Goal: Communication & Community: Answer question/provide support

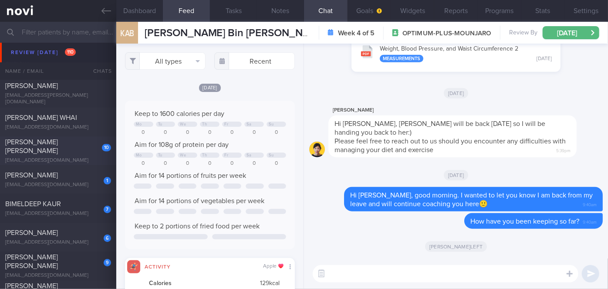
click at [75, 149] on div "[PERSON_NAME] [PERSON_NAME]" at bounding box center [57, 146] width 104 height 17
select select "8"
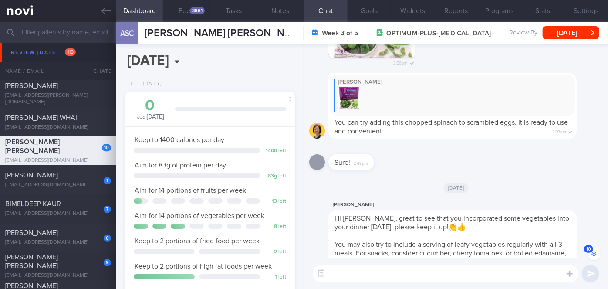
scroll to position [-25, 0]
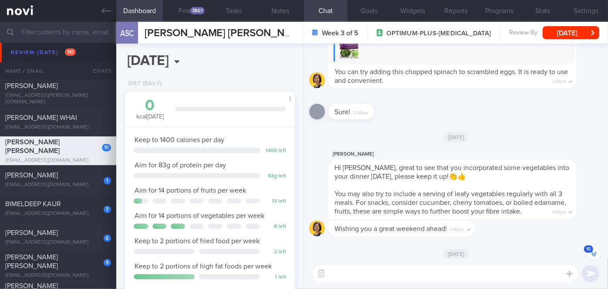
click at [350, 275] on textarea at bounding box center [446, 273] width 266 height 17
paste textarea "Hi [PERSON_NAME], good morning. I wanted to let you know I am back from my leav…"
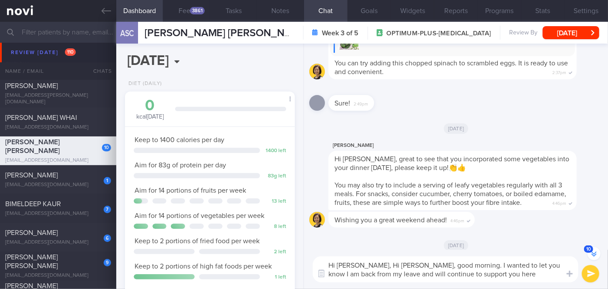
scroll to position [-34, 0]
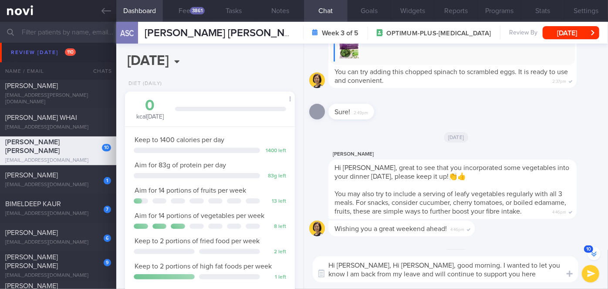
drag, startPoint x: 412, startPoint y: 266, endPoint x: 369, endPoint y: 263, distance: 42.8
click at [369, 263] on textarea "Hi [PERSON_NAME], Hi [PERSON_NAME], good morning. I wanted to let you know I am…" at bounding box center [446, 269] width 266 height 26
drag, startPoint x: 469, startPoint y: 273, endPoint x: 405, endPoint y: 276, distance: 63.7
click at [405, 276] on textarea "Hi [PERSON_NAME], good morning. I wanted to let you know I am back from my leav…" at bounding box center [446, 269] width 266 height 26
click at [464, 273] on textarea "Hi [PERSON_NAME], good morning. I wanted to let you know I am back from my leav…" at bounding box center [446, 269] width 266 height 26
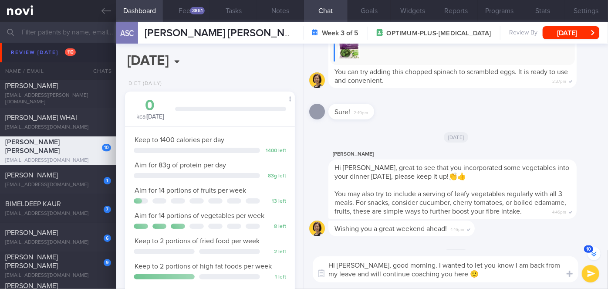
type textarea "Hi [PERSON_NAME], good morning. I wanted to let you know I am back from my leav…"
click at [584, 272] on button "submit" at bounding box center [590, 273] width 17 height 17
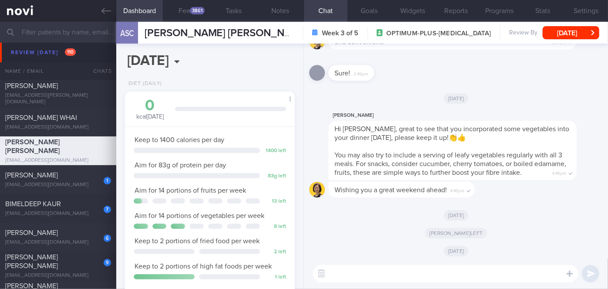
scroll to position [0, 0]
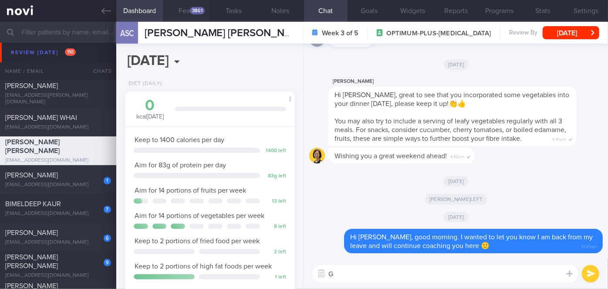
type textarea "G"
click at [199, 5] on button "Feed 3861" at bounding box center [186, 11] width 47 height 22
select select "8"
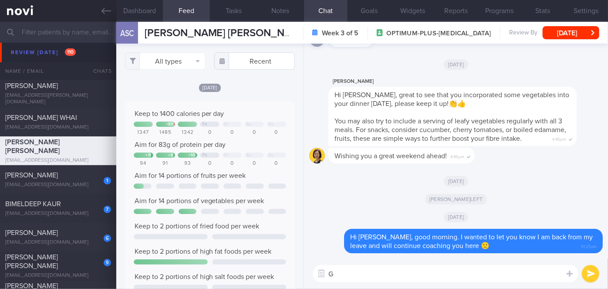
scroll to position [37, 152]
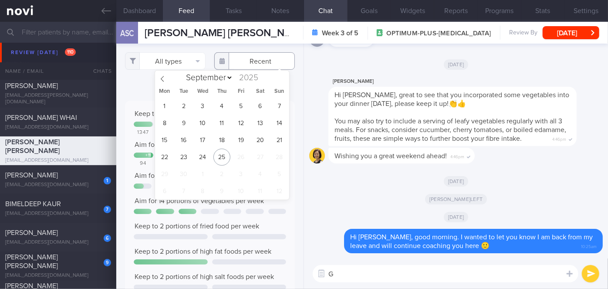
click at [253, 63] on input "text" at bounding box center [254, 60] width 81 height 17
click at [161, 162] on span "22" at bounding box center [164, 157] width 17 height 17
type input "[DATE]"
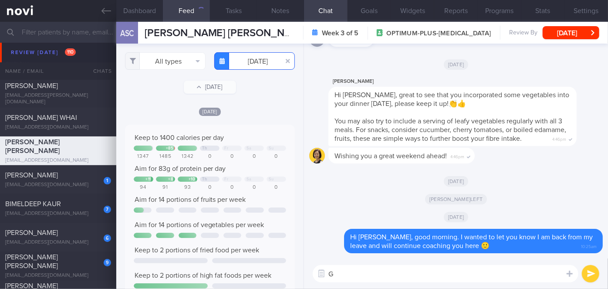
scroll to position [37, 152]
click at [159, 64] on button "All types" at bounding box center [165, 60] width 81 height 17
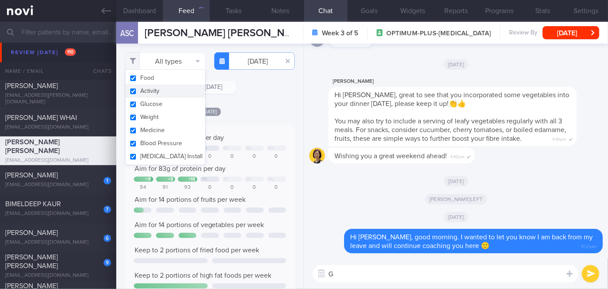
click at [159, 88] on button "Activity" at bounding box center [165, 90] width 80 height 13
checkbox input "false"
click at [245, 109] on div "[DATE]" at bounding box center [210, 111] width 170 height 9
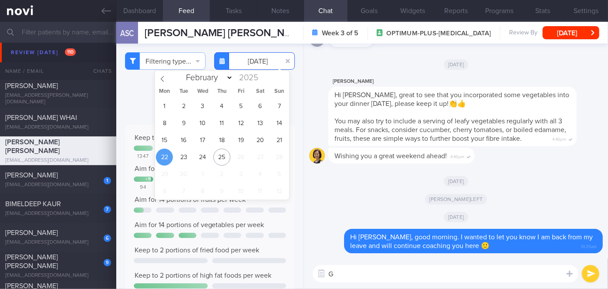
click at [239, 61] on input "[DATE]" at bounding box center [254, 60] width 81 height 17
click at [179, 155] on span "23" at bounding box center [183, 157] width 17 height 17
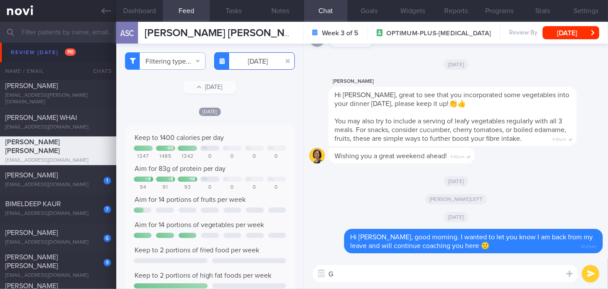
click at [243, 63] on input "[DATE]" at bounding box center [254, 60] width 81 height 17
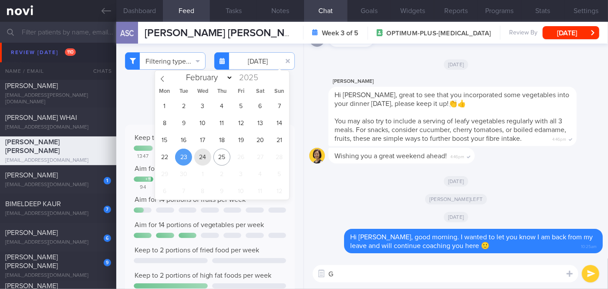
click at [206, 153] on span "24" at bounding box center [202, 157] width 17 height 17
type input "[DATE]"
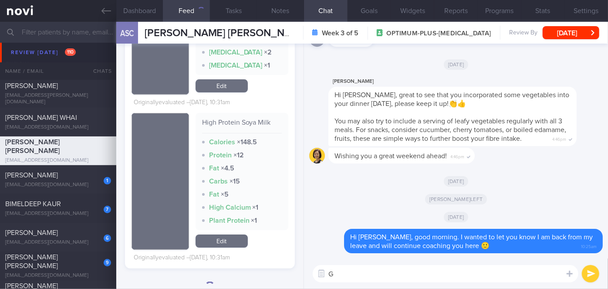
scroll to position [1536, 0]
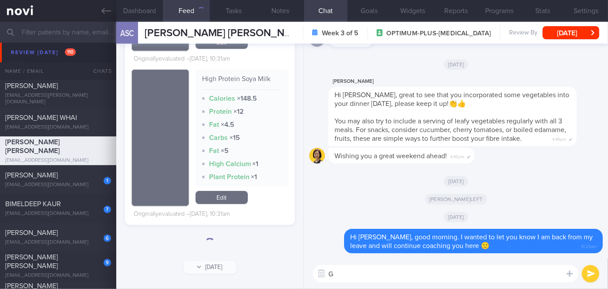
click at [345, 267] on textarea "G" at bounding box center [446, 273] width 266 height 17
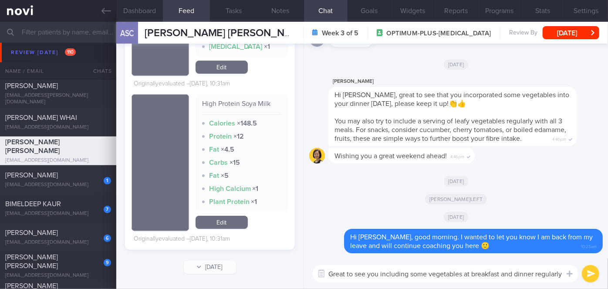
scroll to position [0, 0]
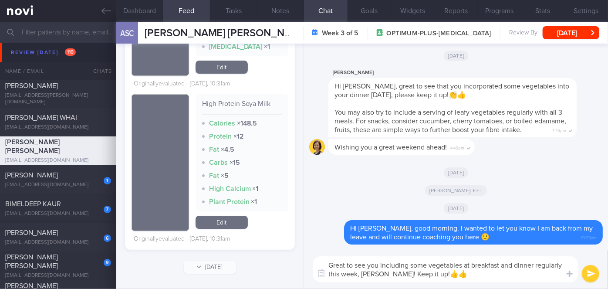
type textarea "Great to see you including some vegetables at breakfast and dinner regularly th…"
click at [587, 277] on button "submit" at bounding box center [590, 273] width 17 height 17
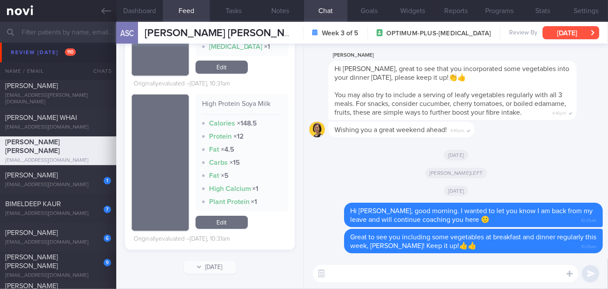
click at [565, 29] on button "[DATE]" at bounding box center [571, 32] width 57 height 13
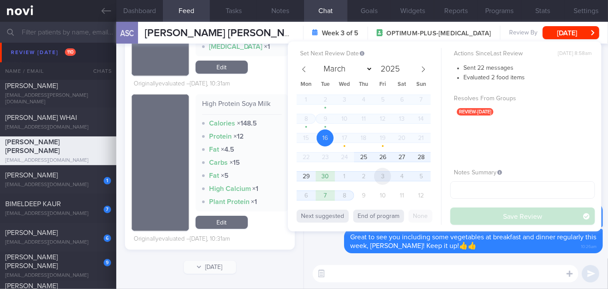
click at [376, 176] on span "3" at bounding box center [382, 176] width 17 height 17
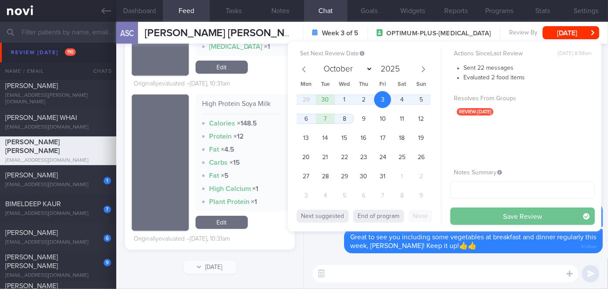
click at [496, 218] on button "Save Review" at bounding box center [522, 215] width 145 height 17
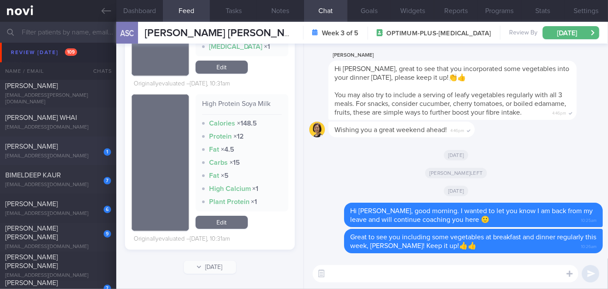
click at [92, 154] on div "1" at bounding box center [101, 149] width 19 height 14
select select "8"
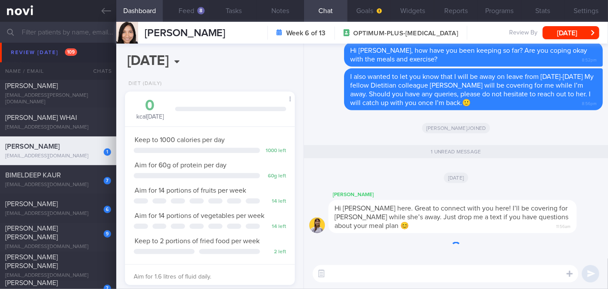
scroll to position [76, 152]
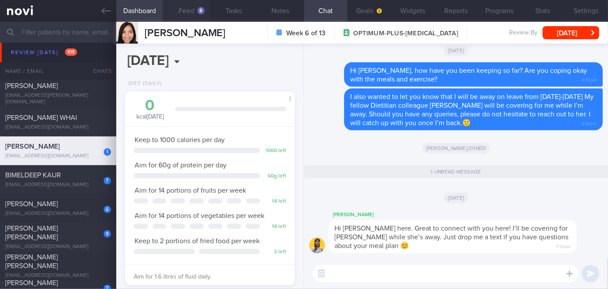
click at [194, 10] on button "Feed 8" at bounding box center [186, 11] width 47 height 22
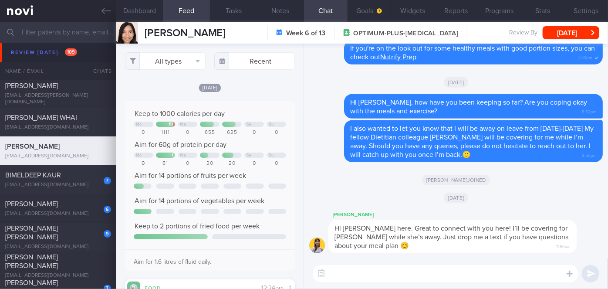
scroll to position [76, 152]
click at [250, 68] on input "text" at bounding box center [254, 60] width 81 height 17
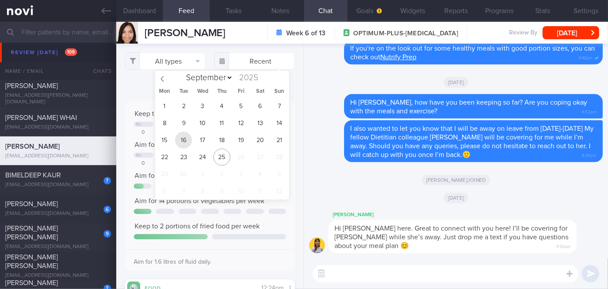
click at [181, 141] on span "16" at bounding box center [183, 140] width 17 height 17
type input "[DATE]"
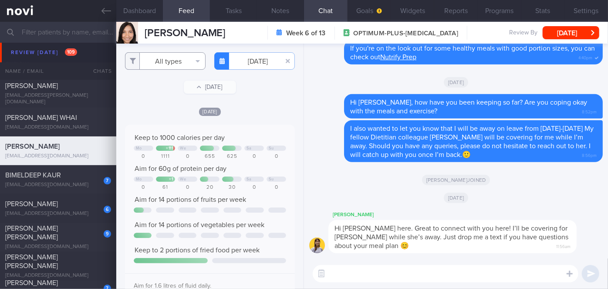
click at [165, 63] on button "All types" at bounding box center [165, 60] width 81 height 17
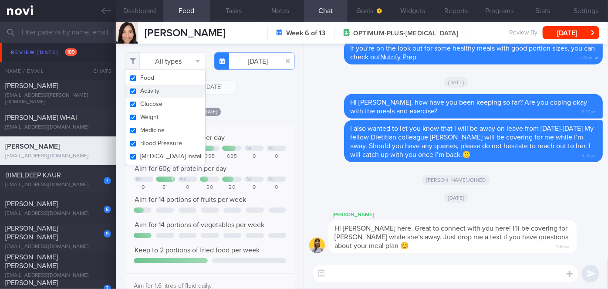
click at [161, 92] on button "Activity" at bounding box center [165, 90] width 80 height 13
checkbox input "false"
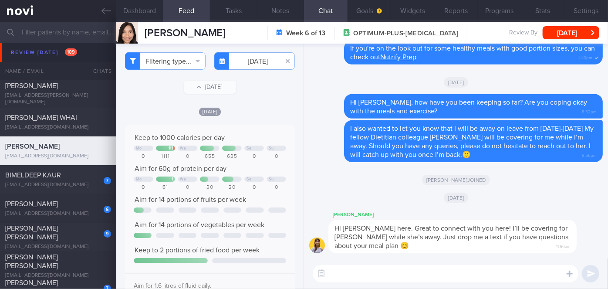
click at [246, 107] on div "[DATE]" at bounding box center [210, 111] width 170 height 9
click at [331, 274] on textarea at bounding box center [446, 273] width 266 height 17
paste textarea "Hi [PERSON_NAME], good morning. I wanted to let you know I am back from my leav…"
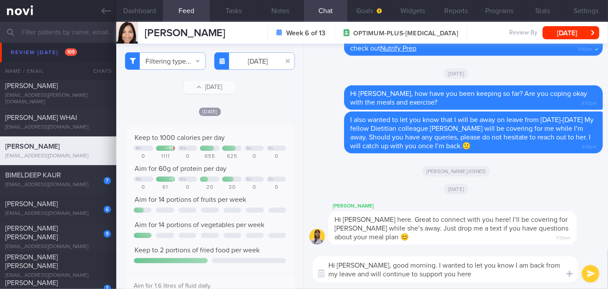
drag, startPoint x: 367, startPoint y: 264, endPoint x: 342, endPoint y: 264, distance: 24.4
click at [342, 264] on textarea "Hi [PERSON_NAME], good morning. I wanted to let you know I am back from my leav…" at bounding box center [446, 269] width 266 height 26
drag, startPoint x: 450, startPoint y: 274, endPoint x: 382, endPoint y: 276, distance: 68.4
click at [382, 276] on textarea "Hi [PERSON_NAME], good morning. I wanted to let you know I am back from my leav…" at bounding box center [446, 269] width 266 height 26
type textarea "Hi [PERSON_NAME], good morning. I wanted to let you know I am back from my leav…"
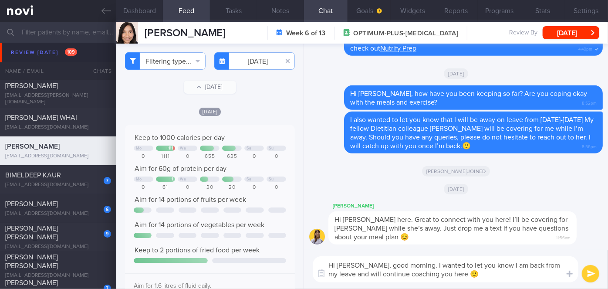
click at [587, 273] on button "submit" at bounding box center [590, 273] width 17 height 17
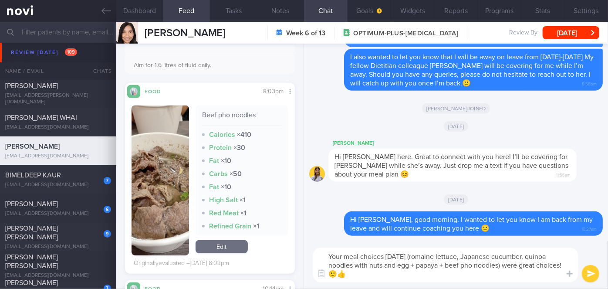
type textarea "Your meal choices [DATE] (romaine lettuce, Japanese cucumber, quinoa noodles wi…"
click at [595, 275] on button "submit" at bounding box center [590, 273] width 17 height 17
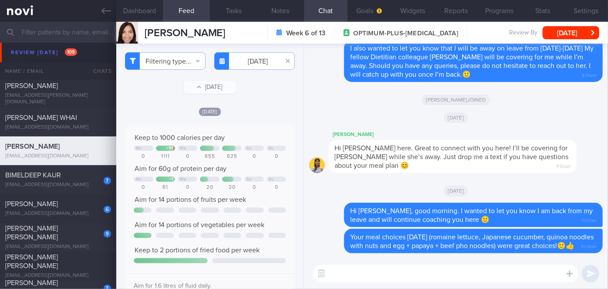
click at [250, 71] on div "Filtering type... Food Activity Glucose Weight Medicine Blood Pressure [MEDICAL…" at bounding box center [209, 166] width 187 height 245
click at [251, 61] on input "[DATE]" at bounding box center [254, 60] width 81 height 17
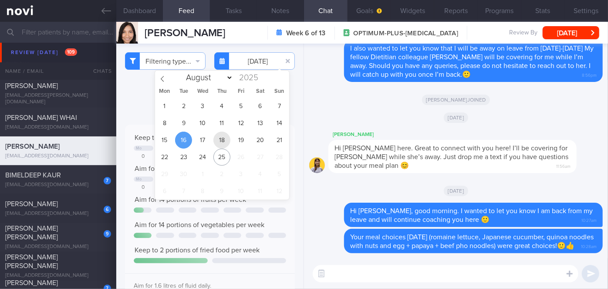
click at [224, 140] on span "18" at bounding box center [221, 140] width 17 height 17
type input "[DATE]"
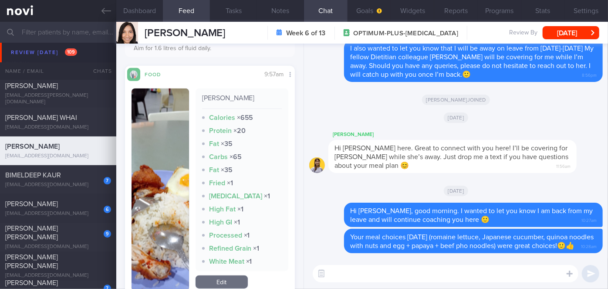
scroll to position [296, 0]
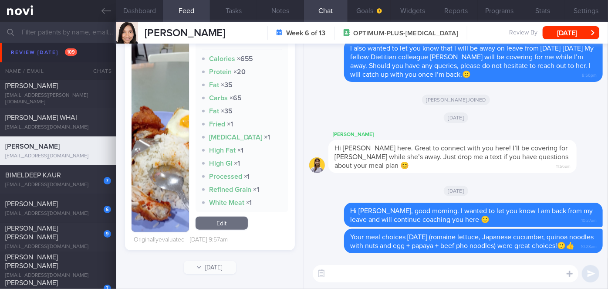
click at [164, 175] on img "button" at bounding box center [160, 131] width 57 height 202
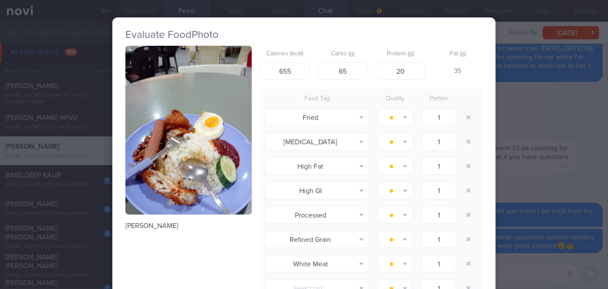
click at [164, 175] on button "button" at bounding box center [188, 130] width 126 height 169
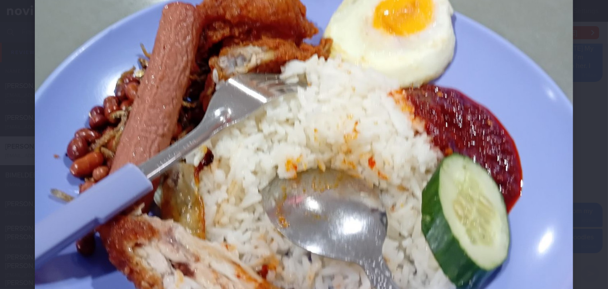
scroll to position [277, 0]
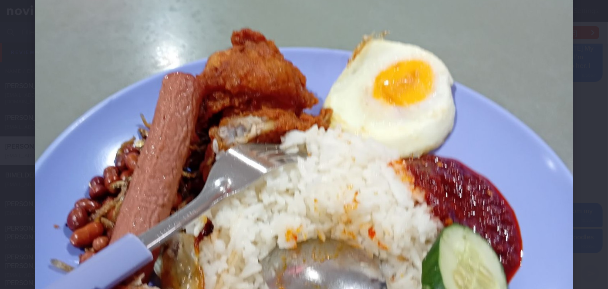
click at [577, 212] on div at bounding box center [304, 116] width 608 height 787
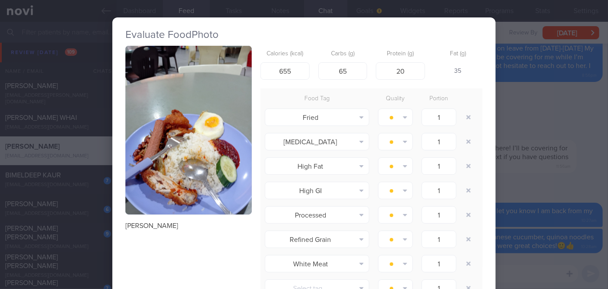
click at [529, 269] on div "Evaluate Food Photo Nasi Lemak Calories (kcal) 655 Carbs (g) 65 Protein (g) 20 …" at bounding box center [304, 144] width 608 height 289
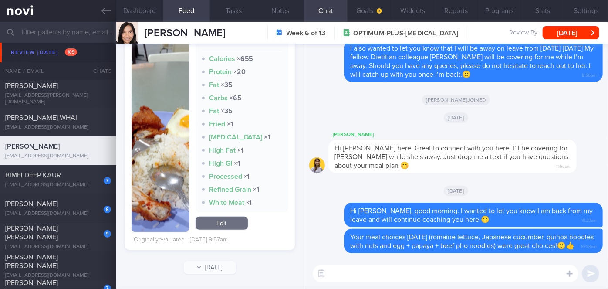
click at [466, 276] on textarea at bounding box center [446, 273] width 266 height 17
type textarea "W"
click at [363, 274] on textarea "Nasi lemak can be high in calories and fat" at bounding box center [446, 273] width 266 height 17
click at [503, 274] on textarea "Nasi lemak and sausages can be high in calories and fat" at bounding box center [446, 273] width 266 height 17
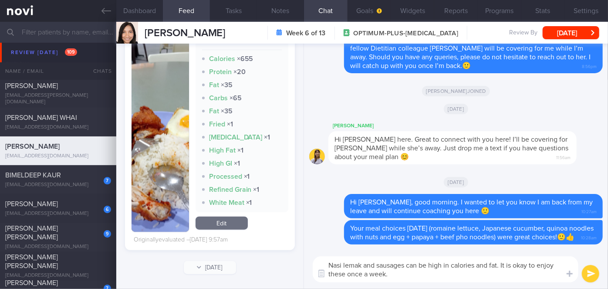
type textarea "Nasi lemak and sausages can be high in calories and fat. It is okay to enjoy th…"
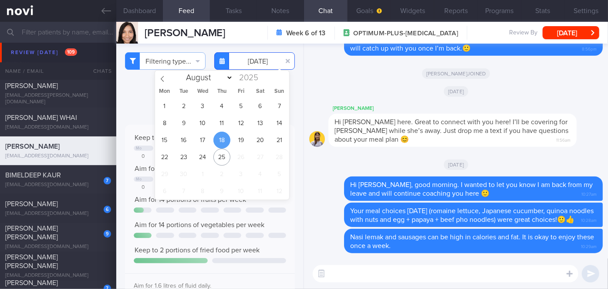
click at [243, 63] on input "[DATE]" at bounding box center [254, 60] width 81 height 17
click at [234, 144] on span "19" at bounding box center [241, 140] width 17 height 17
type input "[DATE]"
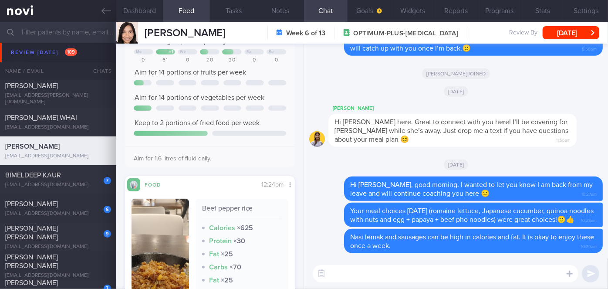
scroll to position [244, 0]
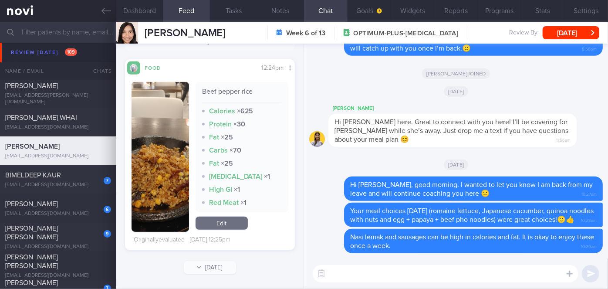
click at [404, 275] on textarea at bounding box center [446, 273] width 266 height 17
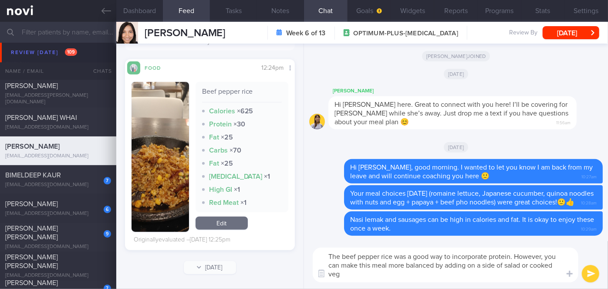
scroll to position [0, 0]
type textarea "The beef pepper rice was a good way to incorporate protein. However, you can ma…"
click at [595, 272] on button "submit" at bounding box center [590, 273] width 17 height 17
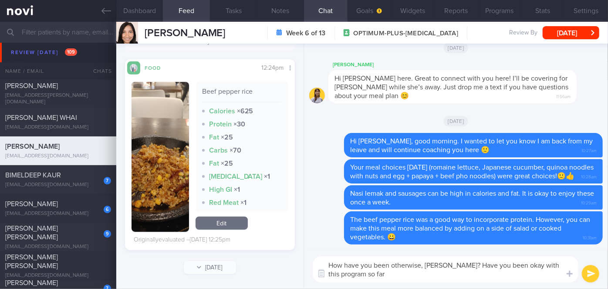
type textarea "How have you been otherwise, [PERSON_NAME]? Have you been okay with this progra…"
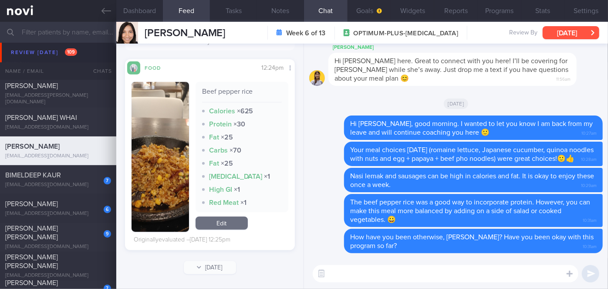
click at [568, 34] on button "[DATE]" at bounding box center [571, 32] width 57 height 13
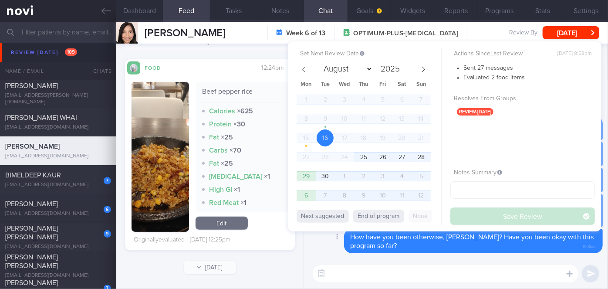
click at [329, 246] on div "Delete How have you been otherwise, [PERSON_NAME]? Have you been okay with this…" at bounding box center [456, 241] width 294 height 24
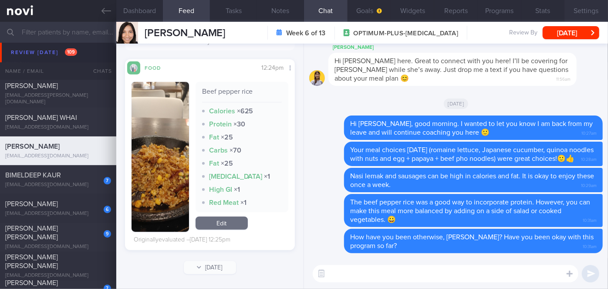
click at [587, 8] on button "Settings" at bounding box center [586, 11] width 44 height 22
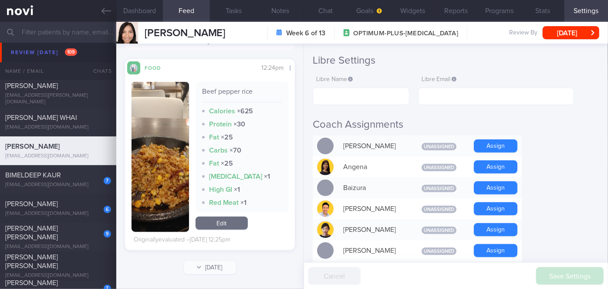
scroll to position [237, 0]
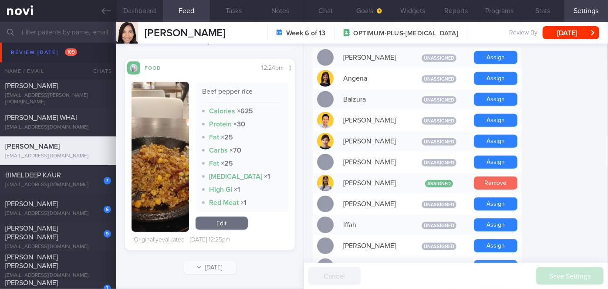
click at [496, 176] on button "Remove" at bounding box center [496, 182] width 44 height 13
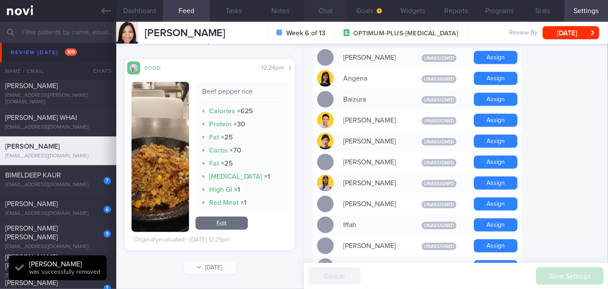
scroll to position [76, 152]
click at [326, 11] on button "Chat" at bounding box center [326, 11] width 44 height 22
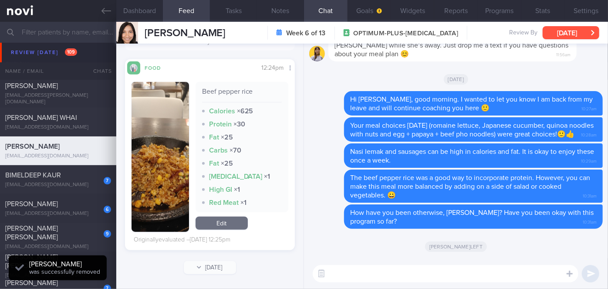
click at [599, 30] on button "[DATE]" at bounding box center [571, 32] width 57 height 13
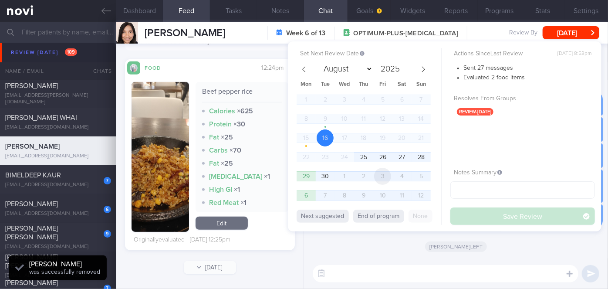
click at [381, 178] on span "3" at bounding box center [382, 176] width 17 height 17
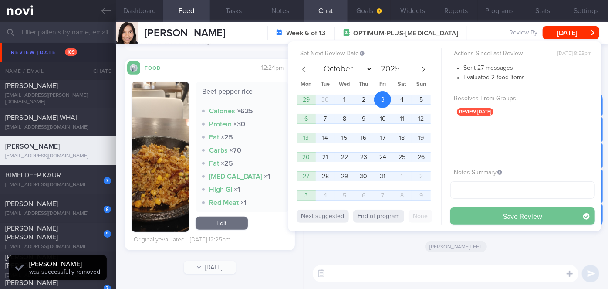
click at [489, 217] on button "Save Review" at bounding box center [522, 215] width 145 height 17
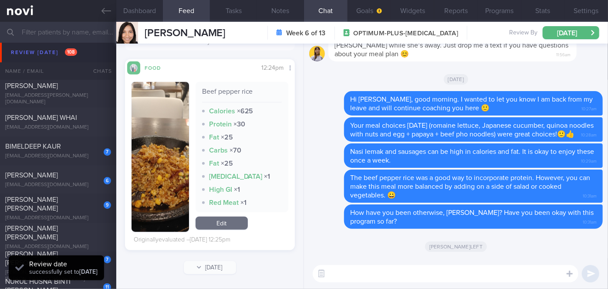
scroll to position [76, 152]
click at [74, 147] on div "BIMELDEEP KAUR" at bounding box center [57, 146] width 104 height 9
select select "8"
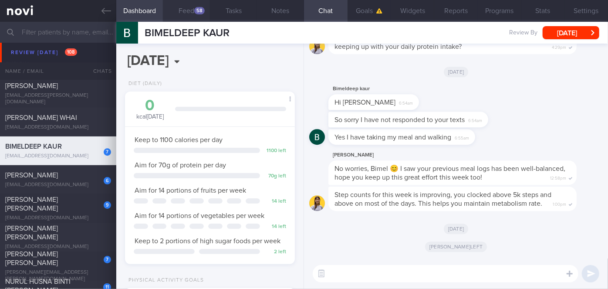
click at [192, 12] on button "Feed 58" at bounding box center [186, 11] width 47 height 22
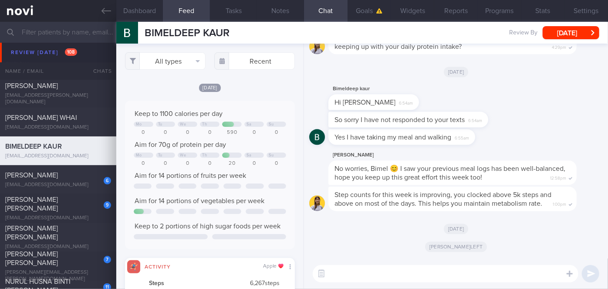
scroll to position [37, 152]
click at [365, 270] on textarea at bounding box center [446, 273] width 266 height 17
paste textarea "Hi [PERSON_NAME], good morning. I wanted to let you know I am back from my leav…"
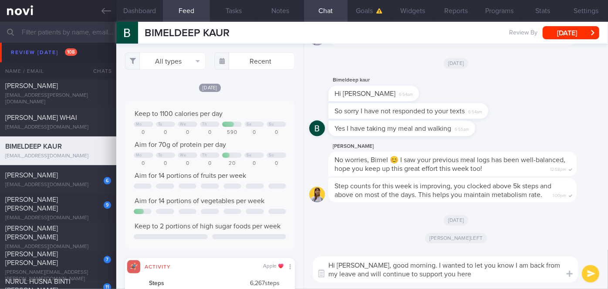
drag, startPoint x: 367, startPoint y: 264, endPoint x: 340, endPoint y: 265, distance: 27.0
click at [340, 265] on textarea "Hi [PERSON_NAME], good morning. I wanted to let you know I am back from my leav…" at bounding box center [446, 269] width 266 height 26
drag, startPoint x: 442, startPoint y: 274, endPoint x: 383, endPoint y: 275, distance: 59.2
click at [383, 275] on textarea "Hi Bimel, good morning. I wanted to let you know I am back from my leave and wi…" at bounding box center [446, 269] width 266 height 26
type textarea "Hi Bimel, good morning. I wanted to let you know I am back from my leave and wi…"
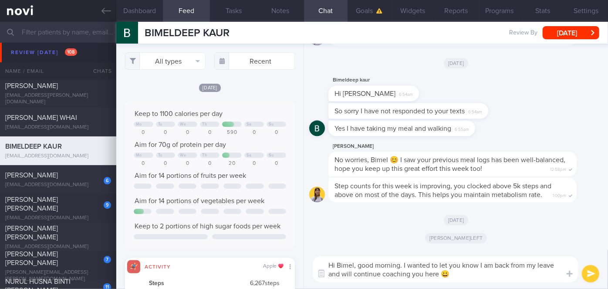
click at [587, 274] on button "submit" at bounding box center [590, 273] width 17 height 17
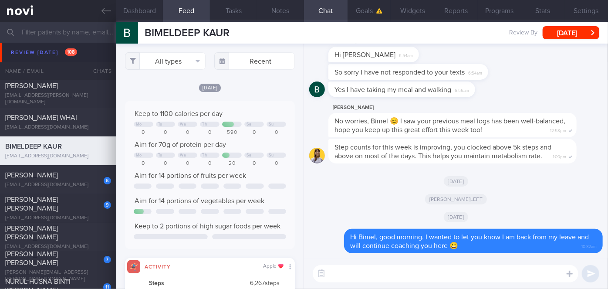
click at [460, 277] on textarea at bounding box center [446, 273] width 266 height 17
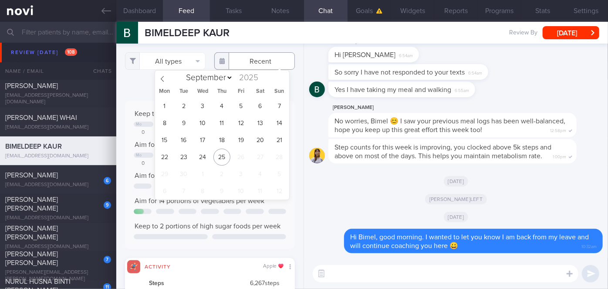
click at [249, 63] on input "text" at bounding box center [254, 60] width 81 height 17
click at [239, 146] on span "19" at bounding box center [241, 140] width 17 height 17
type input "[DATE]"
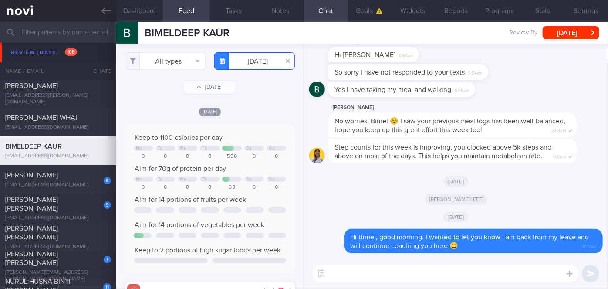
scroll to position [435460, 435345]
click at [160, 66] on button "All types" at bounding box center [165, 60] width 81 height 17
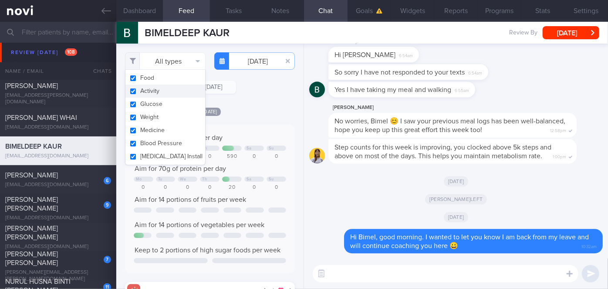
click at [162, 91] on button "Activity" at bounding box center [165, 90] width 80 height 13
checkbox input "false"
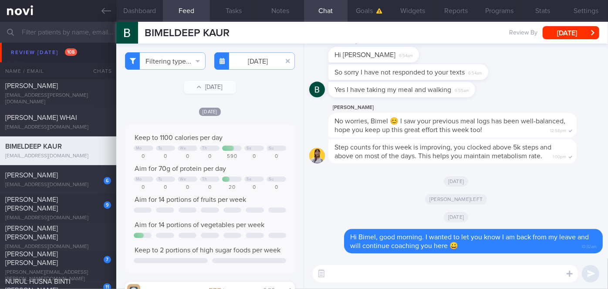
click at [251, 97] on div "Filtering type... Food Activity Glucose Weight Medicine Blood Pressure [MEDICAL…" at bounding box center [209, 166] width 187 height 245
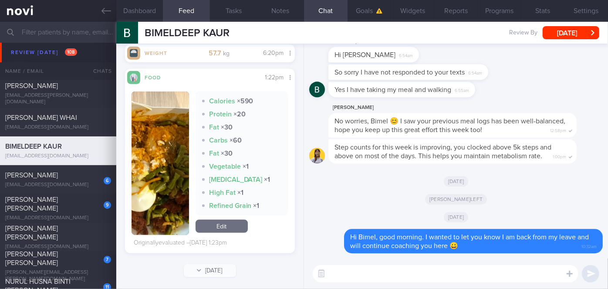
click at [157, 155] on button "button" at bounding box center [160, 162] width 57 height 143
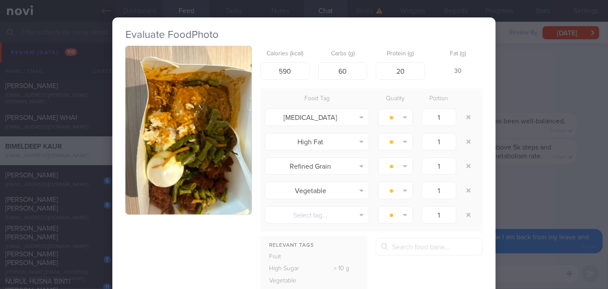
click at [546, 192] on div "Evaluate Food Photo Calories (kcal) 590 Carbs (g) 60 Protein (g) 20 Fat (g) 30 …" at bounding box center [304, 144] width 608 height 289
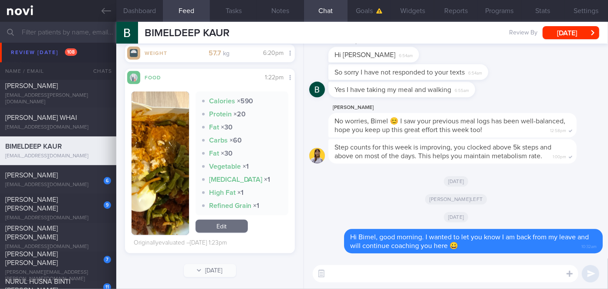
click at [443, 273] on textarea at bounding box center [446, 273] width 266 height 17
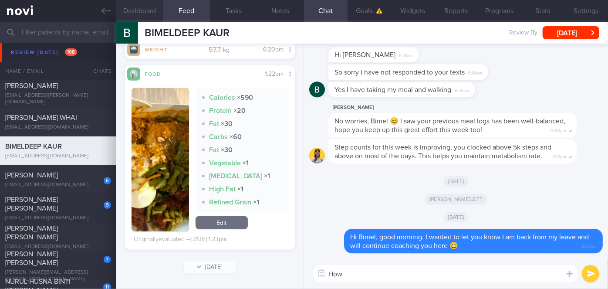
click at [130, 9] on button "Dashboard" at bounding box center [139, 11] width 47 height 22
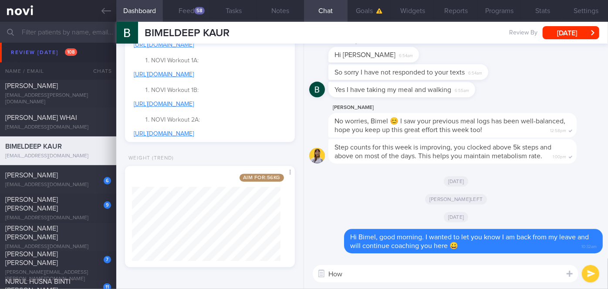
click at [365, 274] on textarea "How" at bounding box center [446, 273] width 266 height 17
type textarea "How have you been, Bimel?"
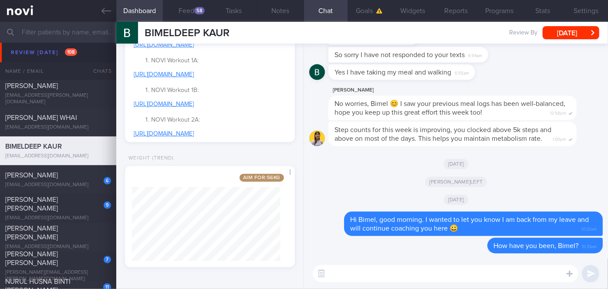
click at [571, 40] on div "BIMELDEEP KAUR BIMELDEEP KAUR [EMAIL_ADDRESS][DOMAIN_NAME] Review By [DATE] Set…" at bounding box center [362, 33] width 492 height 22
click at [572, 36] on button "[DATE]" at bounding box center [571, 32] width 57 height 13
click at [370, 8] on button "Goals" at bounding box center [370, 11] width 44 height 22
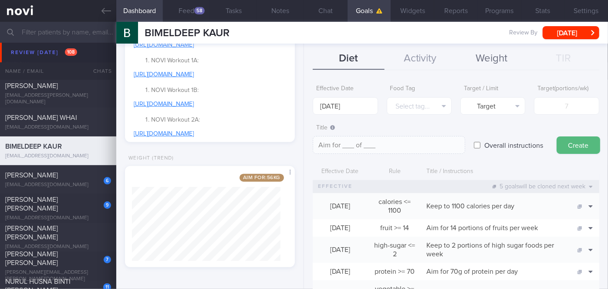
click at [484, 64] on button "Weight" at bounding box center [491, 59] width 71 height 22
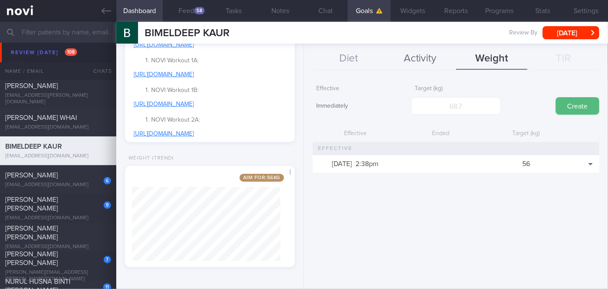
click at [427, 62] on button "Activity" at bounding box center [420, 59] width 71 height 22
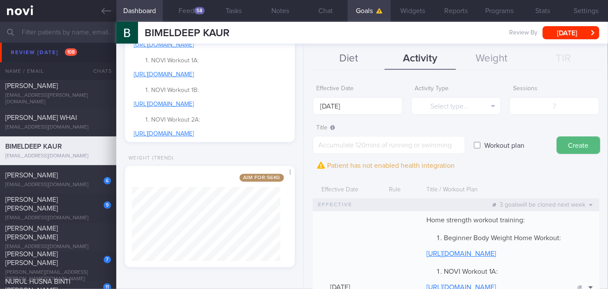
click at [354, 61] on button "Diet" at bounding box center [348, 59] width 71 height 22
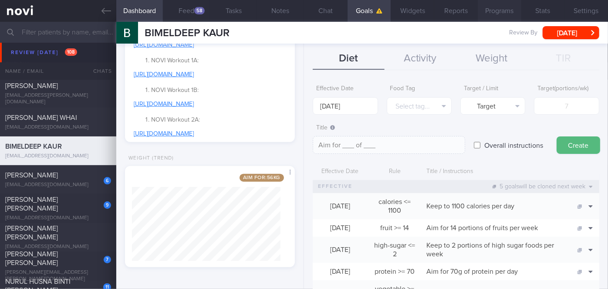
click at [500, 17] on button "Programs" at bounding box center [500, 11] width 44 height 22
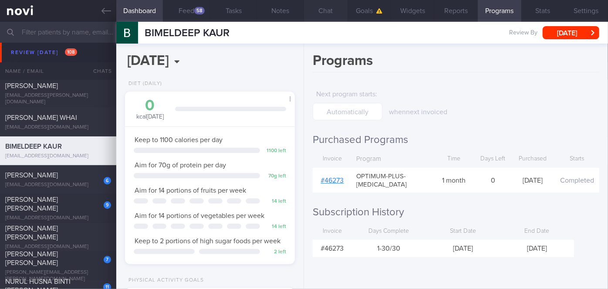
click at [334, 14] on button "Chat" at bounding box center [326, 11] width 44 height 22
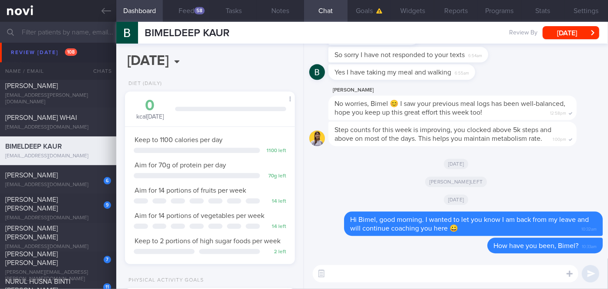
click at [365, 269] on textarea at bounding box center [446, 273] width 266 height 17
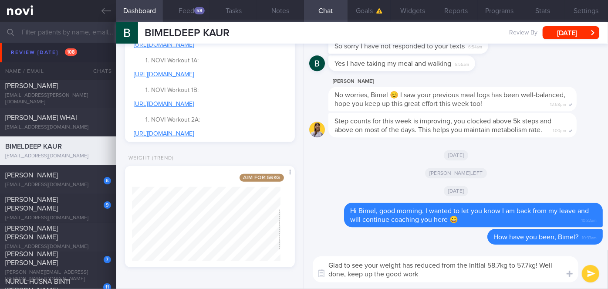
type textarea "Glad to see your weight has reduced from the initial 58.7kg to 57.7kg! Well don…"
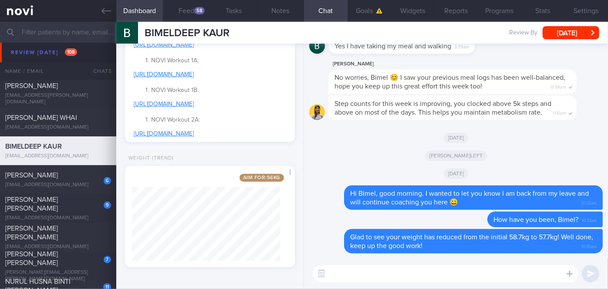
click at [576, 24] on div "BIMELDEEP KAUR BIMELDEEP KAUR [EMAIL_ADDRESS][DOMAIN_NAME] Review By [DATE] Set…" at bounding box center [362, 33] width 492 height 22
drag, startPoint x: 573, startPoint y: 36, endPoint x: 563, endPoint y: 37, distance: 10.6
click at [573, 36] on button "[DATE]" at bounding box center [571, 32] width 57 height 13
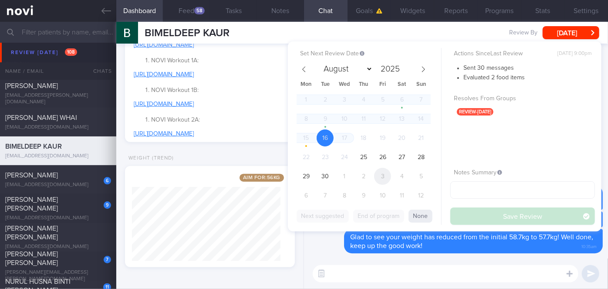
click at [378, 177] on span "3" at bounding box center [382, 176] width 17 height 17
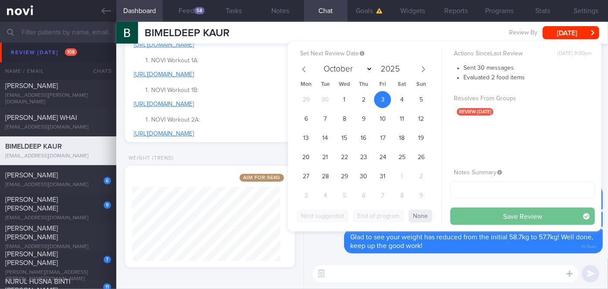
click at [484, 210] on button "Save Review" at bounding box center [522, 215] width 145 height 17
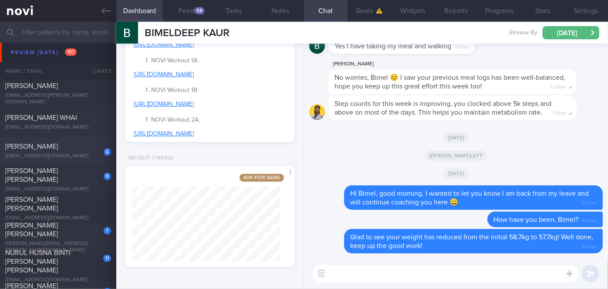
click at [83, 146] on div "[PERSON_NAME]" at bounding box center [57, 146] width 104 height 9
select select "8"
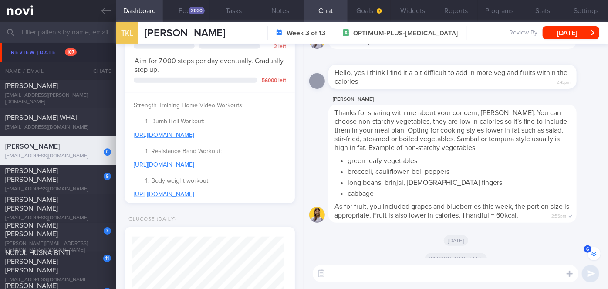
scroll to position [0, 0]
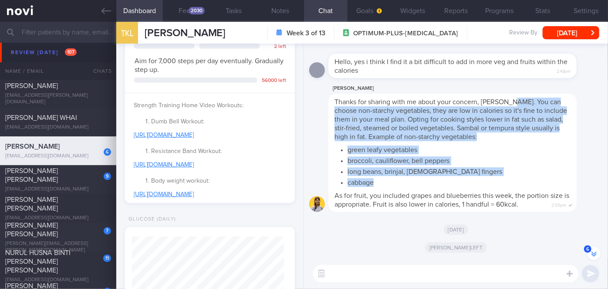
drag, startPoint x: 505, startPoint y: 100, endPoint x: 499, endPoint y: 176, distance: 76.9
click at [499, 176] on span "Thanks for sharing with me about your concern, [PERSON_NAME]. You can choose no…" at bounding box center [452, 152] width 236 height 109
copy span "You can choose non-starchy vegetables, they are low in calories so it's fine to…"
click at [415, 270] on textarea at bounding box center [446, 273] width 266 height 17
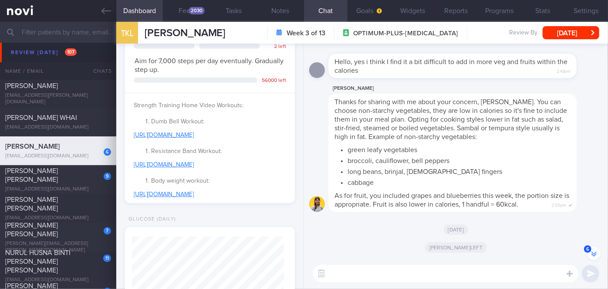
paste textarea "You can choose non-starchy vegetables, they are low in calories so it's fine to…"
type textarea "You can choose non-starchy vegetables, they are low in calories so it's fine to…"
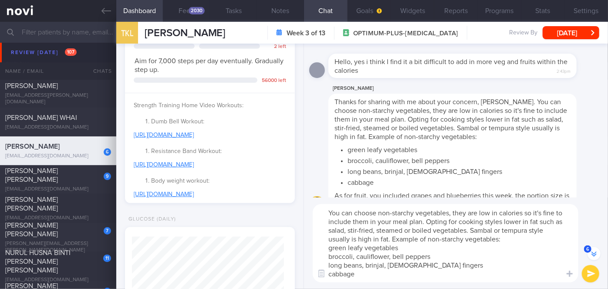
drag, startPoint x: 360, startPoint y: 277, endPoint x: 321, endPoint y: 197, distance: 88.4
click at [321, 197] on div "You can choose non-starchy vegetables, they are low in calories so it's fine to…" at bounding box center [456, 242] width 304 height 91
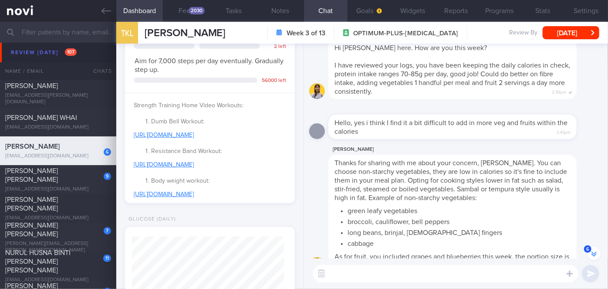
scroll to position [0, 0]
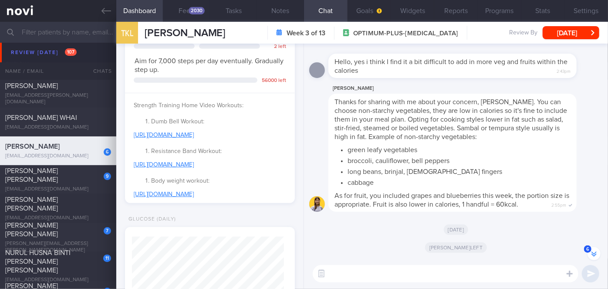
click at [367, 270] on textarea at bounding box center [446, 273] width 266 height 17
paste textarea "Hi [PERSON_NAME], good morning. I wanted to let you know I am back from my leav…"
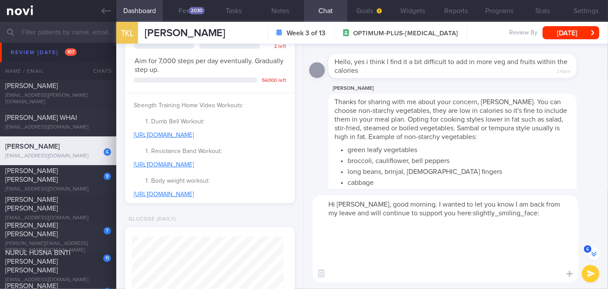
drag, startPoint x: 357, startPoint y: 271, endPoint x: 339, endPoint y: 225, distance: 49.3
click at [339, 225] on textarea "Hi [PERSON_NAME], good morning. I wanted to let you know I am back from my leav…" at bounding box center [446, 238] width 266 height 87
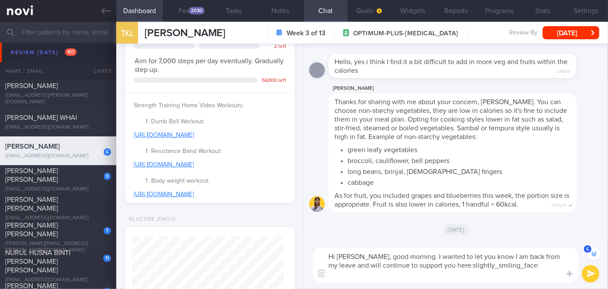
scroll to position [-9, 0]
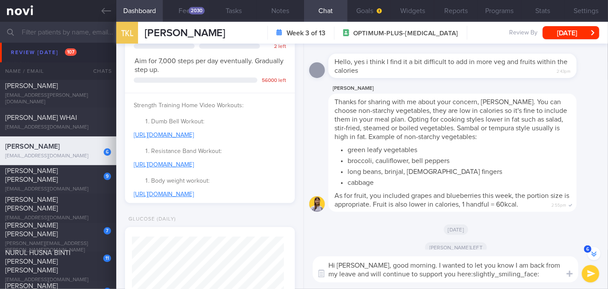
drag, startPoint x: 367, startPoint y: 264, endPoint x: 347, endPoint y: 263, distance: 20.1
click at [347, 263] on textarea "Hi [PERSON_NAME], good morning. I wanted to let you know I am back from my leav…" at bounding box center [446, 269] width 266 height 26
drag, startPoint x: 488, startPoint y: 271, endPoint x: 389, endPoint y: 271, distance: 98.9
click at [390, 270] on textarea "Hi [PERSON_NAME], good morning. I wanted to let you know I am back from my leav…" at bounding box center [446, 269] width 266 height 26
type textarea "Hi [PERSON_NAME], good morning. I wanted to let you know I am back from my leav…"
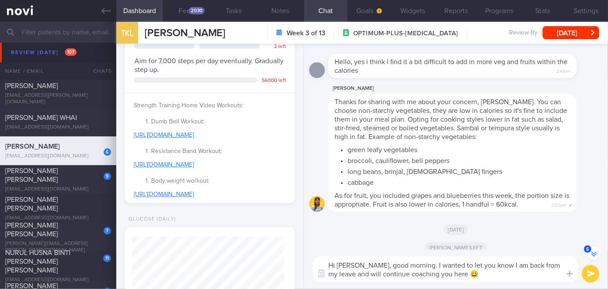
click at [586, 275] on button "submit" at bounding box center [590, 273] width 17 height 17
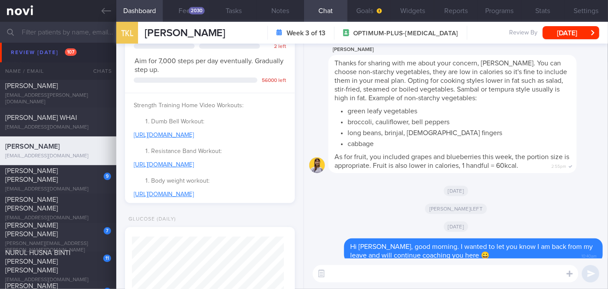
scroll to position [0, 0]
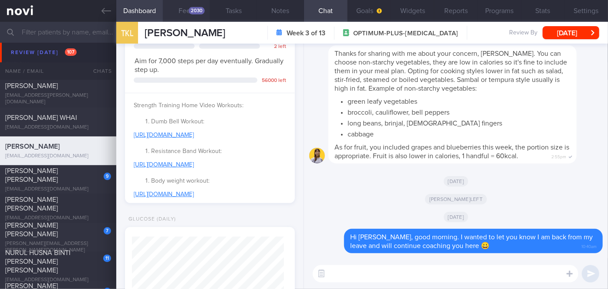
click at [199, 10] on div "2030" at bounding box center [197, 10] width 16 height 7
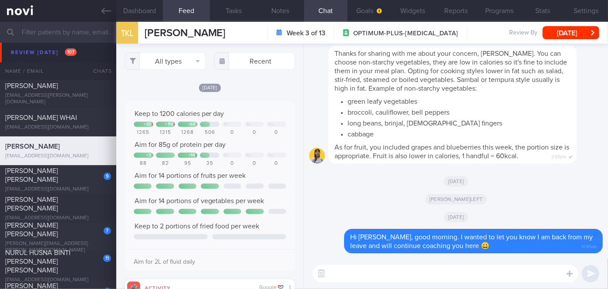
scroll to position [37, 152]
click at [254, 62] on input "text" at bounding box center [254, 60] width 81 height 17
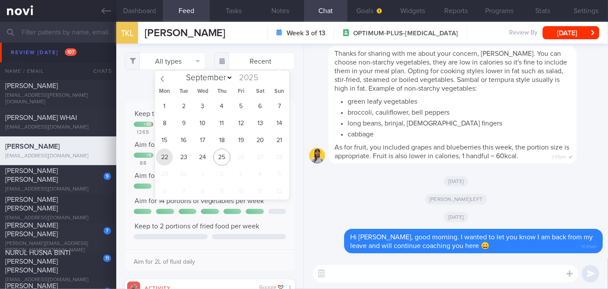
click at [170, 153] on span "22" at bounding box center [164, 157] width 17 height 17
type input "[DATE]"
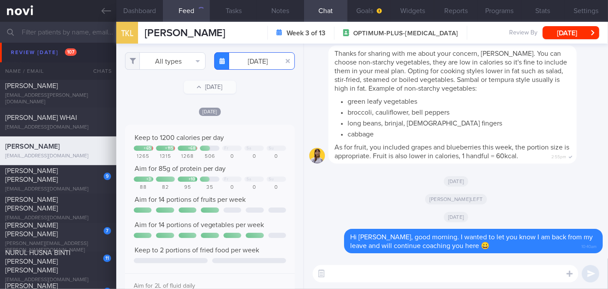
scroll to position [37, 152]
click at [160, 61] on button "All types" at bounding box center [165, 60] width 81 height 17
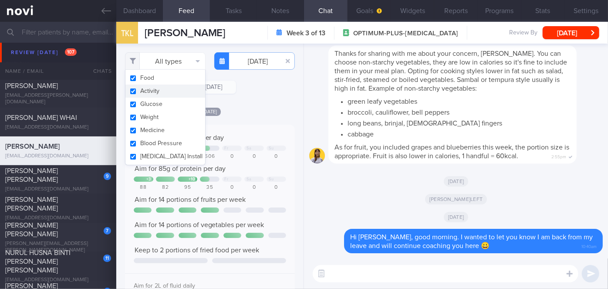
click at [161, 89] on button "Activity" at bounding box center [165, 90] width 80 height 13
checkbox input "false"
click at [277, 111] on div "[DATE]" at bounding box center [210, 111] width 170 height 9
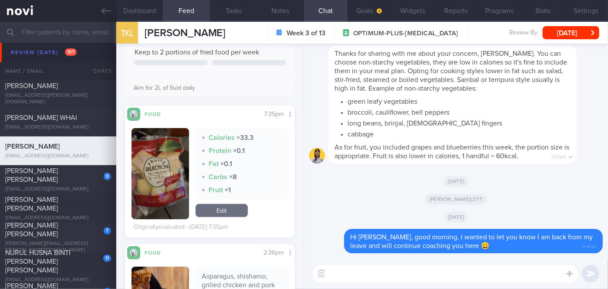
click at [152, 179] on button "button" at bounding box center [160, 173] width 57 height 91
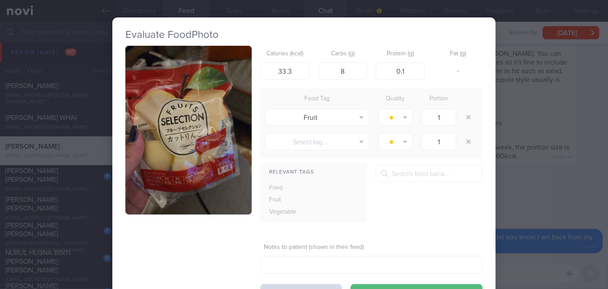
click at [152, 179] on button "button" at bounding box center [188, 130] width 126 height 169
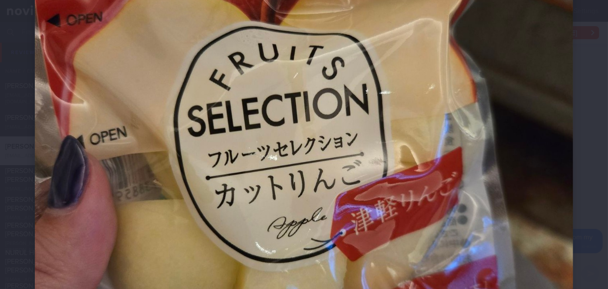
click at [591, 142] on div at bounding box center [304, 156] width 608 height 787
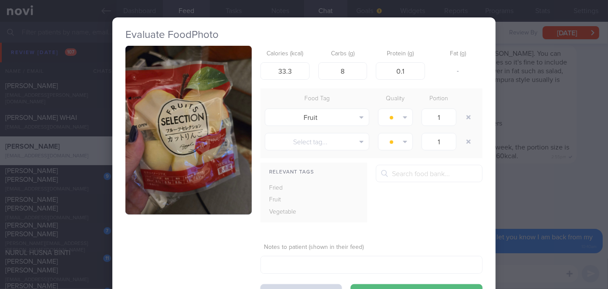
click at [215, 133] on button "button" at bounding box center [188, 130] width 126 height 169
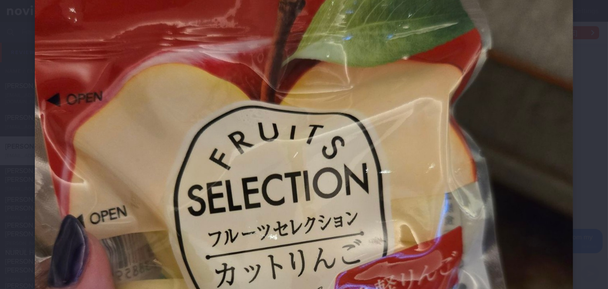
click at [587, 118] on div at bounding box center [304, 235] width 608 height 787
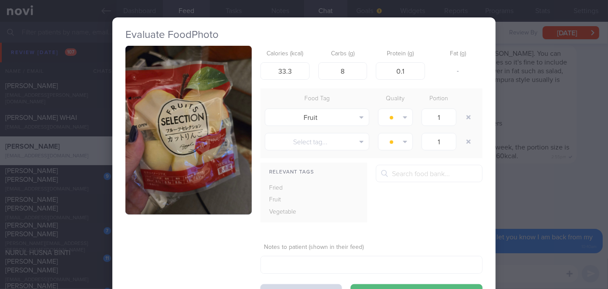
click at [512, 123] on div "Evaluate Food Photo Calories (kcal) 33.3 Carbs (g) 8 Protein (g) 0.1 Fat (g) - …" at bounding box center [304, 144] width 608 height 289
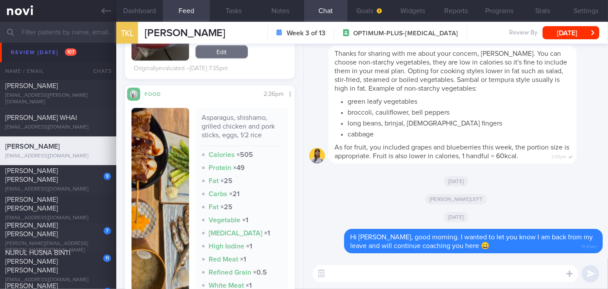
click at [173, 167] on img "button" at bounding box center [160, 211] width 57 height 206
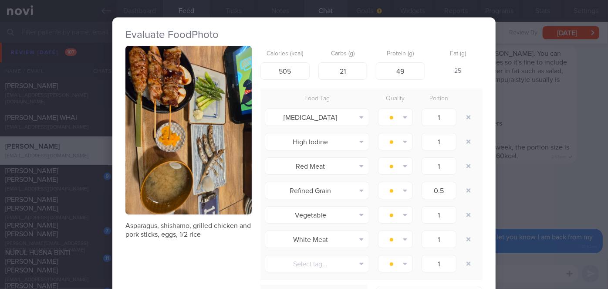
click at [529, 211] on div "Evaluate Food Photo Asparagus, shishamo, grilled chicken and pork sticks, eggs,…" at bounding box center [304, 144] width 608 height 289
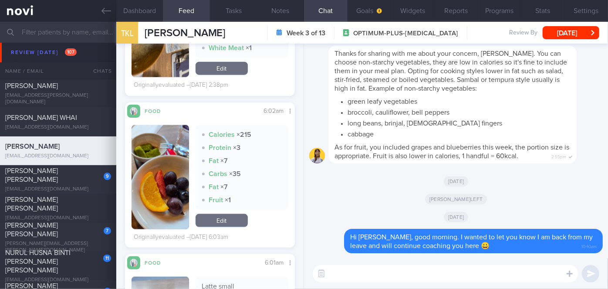
click at [172, 185] on button "button" at bounding box center [160, 177] width 57 height 104
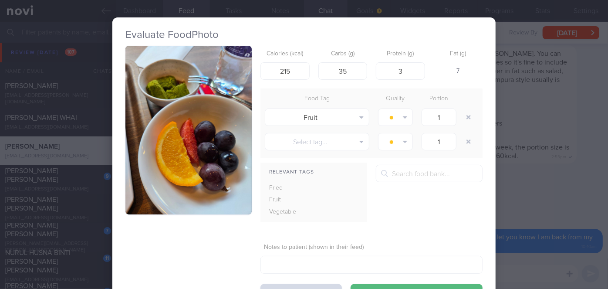
click at [542, 228] on div "Evaluate Food Photo Calories (kcal) 215 Carbs (g) 35 Protein (g) 3 Fat (g) 7 Fo…" at bounding box center [304, 144] width 608 height 289
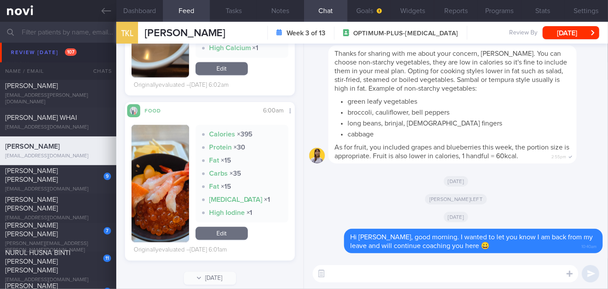
click at [166, 194] on button "button" at bounding box center [160, 183] width 57 height 117
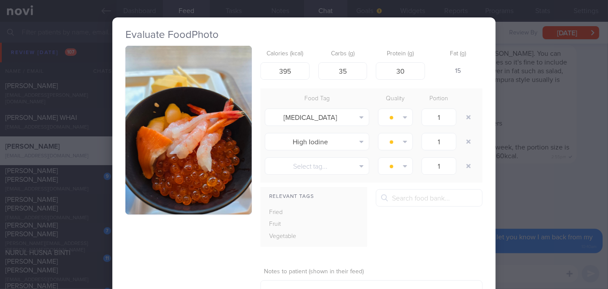
click at [526, 194] on div "Evaluate Food Photo Calories (kcal) 395 Carbs (g) 35 Protein (g) 30 Fat (g) 15 …" at bounding box center [304, 144] width 608 height 289
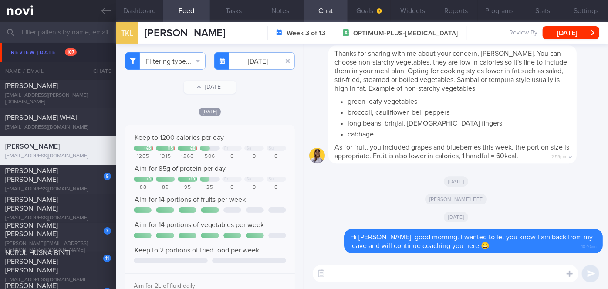
click at [362, 274] on textarea at bounding box center [446, 273] width 266 height 17
type textarea "Your"
click at [264, 60] on input "[DATE]" at bounding box center [254, 60] width 81 height 17
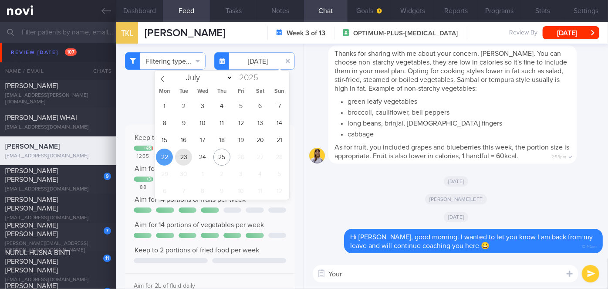
click at [184, 156] on span "23" at bounding box center [183, 157] width 17 height 17
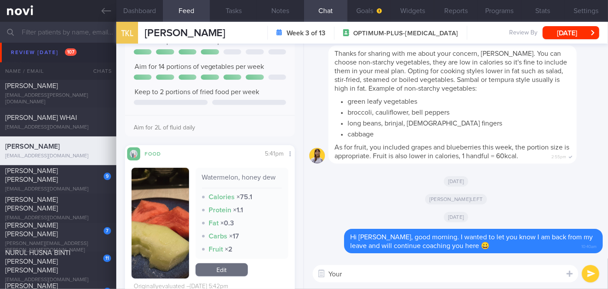
scroll to position [317, 0]
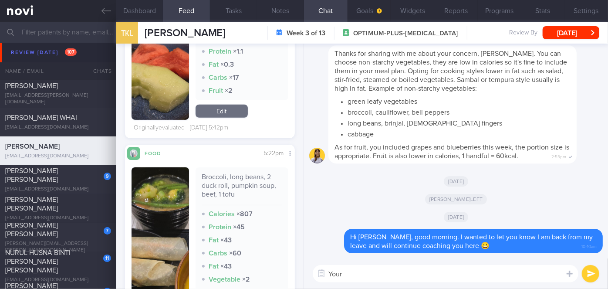
click at [151, 204] on img "button" at bounding box center [160, 276] width 57 height 219
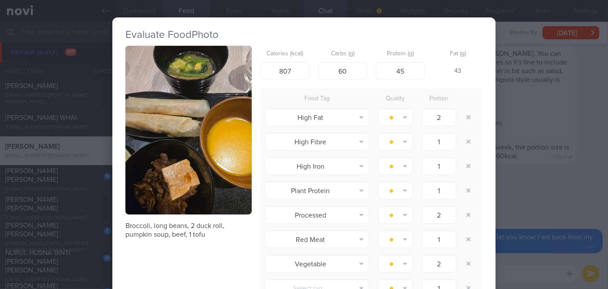
click at [564, 221] on div "Evaluate Food Photo Broccoli, long beans, 2 duck roll, pumpkin soup, beef, 1 to…" at bounding box center [304, 144] width 608 height 289
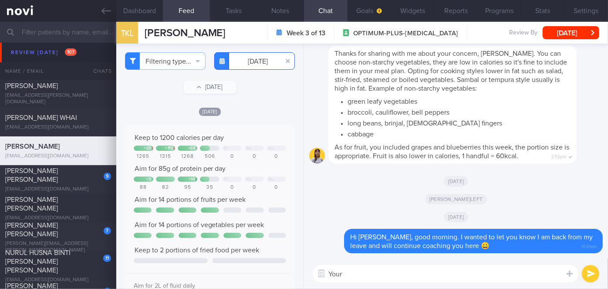
click at [246, 63] on input "[DATE]" at bounding box center [254, 60] width 81 height 17
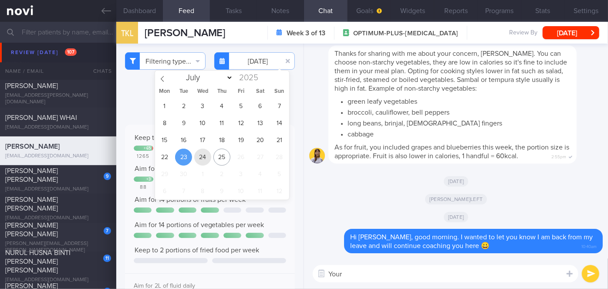
click at [203, 154] on span "24" at bounding box center [202, 157] width 17 height 17
type input "[DATE]"
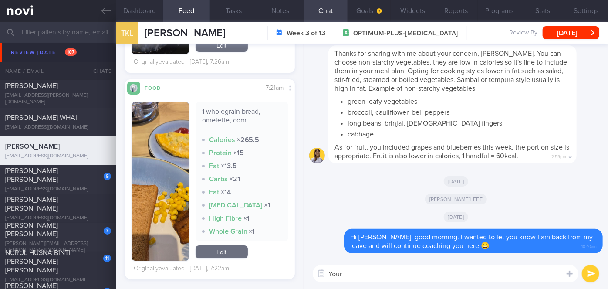
scroll to position [1576, 0]
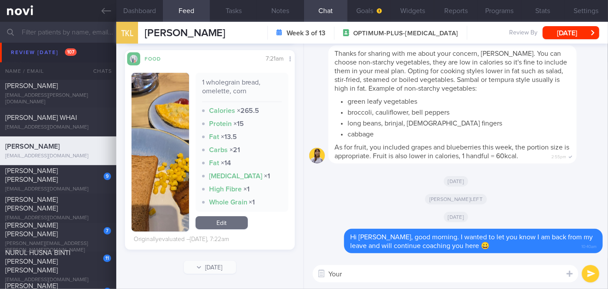
click at [356, 272] on textarea "Your" at bounding box center [446, 273] width 266 height 17
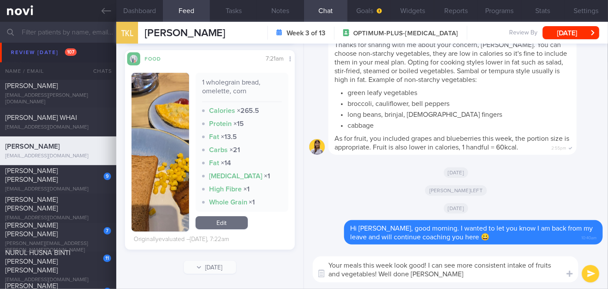
type textarea "Your meals this week look good! I can see more consistent intake of fruits and …"
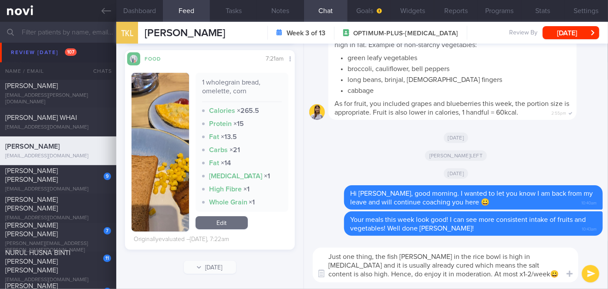
type textarea "Just one thing, the fish [PERSON_NAME] in the rice bowl is high in [MEDICAL_DAT…"
click at [587, 277] on button "submit" at bounding box center [590, 273] width 17 height 17
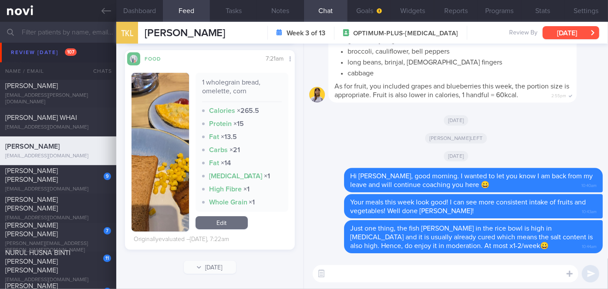
click at [571, 32] on button "[DATE]" at bounding box center [571, 32] width 57 height 13
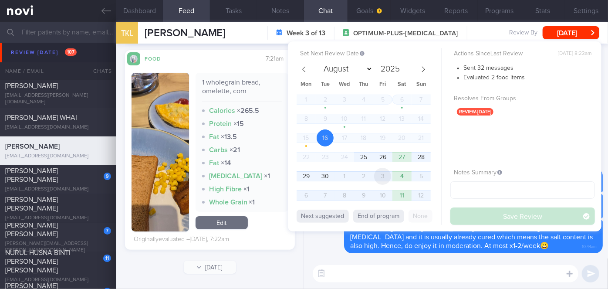
click at [388, 176] on span "3" at bounding box center [382, 176] width 17 height 17
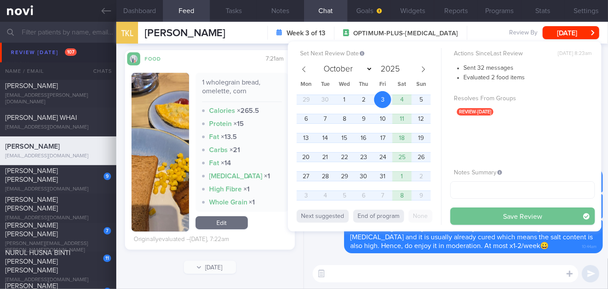
click at [492, 215] on button "Save Review" at bounding box center [522, 215] width 145 height 17
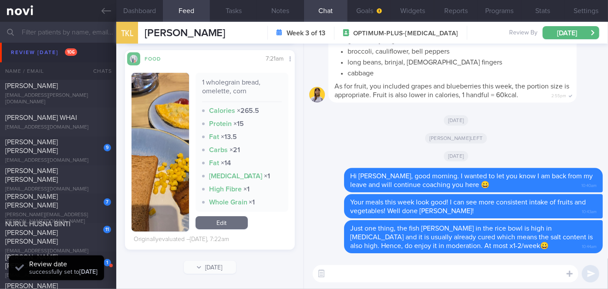
scroll to position [76, 152]
click at [85, 148] on div "[PERSON_NAME] [PERSON_NAME]" at bounding box center [57, 146] width 104 height 17
select select "8"
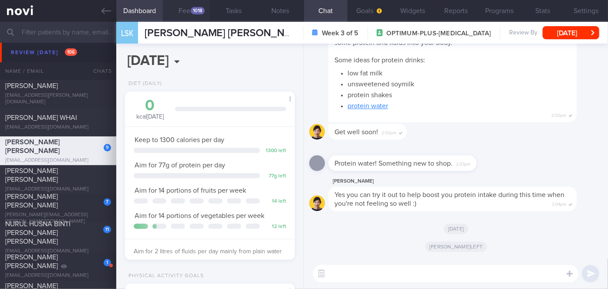
click at [192, 14] on button "Feed 1018" at bounding box center [186, 11] width 47 height 22
select select "8"
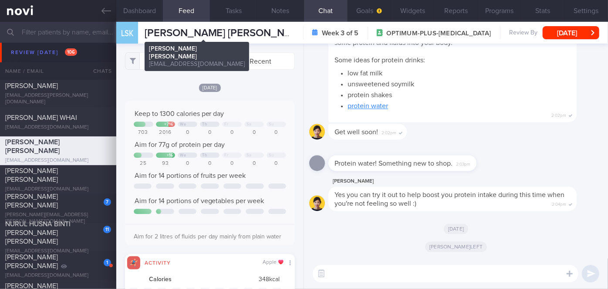
scroll to position [37, 152]
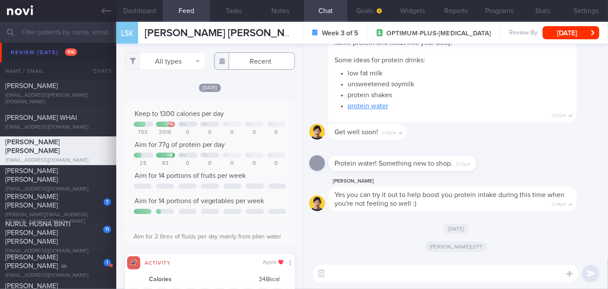
click at [252, 68] on body "You are offline! Some functionality will be unavailable Patients New Users Coac…" at bounding box center [304, 144] width 608 height 289
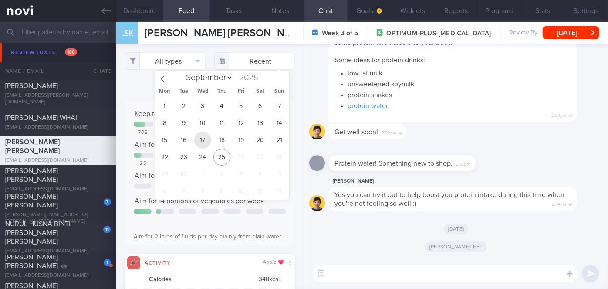
click at [202, 142] on span "17" at bounding box center [202, 140] width 17 height 17
type input "[DATE]"
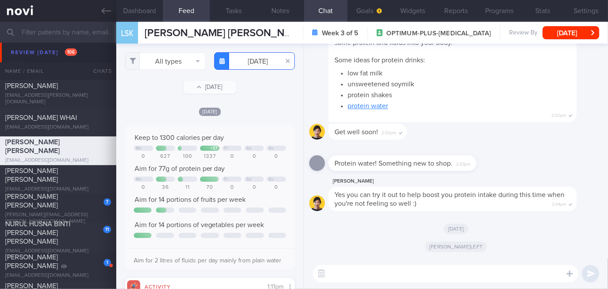
scroll to position [435422, 435346]
click at [171, 63] on button "All types" at bounding box center [165, 60] width 81 height 17
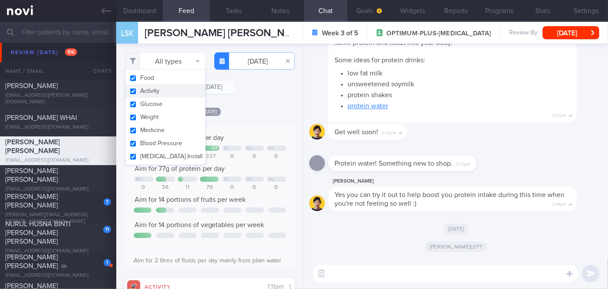
click at [162, 91] on button "Activity" at bounding box center [165, 90] width 80 height 13
checkbox input "false"
click at [256, 103] on div "Filtering type... Food Activity Glucose Weight Medicine Blood Pressure [MEDICAL…" at bounding box center [209, 166] width 187 height 245
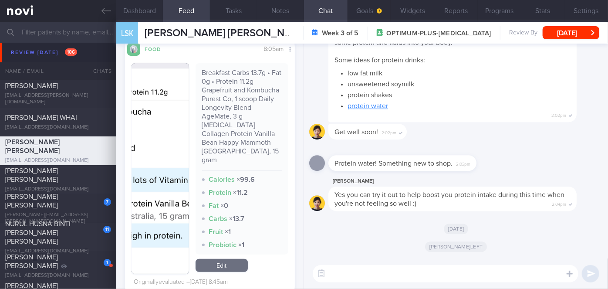
click at [160, 126] on button "button" at bounding box center [160, 168] width 57 height 211
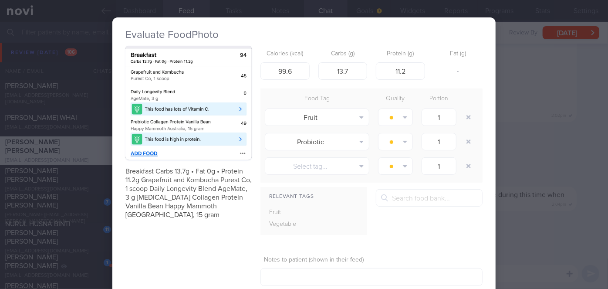
click at [509, 127] on div "Evaluate Food Photo Breakfast Carbs 13.7g • Fat 0g • Protein 11.2g Grapefruit a…" at bounding box center [304, 144] width 608 height 289
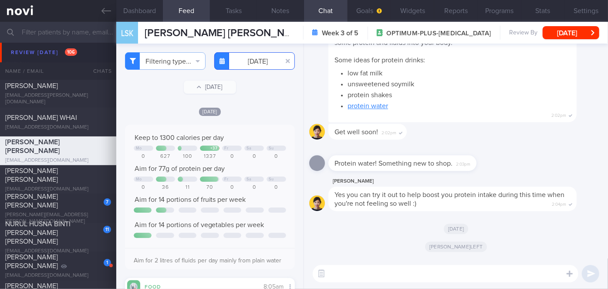
click at [253, 65] on input "[DATE]" at bounding box center [254, 60] width 81 height 17
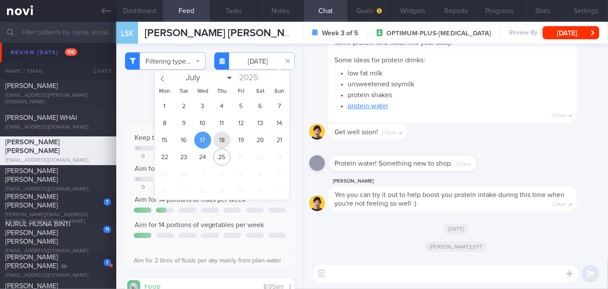
click at [226, 142] on span "18" at bounding box center [221, 140] width 17 height 17
type input "[DATE]"
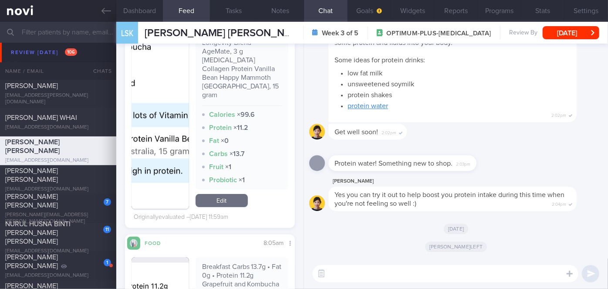
scroll to position [1644, 0]
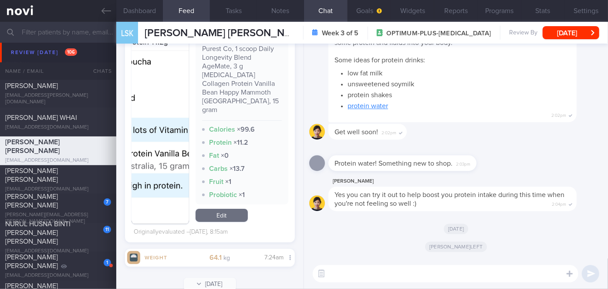
click at [232, 209] on link "Edit" at bounding box center [222, 215] width 52 height 13
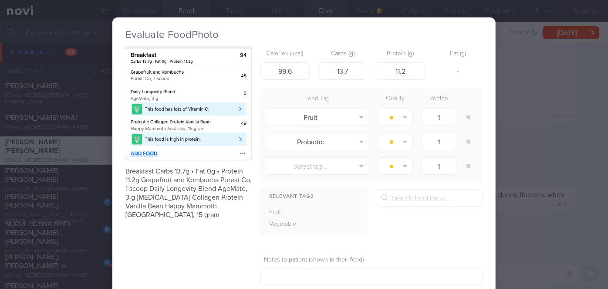
click at [511, 129] on div "Evaluate Food Photo Breakfast Carbs 13.7g • Fat 0g • Protein 11.2g Grapefruit a…" at bounding box center [304, 144] width 608 height 289
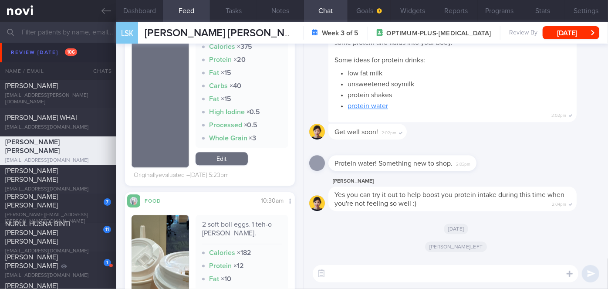
scroll to position [1050, 0]
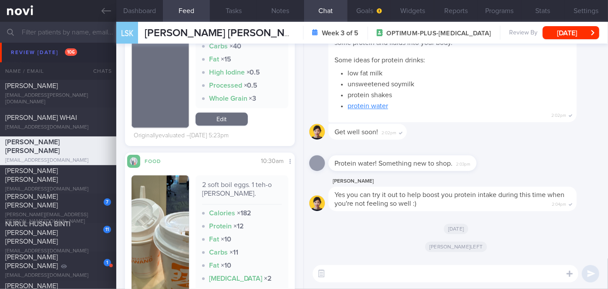
click at [171, 224] on button "button" at bounding box center [160, 247] width 57 height 145
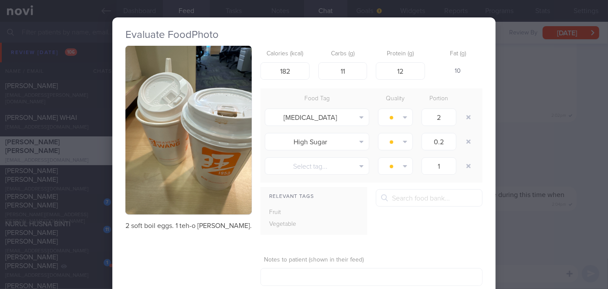
click at [547, 226] on div "Evaluate Food Photo 2 soft boil eggs. 1 teh-o [PERSON_NAME]. Calories (kcal) 18…" at bounding box center [304, 144] width 608 height 289
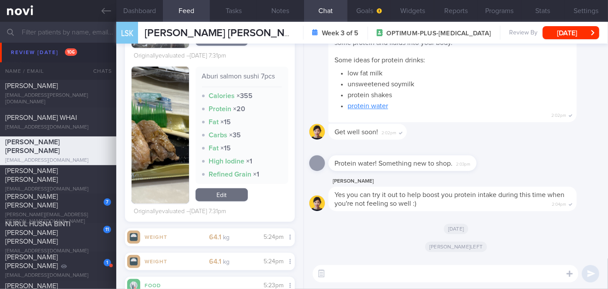
scroll to position [324, 0]
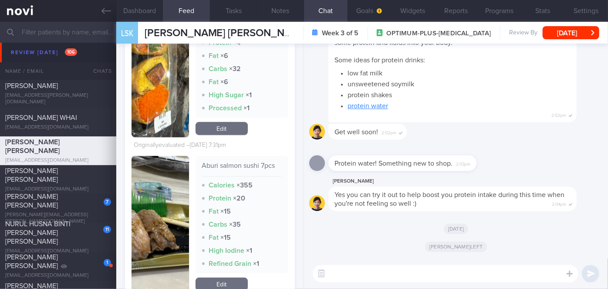
click at [164, 184] on button "button" at bounding box center [160, 224] width 57 height 137
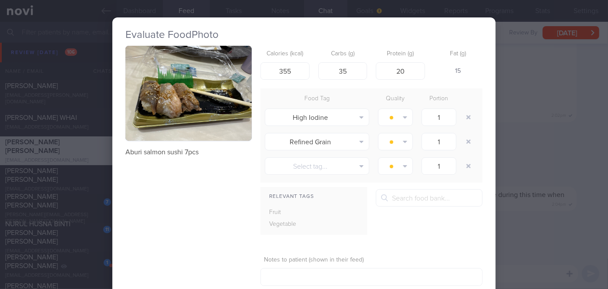
click at [541, 151] on div "Evaluate Food Photo Aburi salmon sushi 7pcs Calories (kcal) 355 Carbs (g) 35 Pr…" at bounding box center [304, 144] width 608 height 289
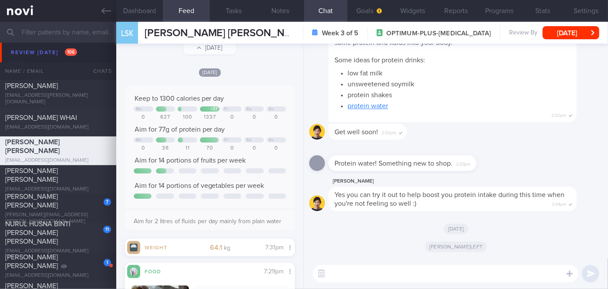
scroll to position [7, 0]
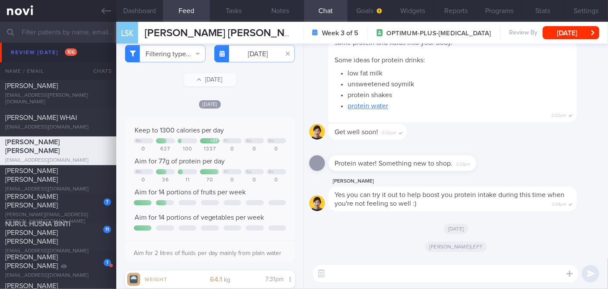
click at [434, 276] on textarea at bounding box center [446, 273] width 266 height 17
click at [417, 272] on textarea at bounding box center [446, 273] width 266 height 17
click at [341, 272] on textarea at bounding box center [446, 273] width 266 height 17
paste textarea "Hi [PERSON_NAME], good morning. I wanted to let you know I am back from my leav…"
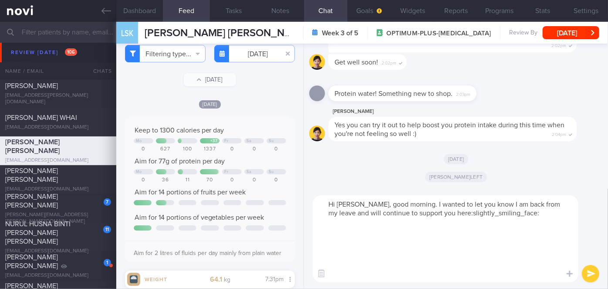
drag, startPoint x: 345, startPoint y: 276, endPoint x: 332, endPoint y: 226, distance: 51.3
click at [332, 226] on textarea "Hi [PERSON_NAME], good morning. I wanted to let you know I am back from my leav…" at bounding box center [446, 238] width 266 height 87
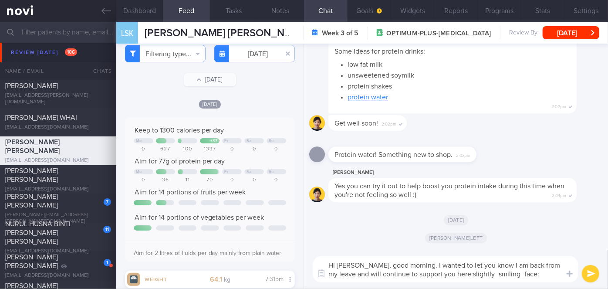
drag, startPoint x: 368, startPoint y: 264, endPoint x: 344, endPoint y: 263, distance: 24.0
click at [344, 263] on textarea "Hi [PERSON_NAME], good morning. I wanted to let you know I am back from my leav…" at bounding box center [446, 269] width 266 height 26
drag, startPoint x: 498, startPoint y: 273, endPoint x: 430, endPoint y: 272, distance: 68.4
click at [430, 272] on textarea "Hi [PERSON_NAME], good morning. I wanted to let you know I am back from my leav…" at bounding box center [446, 269] width 266 height 26
type textarea "Hi [PERSON_NAME], good morning. I wanted to let you know I am back from my leav…"
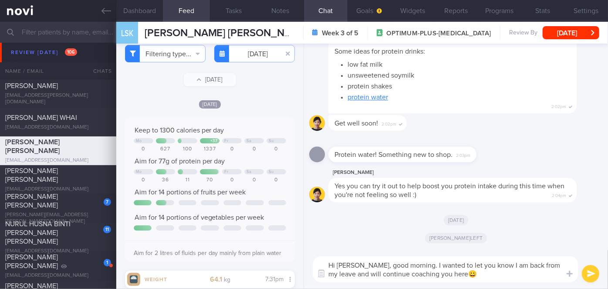
click at [589, 273] on button "submit" at bounding box center [590, 273] width 17 height 17
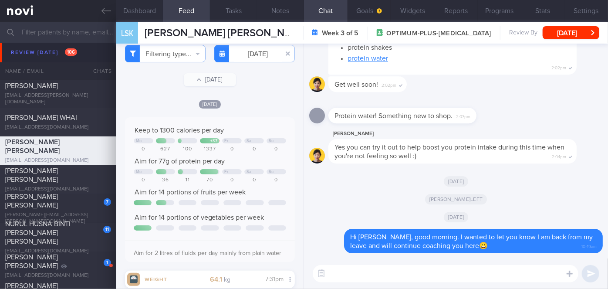
click at [435, 277] on textarea at bounding box center [446, 273] width 266 height 17
click at [470, 274] on textarea "Hope you have recovered well from you [MEDICAL_DATA]" at bounding box center [446, 273] width 266 height 17
type textarea "Hope you have recovered well from you [MEDICAL_DATA] 🙂"
click at [587, 278] on button "submit" at bounding box center [590, 273] width 17 height 17
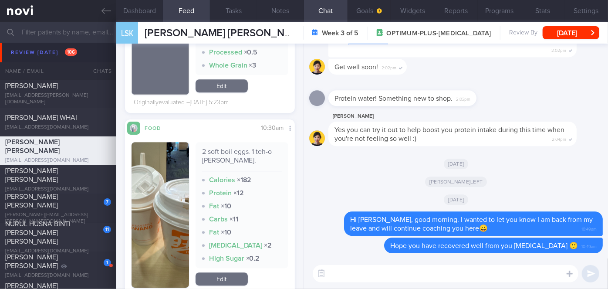
scroll to position [1314, 0]
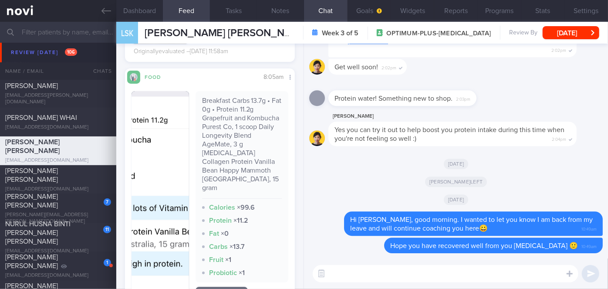
click at [340, 267] on textarea at bounding box center [446, 273] width 266 height 17
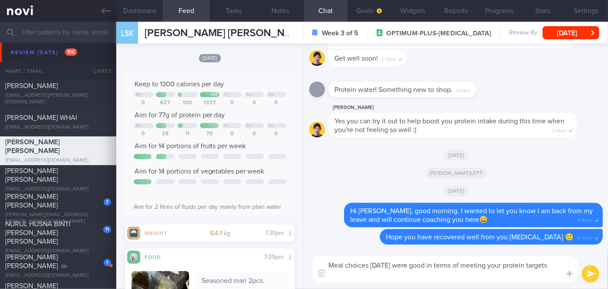
scroll to position [0, 0]
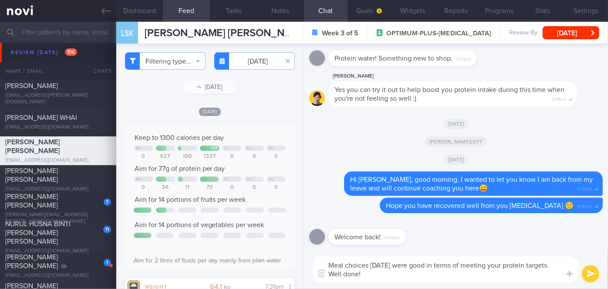
type textarea "Meal choices [DATE] were good in terms of meeting your protein targets. Well do…"
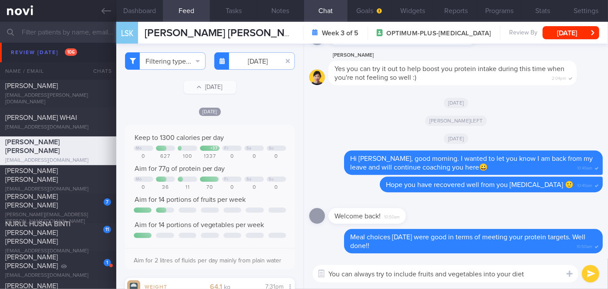
type textarea "You can always try to include fruits and vegetables into your diet"
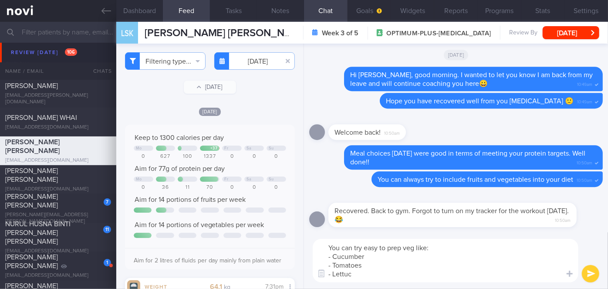
type textarea "You can try easy to prep veg like: - Cucumber - Tomatoes - Lettuce"
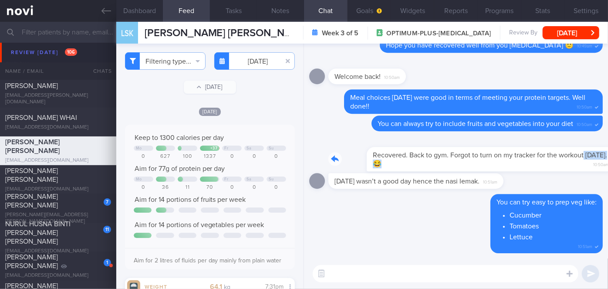
drag, startPoint x: 433, startPoint y: 162, endPoint x: 563, endPoint y: 152, distance: 130.6
click at [560, 154] on div "Recovered. Back to gym. Forgot to turn on my tracker for the workout [DATE]. 😂 …" at bounding box center [465, 153] width 274 height 35
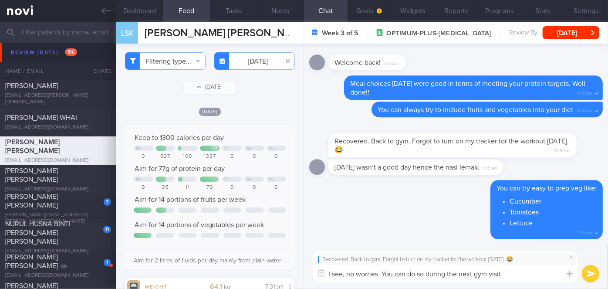
type textarea "I see, no worries. You can do so during the next gym visit!"
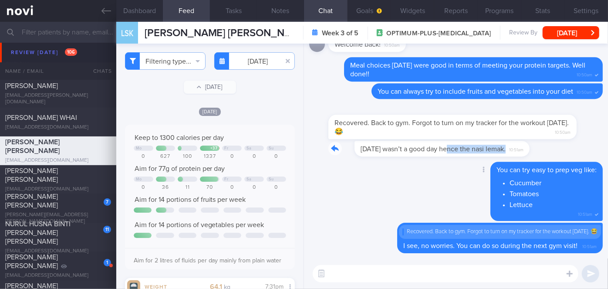
drag, startPoint x: 426, startPoint y: 154, endPoint x: 527, endPoint y: 151, distance: 100.6
click at [527, 151] on div "[DATE] wasn’t a good day hence the nasi lemak. 10:51am" at bounding box center [428, 149] width 201 height 16
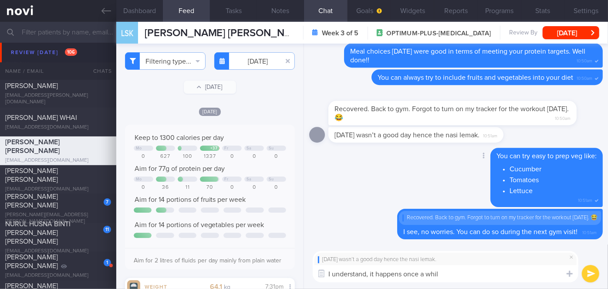
type textarea "I understand, it happens once a while"
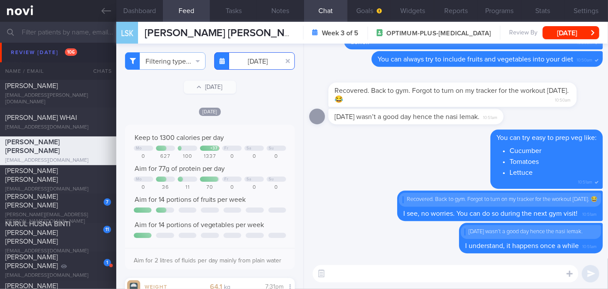
click at [247, 61] on input "[DATE]" at bounding box center [254, 60] width 81 height 17
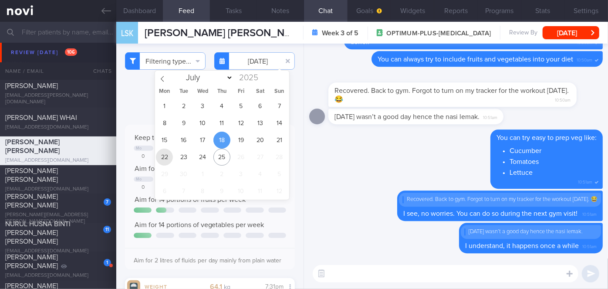
click at [167, 157] on span "22" at bounding box center [164, 157] width 17 height 17
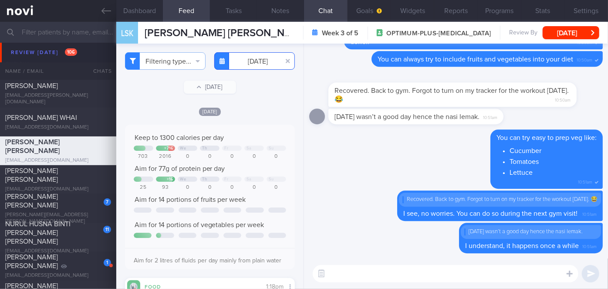
click at [248, 58] on input "[DATE]" at bounding box center [254, 60] width 81 height 17
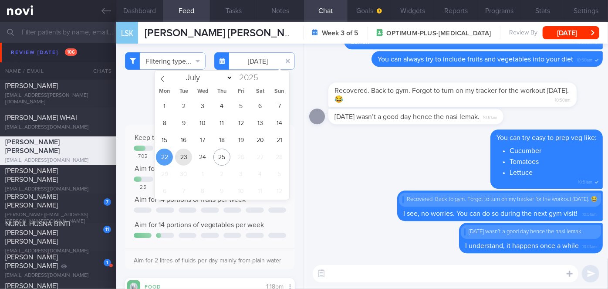
click at [185, 159] on span "23" at bounding box center [183, 157] width 17 height 17
type input "[DATE]"
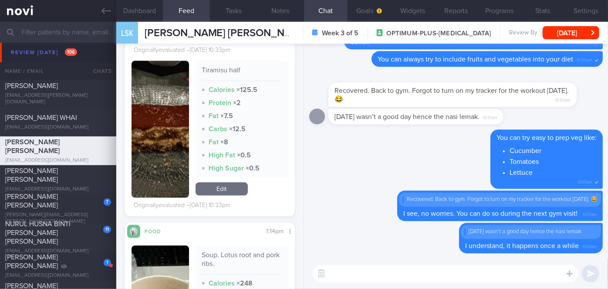
scroll to position [1045, 0]
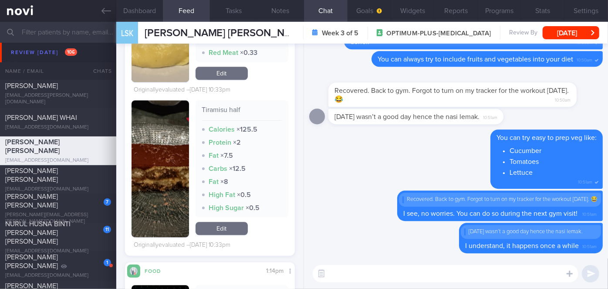
click at [153, 212] on button "button" at bounding box center [160, 168] width 57 height 137
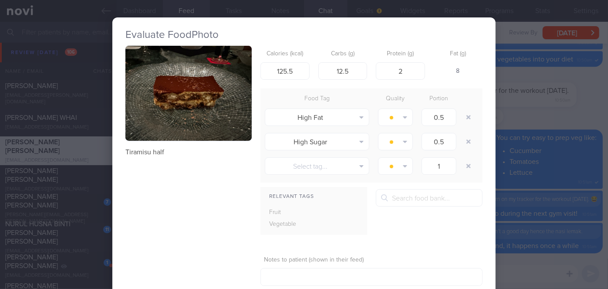
click at [523, 209] on div "Evaluate Food Photo Tiramisu half Calories (kcal) 125.5 Carbs (g) 12.5 Protein …" at bounding box center [304, 144] width 608 height 289
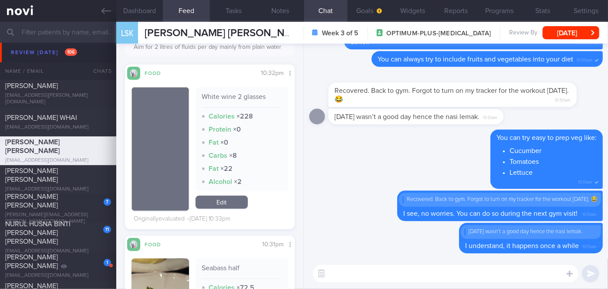
scroll to position [95, 0]
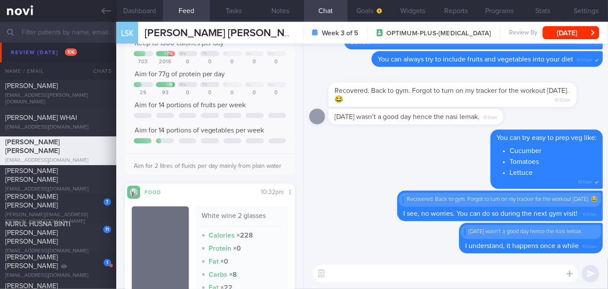
click at [378, 272] on textarea at bounding box center [446, 273] width 266 height 17
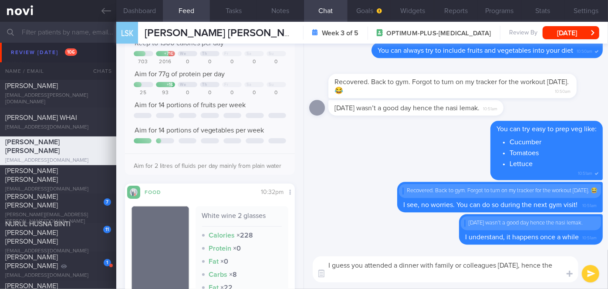
scroll to position [0, 0]
type textarea "I guess you attended a dinner with family or colleagues [DATE], hence the heavi…"
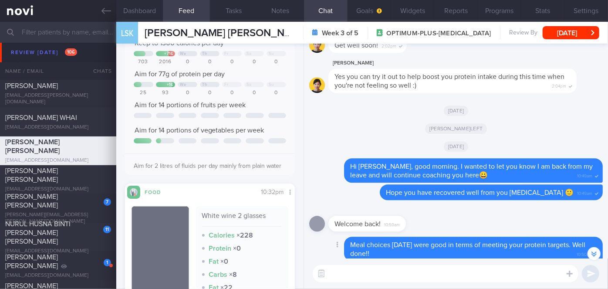
scroll to position [-277, 0]
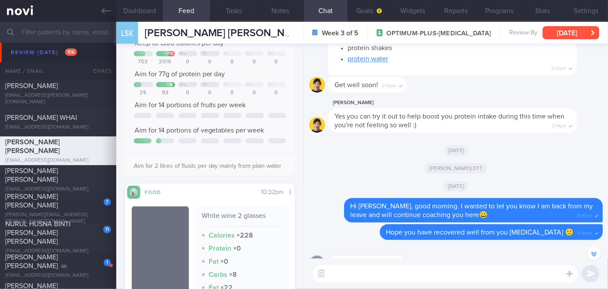
click at [576, 37] on button "[DATE]" at bounding box center [571, 32] width 57 height 13
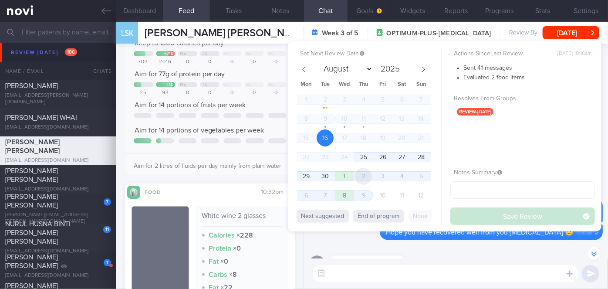
click at [368, 179] on span "2" at bounding box center [363, 176] width 17 height 17
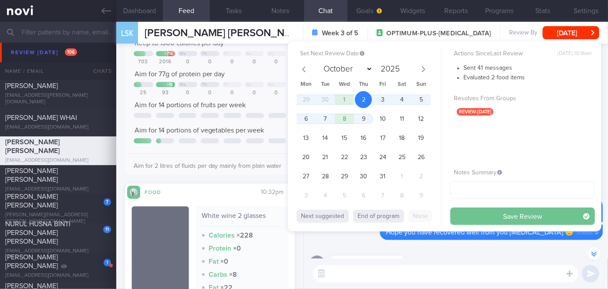
click at [489, 219] on button "Save Review" at bounding box center [522, 215] width 145 height 17
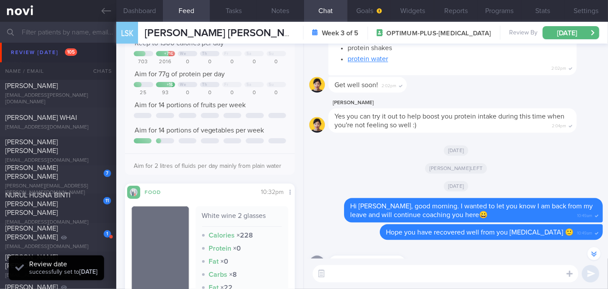
scroll to position [0, 0]
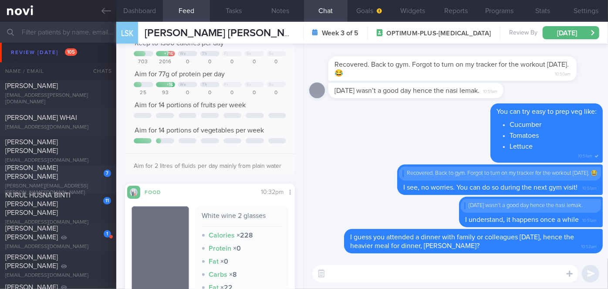
click at [84, 176] on div "[PERSON_NAME] [PERSON_NAME]" at bounding box center [57, 171] width 104 height 17
select select "8"
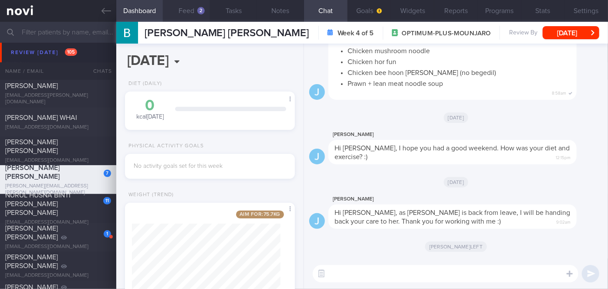
click at [189, 6] on button "Feed 2" at bounding box center [186, 11] width 47 height 22
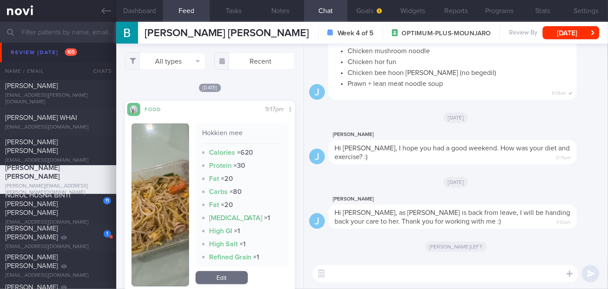
click at [405, 271] on textarea at bounding box center [446, 273] width 266 height 17
paste textarea "Hi [PERSON_NAME], good morning. I wanted to let you know I am back from my leav…"
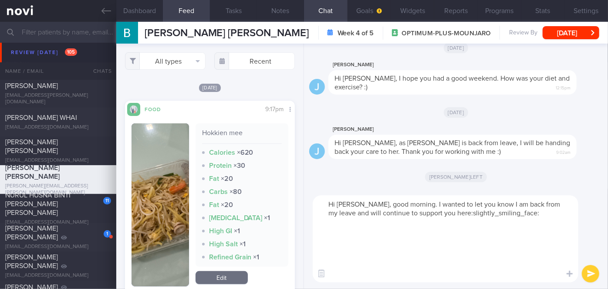
drag, startPoint x: 363, startPoint y: 269, endPoint x: 343, endPoint y: 223, distance: 50.9
click at [343, 223] on textarea "Hi [PERSON_NAME], good morning. I wanted to let you know I am back from my leav…" at bounding box center [446, 238] width 266 height 87
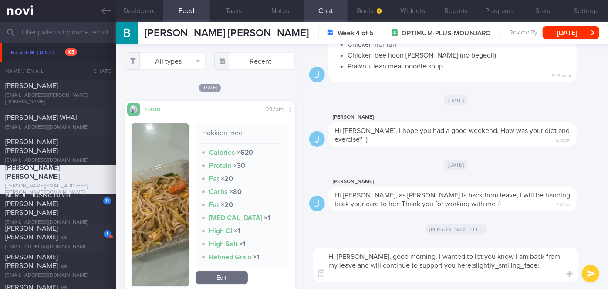
click at [368, 254] on textarea "Hi [PERSON_NAME], good morning. I wanted to let you know I am back from my leav…" at bounding box center [446, 264] width 266 height 35
drag, startPoint x: 511, startPoint y: 263, endPoint x: 390, endPoint y: 267, distance: 120.7
click at [390, 267] on textarea "Hi [PERSON_NAME], good morning. I wanted to let you know I am back from my leav…" at bounding box center [446, 264] width 266 height 35
type textarea "Hi [PERSON_NAME], good morning. I wanted to let you know I am back from my leav…"
click at [591, 275] on button "submit" at bounding box center [590, 273] width 17 height 17
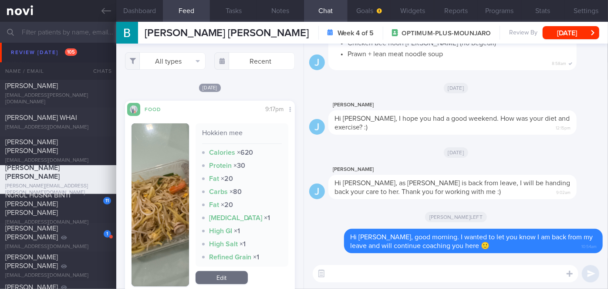
click at [470, 277] on textarea at bounding box center [446, 273] width 266 height 17
type textarea "How have you been managing your meals and exercise so far?"
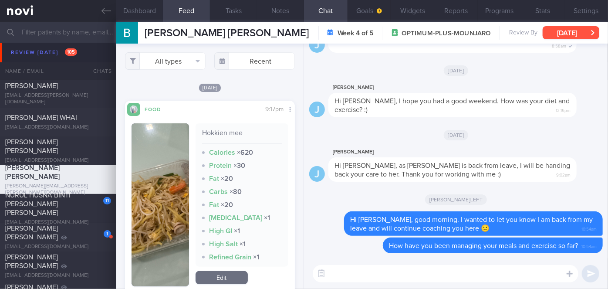
click at [583, 28] on button "[DATE]" at bounding box center [571, 32] width 57 height 13
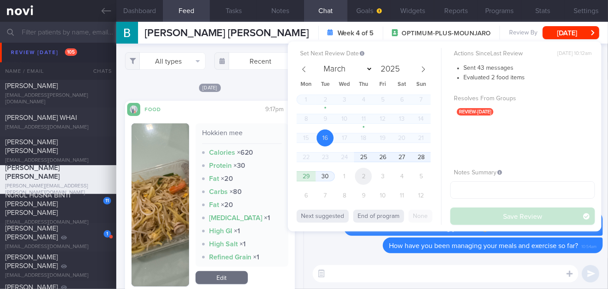
click at [367, 179] on span "2" at bounding box center [363, 176] width 17 height 17
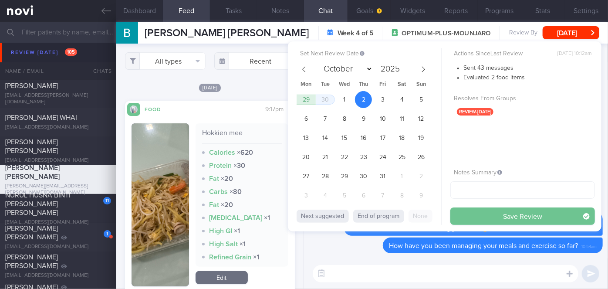
click at [522, 216] on button "Save Review" at bounding box center [522, 215] width 145 height 17
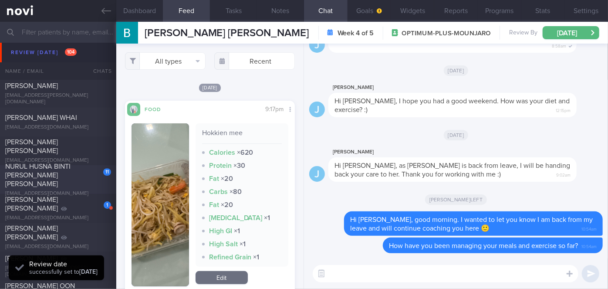
click at [91, 176] on div "11" at bounding box center [101, 169] width 20 height 14
select select "8"
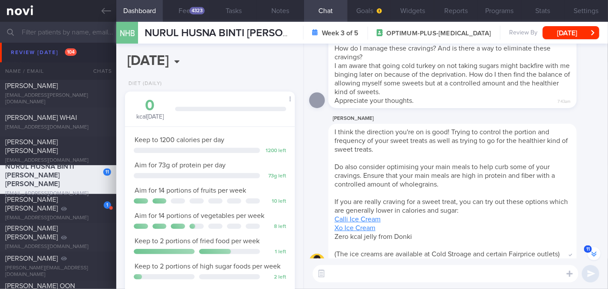
scroll to position [-102, 0]
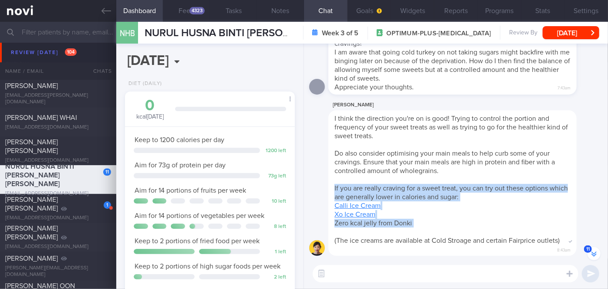
drag, startPoint x: 334, startPoint y: 187, endPoint x: 415, endPoint y: 228, distance: 90.2
click at [415, 228] on div "I think the direction you're on is good! Trying to control the portion and freq…" at bounding box center [452, 183] width 248 height 146
click at [433, 233] on div "I think the direction you're on is good! Trying to control the portion and freq…" at bounding box center [452, 183] width 248 height 146
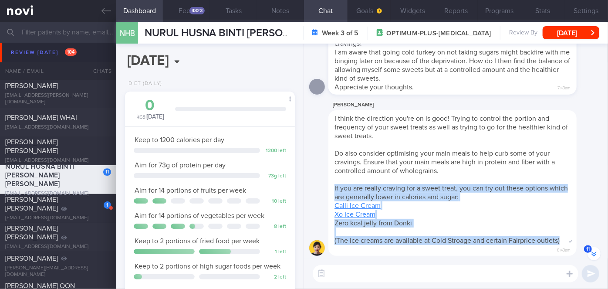
drag, startPoint x: 334, startPoint y: 185, endPoint x: 561, endPoint y: 240, distance: 233.2
click at [561, 240] on span "I think the direction you're on is good! Trying to control the portion and freq…" at bounding box center [450, 179] width 233 height 129
copy span "If you are really craving for a sweet treat, you can try out these options whic…"
click at [586, 215] on div "[PERSON_NAME] I think the direction you're on is good! Trying to control the po…" at bounding box center [465, 178] width 274 height 156
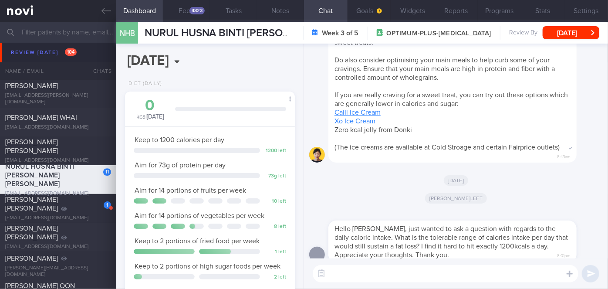
scroll to position [0, 0]
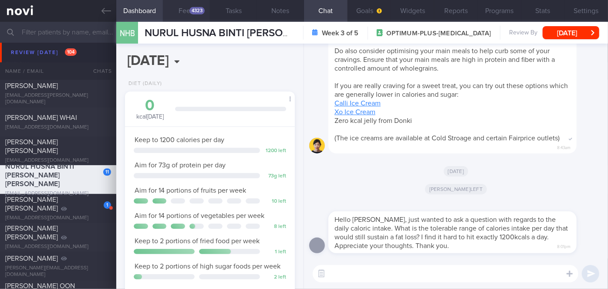
click at [195, 13] on div "4323" at bounding box center [196, 10] width 15 height 7
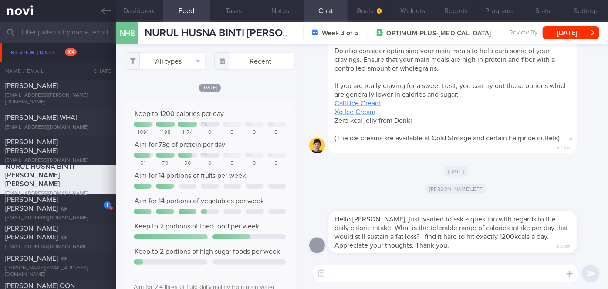
scroll to position [37, 152]
click at [246, 65] on input "text" at bounding box center [254, 60] width 81 height 17
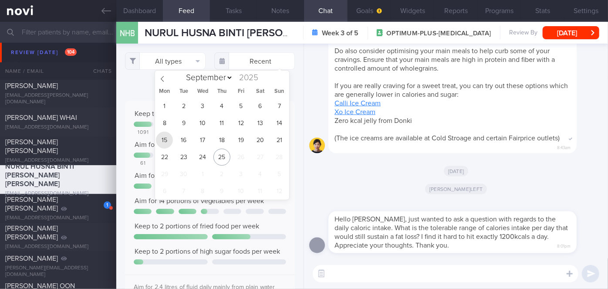
click at [167, 141] on span "15" at bounding box center [164, 140] width 17 height 17
type input "[DATE]"
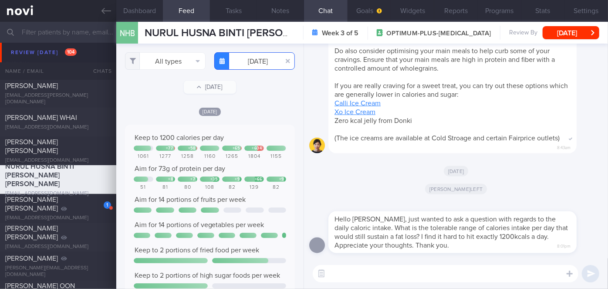
scroll to position [37, 152]
click at [365, 271] on textarea at bounding box center [446, 273] width 266 height 17
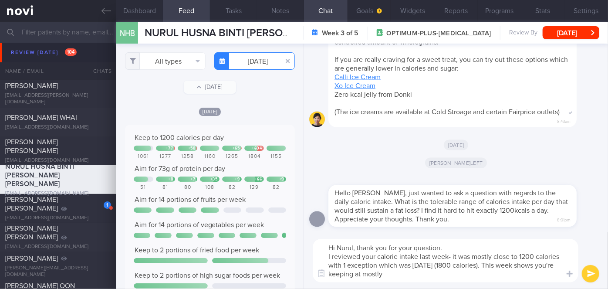
type textarea "Hi Nurul, thank you for your question. I reviewed your calorie intake last week…"
drag, startPoint x: 255, startPoint y: 64, endPoint x: 226, endPoint y: 91, distance: 38.8
click at [255, 63] on input "[DATE]" at bounding box center [254, 60] width 81 height 17
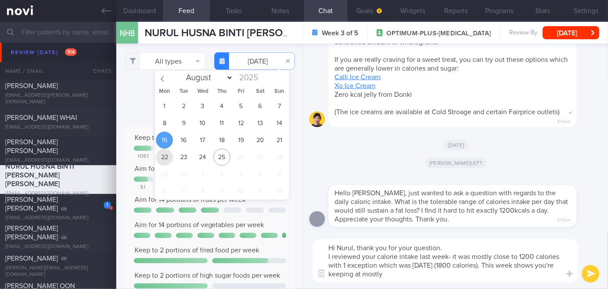
click at [169, 156] on span "22" at bounding box center [164, 157] width 17 height 17
type input "[DATE]"
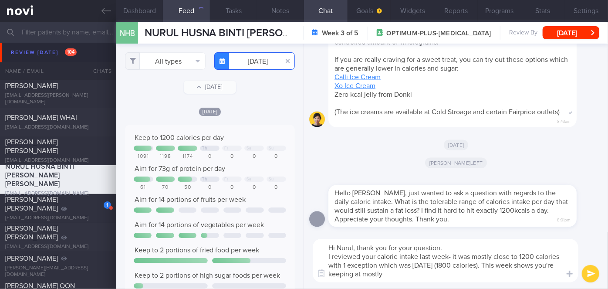
scroll to position [37, 152]
click at [422, 274] on textarea "Hi Nurul, thank you for your question. I reviewed your calorie intake last week…" at bounding box center [446, 261] width 266 height 44
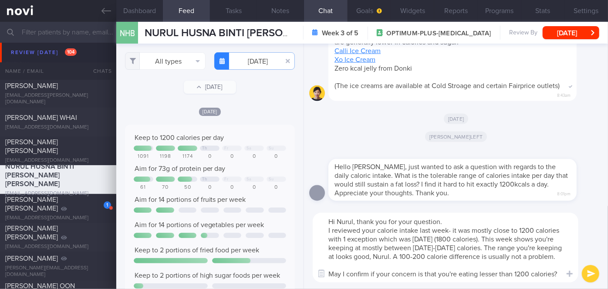
scroll to position [17, 0]
type textarea "Hi Nurul, thank you for your question. I reviewed your calorie intake last week…"
click at [595, 271] on button "submit" at bounding box center [590, 273] width 17 height 17
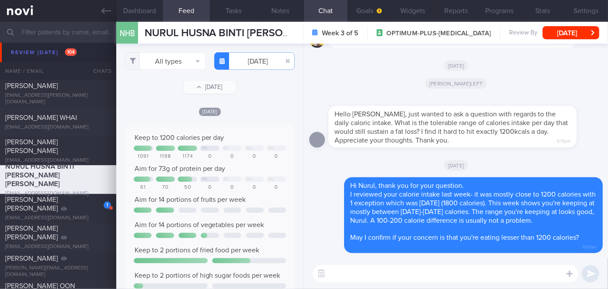
scroll to position [0, 0]
click at [430, 275] on textarea at bounding box center [446, 273] width 266 height 17
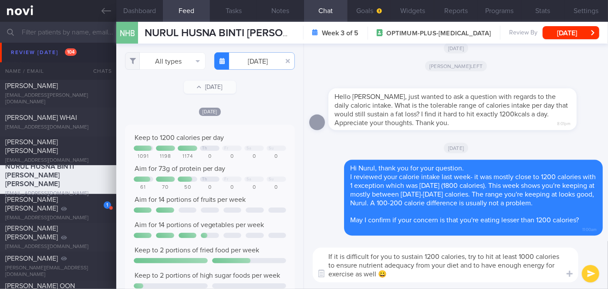
type textarea "If it is difficult for you to sustain 1200 calories, try to hit at least 1000 c…"
click at [588, 273] on button "submit" at bounding box center [590, 273] width 17 height 17
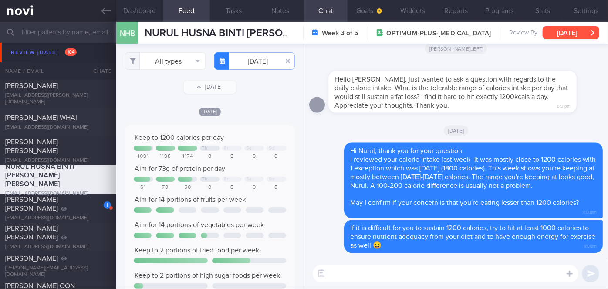
click at [567, 35] on button "[DATE]" at bounding box center [571, 32] width 57 height 13
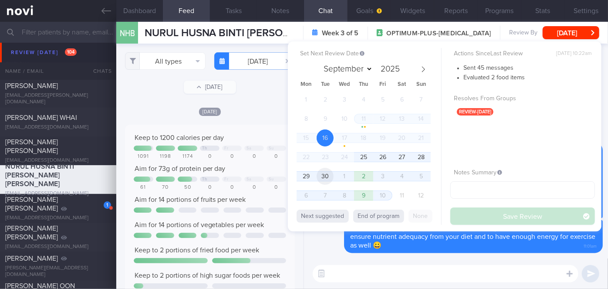
click at [332, 176] on span "30" at bounding box center [325, 176] width 17 height 17
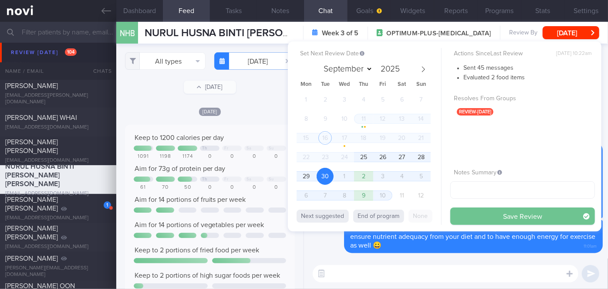
click at [486, 212] on button "Save Review" at bounding box center [522, 215] width 145 height 17
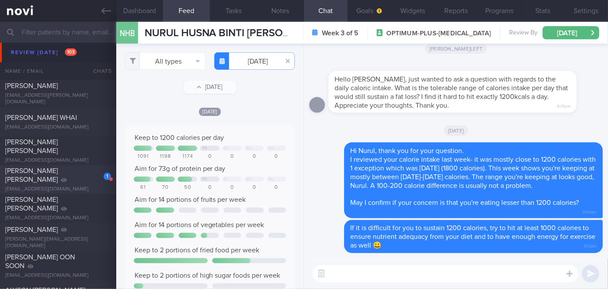
click at [78, 175] on div "[PERSON_NAME] [PERSON_NAME]" at bounding box center [57, 174] width 104 height 17
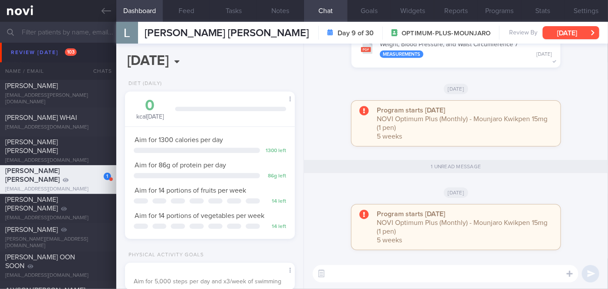
click at [589, 32] on button "[DATE]" at bounding box center [571, 32] width 57 height 13
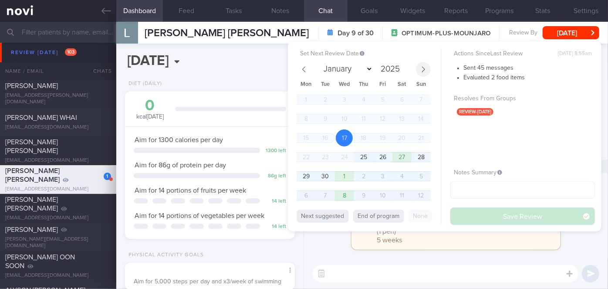
click at [426, 69] on span at bounding box center [423, 69] width 15 height 15
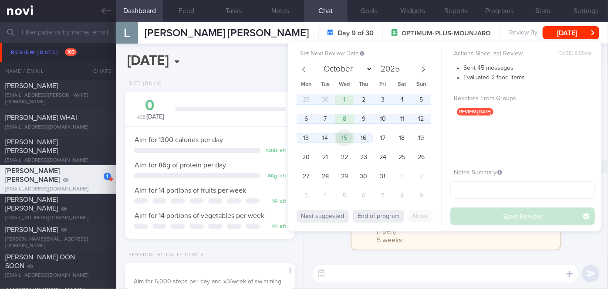
click at [343, 140] on span "15" at bounding box center [344, 137] width 17 height 17
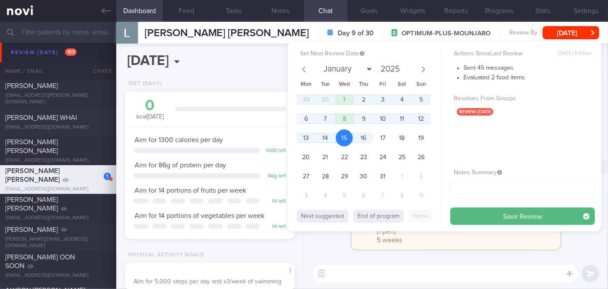
click at [470, 215] on button "Save Review" at bounding box center [522, 215] width 145 height 17
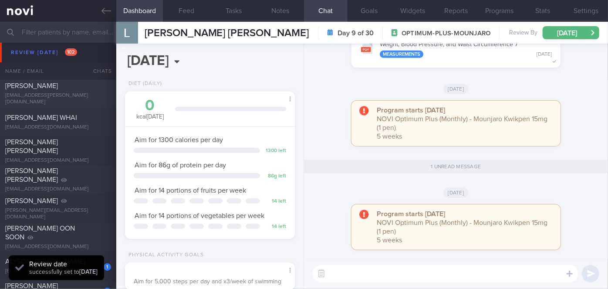
click at [79, 90] on div "[PERSON_NAME]" at bounding box center [57, 85] width 104 height 9
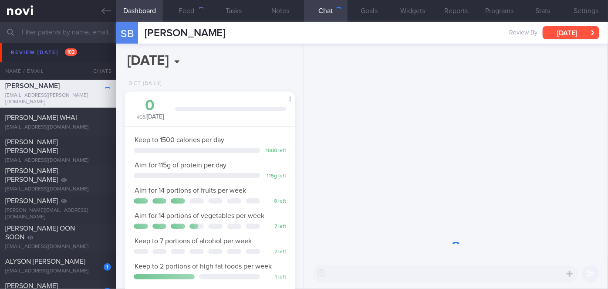
scroll to position [86, 149]
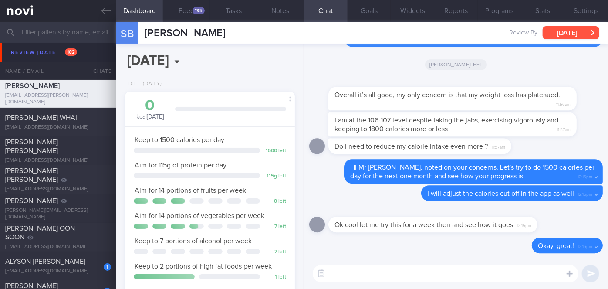
click at [581, 28] on button "[DATE]" at bounding box center [571, 32] width 57 height 13
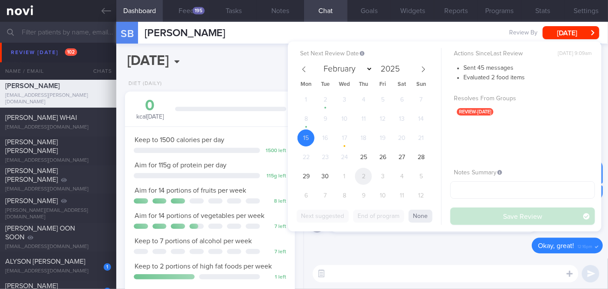
click at [368, 180] on span "2" at bounding box center [363, 176] width 17 height 17
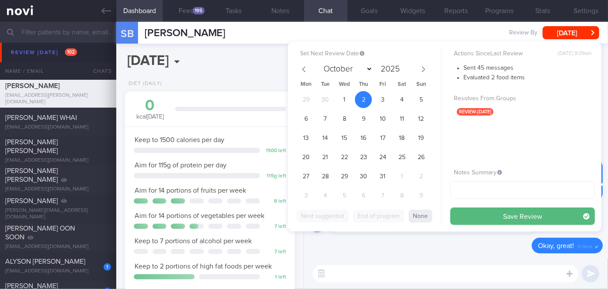
click at [482, 213] on button "Save Review" at bounding box center [522, 215] width 145 height 17
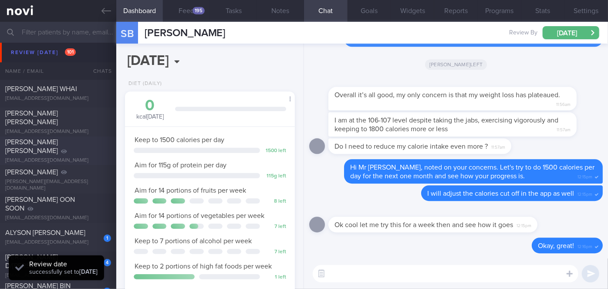
click at [102, 150] on div "[PERSON_NAME] [PERSON_NAME]" at bounding box center [57, 146] width 104 height 17
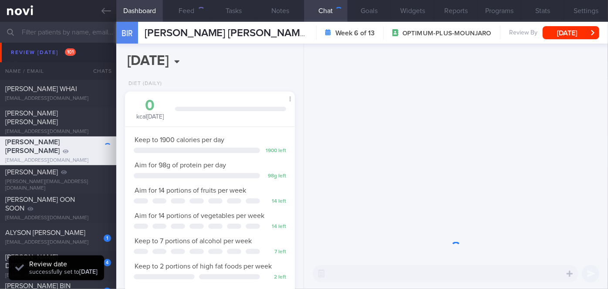
scroll to position [86, 149]
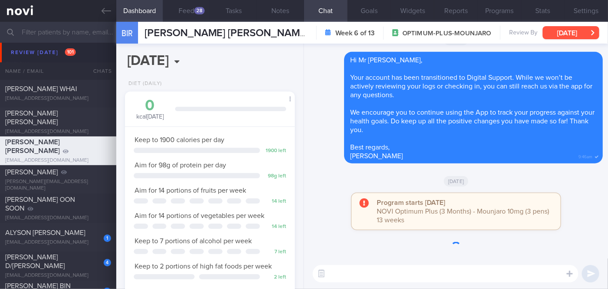
click at [567, 34] on button "[DATE]" at bounding box center [571, 32] width 57 height 13
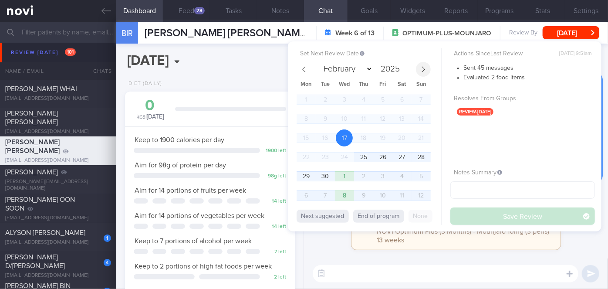
click at [423, 71] on icon at bounding box center [423, 69] width 6 height 6
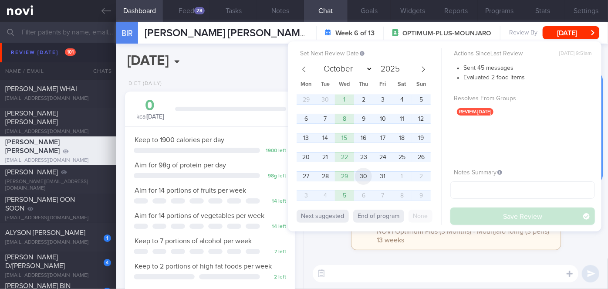
click at [363, 177] on span "30" at bounding box center [363, 176] width 17 height 17
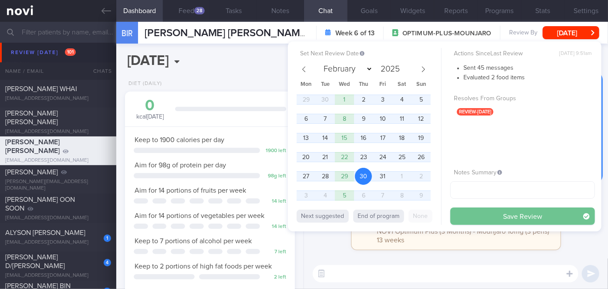
click at [475, 212] on button "Save Review" at bounding box center [522, 215] width 145 height 17
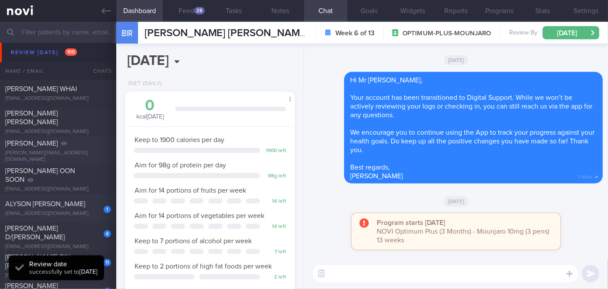
click at [65, 200] on span "ALYSON [PERSON_NAME]" at bounding box center [45, 203] width 80 height 7
select select "8"
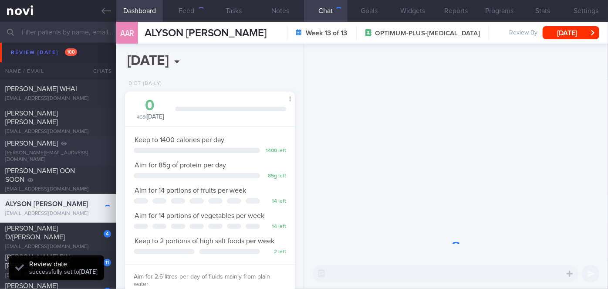
scroll to position [86, 149]
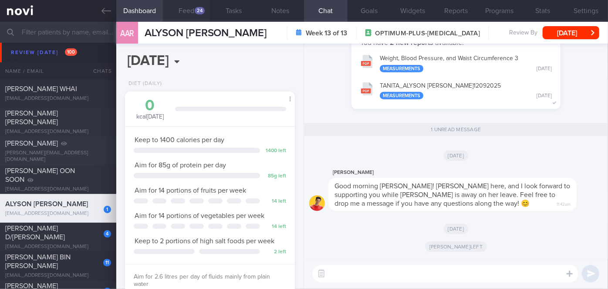
click at [199, 10] on div "24" at bounding box center [200, 10] width 10 height 7
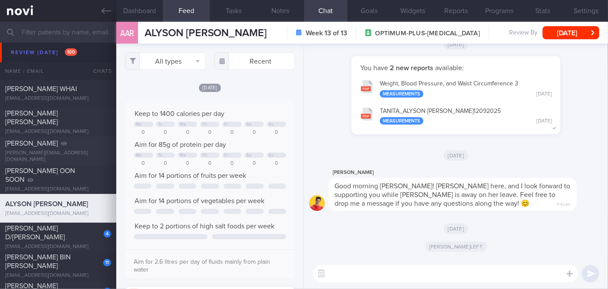
scroll to position [37, 152]
click at [377, 268] on textarea at bounding box center [446, 273] width 266 height 17
paste textarea "If you are really craving for a sweet treat, you can try out these options whic…"
type textarea "If you are really craving for a sweet treat, you can try out these options whic…"
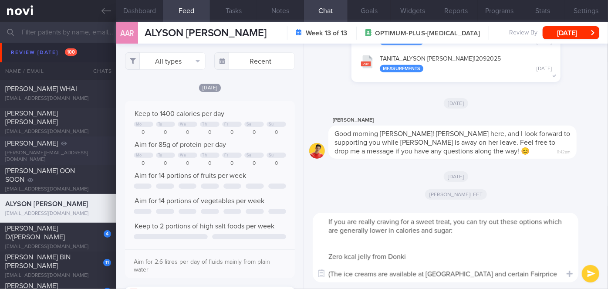
drag, startPoint x: 556, startPoint y: 272, endPoint x: 319, endPoint y: 219, distance: 242.8
click at [319, 219] on textarea "If you are really craving for a sweet treat, you can try out these options whic…" at bounding box center [446, 248] width 266 height 70
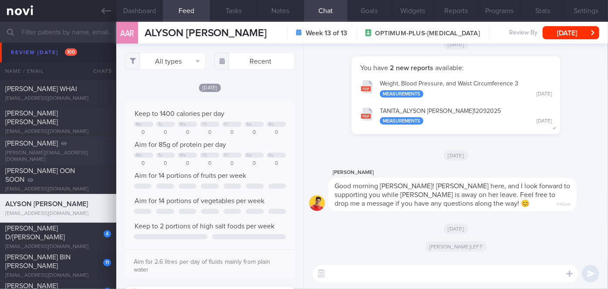
click at [342, 275] on textarea at bounding box center [446, 273] width 266 height 17
paste textarea "Hi [PERSON_NAME], good morning. I wanted to let you know I am back from my leav…"
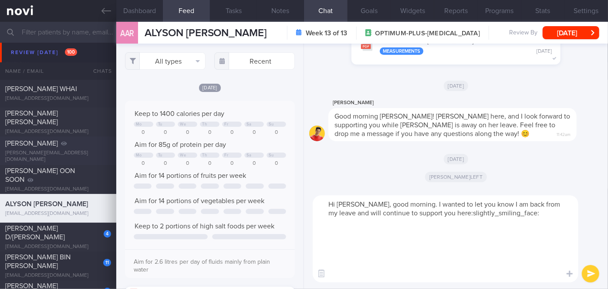
drag, startPoint x: 341, startPoint y: 275, endPoint x: 328, endPoint y: 221, distance: 55.6
click at [328, 221] on textarea "Hi [PERSON_NAME], good morning. I wanted to let you know I am back from my leav…" at bounding box center [446, 238] width 266 height 87
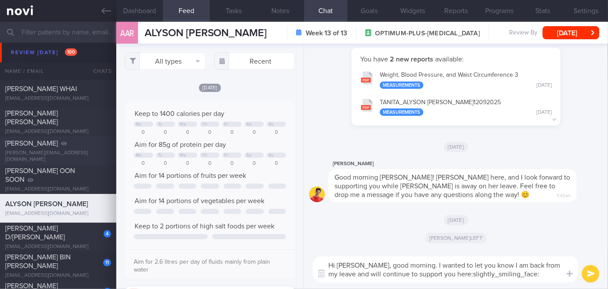
click at [365, 264] on textarea "Hi [PERSON_NAME], good morning. I wanted to let you know I am back from my leav…" at bounding box center [446, 269] width 266 height 26
drag, startPoint x: 510, startPoint y: 275, endPoint x: 442, endPoint y: 276, distance: 67.5
click at [442, 276] on textarea "Hi [PERSON_NAME], good morning. I wanted to let you know I am back from my leav…" at bounding box center [446, 269] width 266 height 26
type textarea "Hi [PERSON_NAME], good morning. I wanted to let you know I am back from my leav…"
click at [589, 277] on button "submit" at bounding box center [590, 273] width 17 height 17
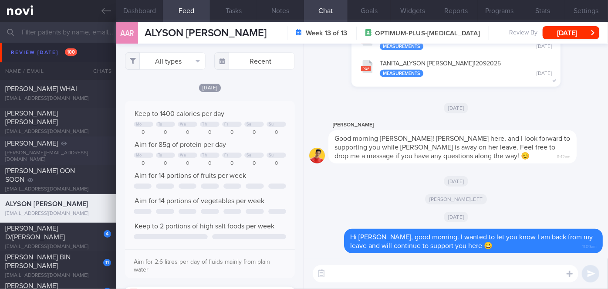
click at [468, 270] on textarea at bounding box center [446, 273] width 266 height 17
type textarea "How have you been?"
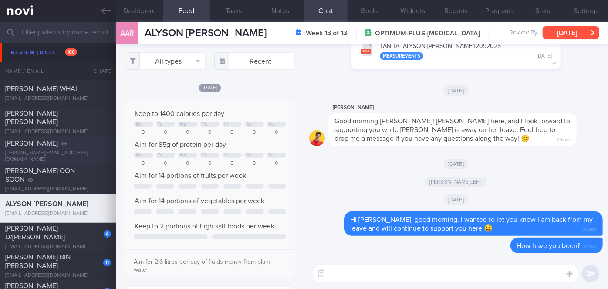
click at [573, 32] on button "[DATE]" at bounding box center [571, 32] width 57 height 13
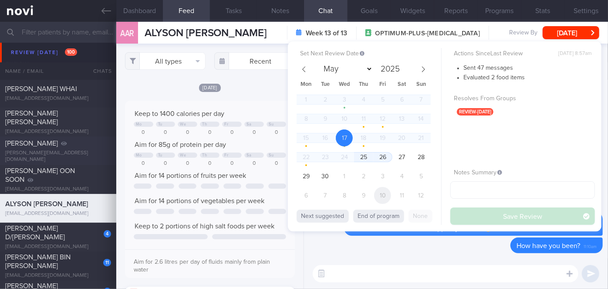
click at [383, 193] on span "10" at bounding box center [382, 195] width 17 height 17
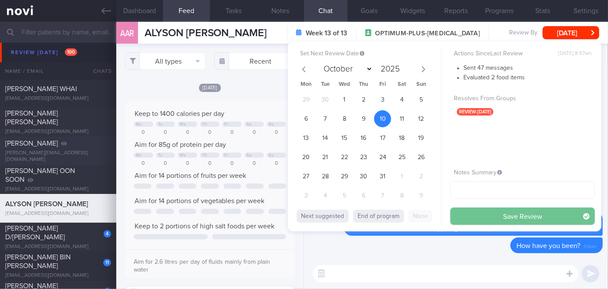
click at [498, 215] on button "Save Review" at bounding box center [522, 215] width 145 height 17
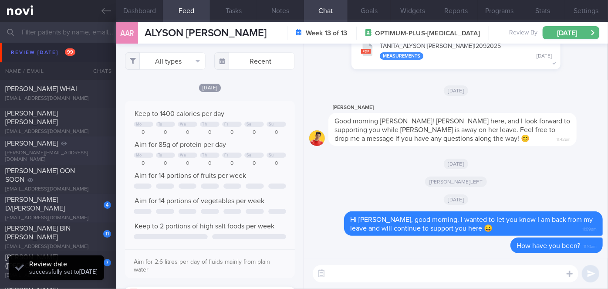
click at [72, 203] on div "[PERSON_NAME] D/[PERSON_NAME]" at bounding box center [57, 203] width 104 height 17
select select "8"
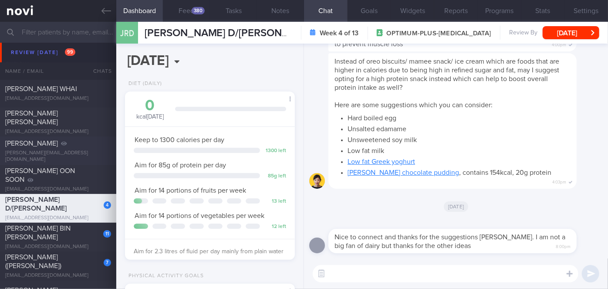
click at [387, 276] on textarea at bounding box center [446, 273] width 266 height 17
paste textarea "Hi [PERSON_NAME], good morning. I wanted to let you know I am back from my leav…"
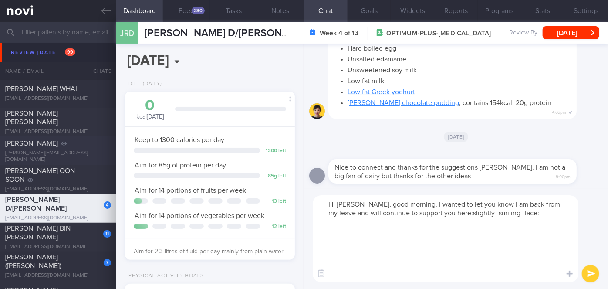
drag, startPoint x: 376, startPoint y: 279, endPoint x: 358, endPoint y: 226, distance: 56.6
click at [358, 226] on textarea "Hi [PERSON_NAME], good morning. I wanted to let you know I am back from my leav…" at bounding box center [446, 238] width 266 height 87
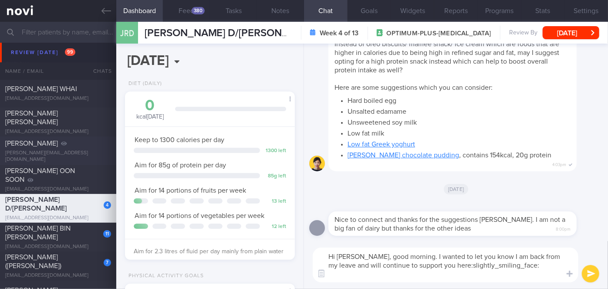
drag, startPoint x: 367, startPoint y: 253, endPoint x: 346, endPoint y: 253, distance: 20.9
click at [346, 253] on textarea "Hi [PERSON_NAME], good morning. I wanted to let you know I am back from my leav…" at bounding box center [446, 264] width 266 height 35
click at [512, 265] on textarea "Hi [PERSON_NAME], good morning. I wanted to let you know I am back from my leav…" at bounding box center [446, 264] width 266 height 35
type textarea "Hi [PERSON_NAME], good morning. I wanted to let you know I am back from my leav…"
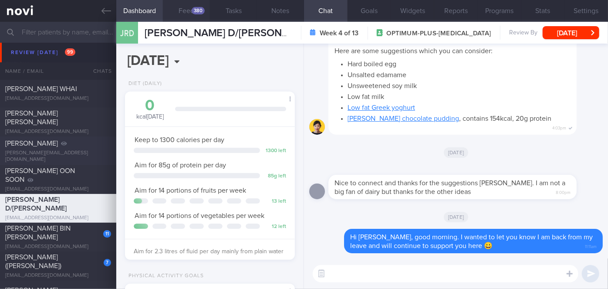
click at [188, 7] on button "Feed 380" at bounding box center [186, 11] width 47 height 22
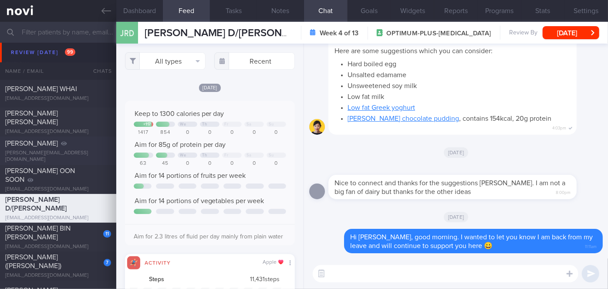
scroll to position [37, 152]
click at [170, 66] on button "All types" at bounding box center [165, 60] width 81 height 17
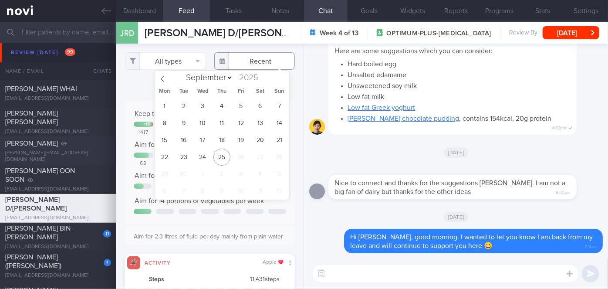
click at [257, 58] on input "text" at bounding box center [254, 60] width 81 height 17
click at [256, 141] on span "20" at bounding box center [260, 140] width 17 height 17
type input "[DATE]"
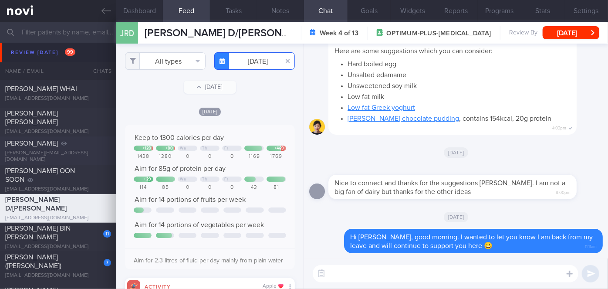
scroll to position [37, 152]
click at [159, 62] on button "All types" at bounding box center [165, 60] width 81 height 17
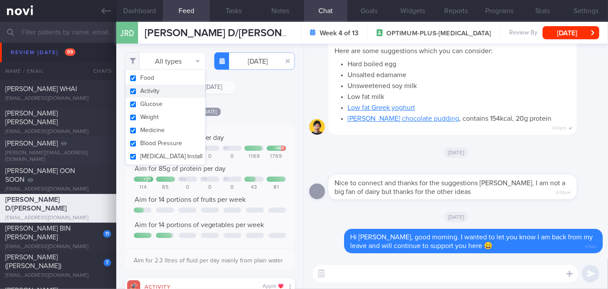
click at [172, 89] on button "Activity" at bounding box center [165, 90] width 80 height 13
checkbox input "false"
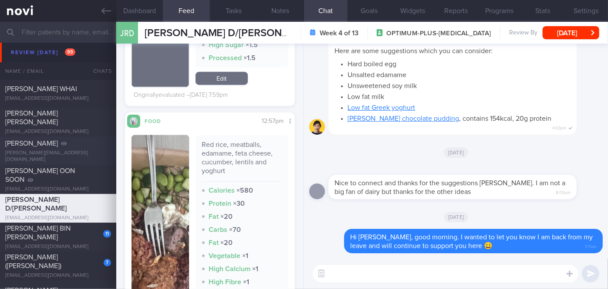
scroll to position [585, 0]
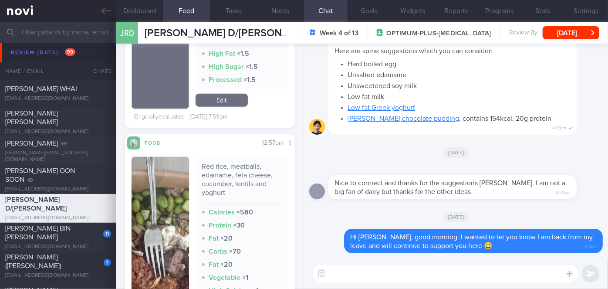
click at [358, 273] on textarea at bounding box center [446, 273] width 266 height 17
type textarea "T"
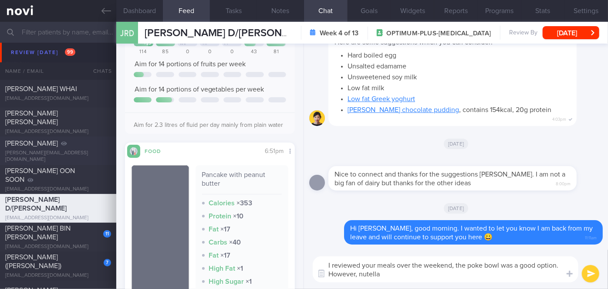
scroll to position [0, 0]
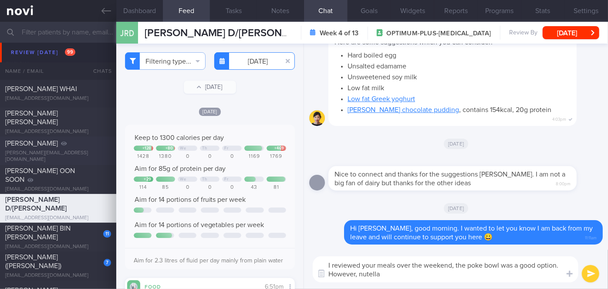
type textarea "I reviewed your meals over the weekend, the poke bowl was a good option. Howeve…"
click at [253, 65] on input "[DATE]" at bounding box center [254, 60] width 81 height 17
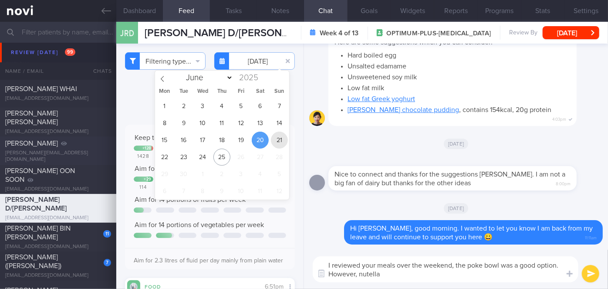
click at [279, 143] on span "21" at bounding box center [279, 140] width 17 height 17
type input "[DATE]"
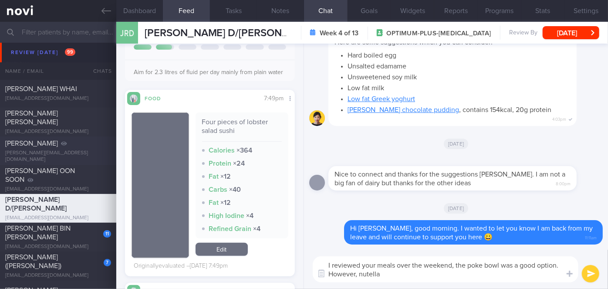
scroll to position [109, 0]
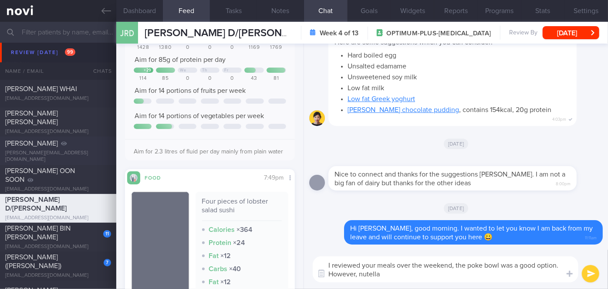
click at [393, 275] on textarea "I reviewed your meals over the weekend, the poke bowl was a good option. Howeve…" at bounding box center [446, 269] width 266 height 26
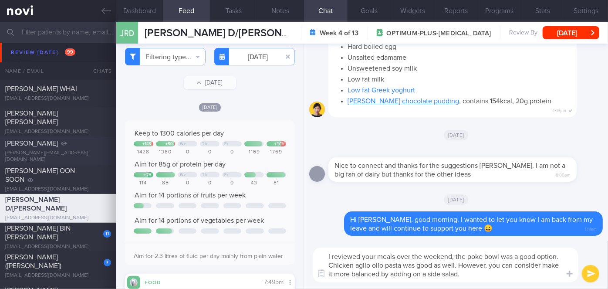
scroll to position [4, 0]
type textarea "I reviewed your meals over the weekend, the poke bowl was a good option. Chicke…"
click at [591, 274] on button "submit" at bounding box center [590, 273] width 17 height 17
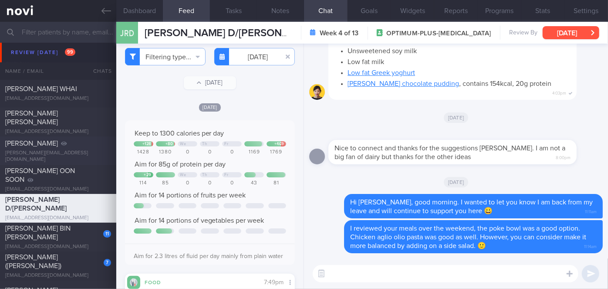
click at [579, 31] on button "[DATE]" at bounding box center [571, 32] width 57 height 13
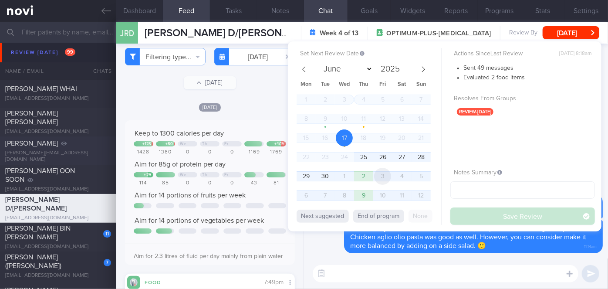
click at [377, 177] on span "3" at bounding box center [382, 176] width 17 height 17
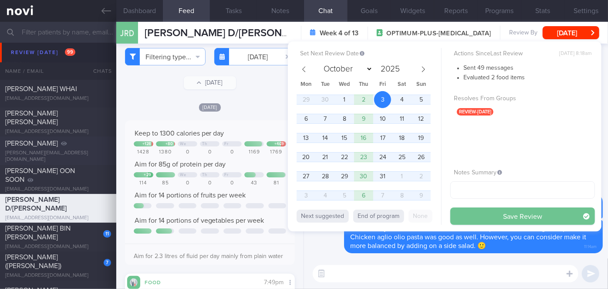
click at [486, 219] on button "Save Review" at bounding box center [522, 215] width 145 height 17
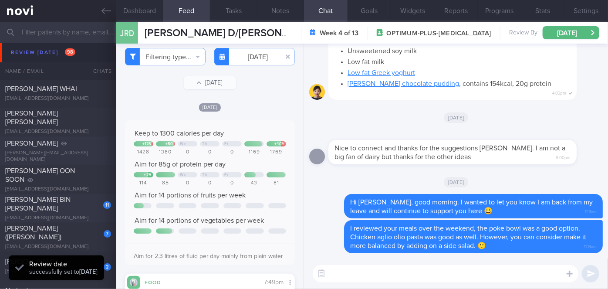
click at [91, 208] on div "11" at bounding box center [101, 202] width 20 height 14
select select "8"
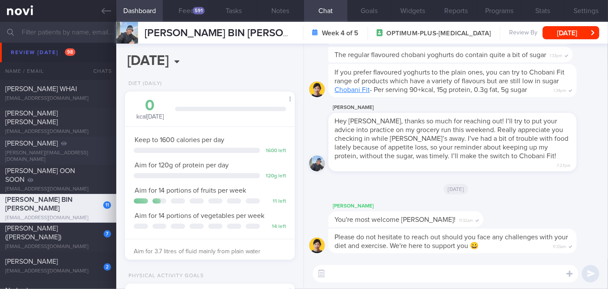
click at [363, 271] on textarea at bounding box center [446, 273] width 266 height 17
paste textarea "Hi [PERSON_NAME], good morning. I wanted to let you know I am back from my leav…"
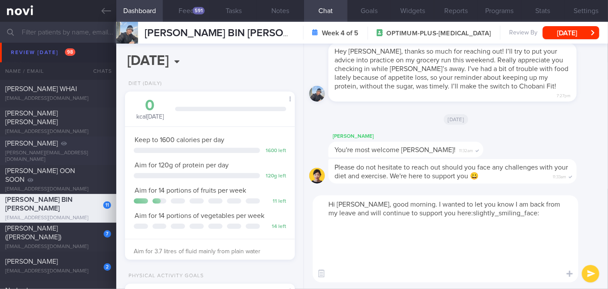
drag, startPoint x: 363, startPoint y: 272, endPoint x: 350, endPoint y: 220, distance: 53.0
click at [350, 220] on textarea "Hi [PERSON_NAME], good morning. I wanted to let you know I am back from my leav…" at bounding box center [446, 238] width 266 height 87
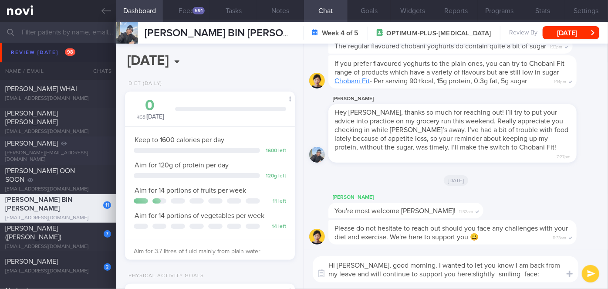
click at [368, 265] on textarea "Hi [PERSON_NAME], good morning. I wanted to let you know I am back from my leav…" at bounding box center [446, 269] width 266 height 26
click at [516, 272] on textarea "Hi [PERSON_NAME], good morning. I wanted to let you know I am back from my leav…" at bounding box center [446, 269] width 266 height 26
type textarea "Hi [PERSON_NAME], good morning. I wanted to let you know I am back from my leav…"
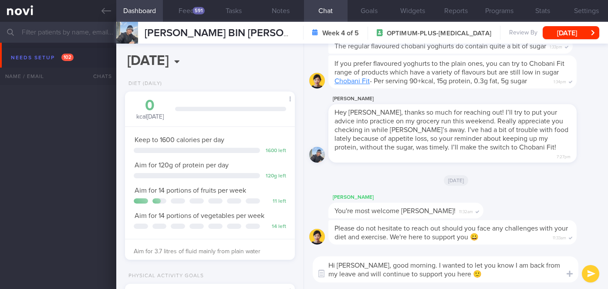
select select "8"
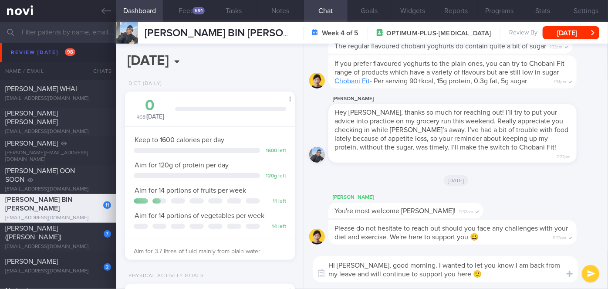
click at [414, 273] on textarea "Hi [PERSON_NAME], good morning. I wanted to let you know I am back from my leav…" at bounding box center [446, 269] width 266 height 26
type textarea "Hi [PERSON_NAME], good morning. I wanted to let you know I am back from my leav…"
click at [594, 274] on button "submit" at bounding box center [590, 273] width 17 height 17
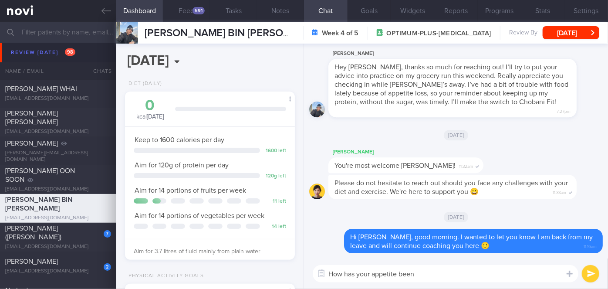
type textarea "How has your appetite been?"
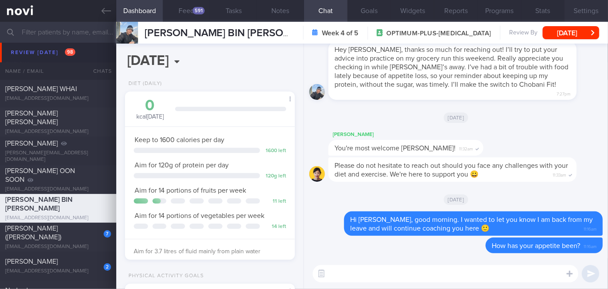
click at [584, 9] on button "Settings" at bounding box center [586, 11] width 44 height 22
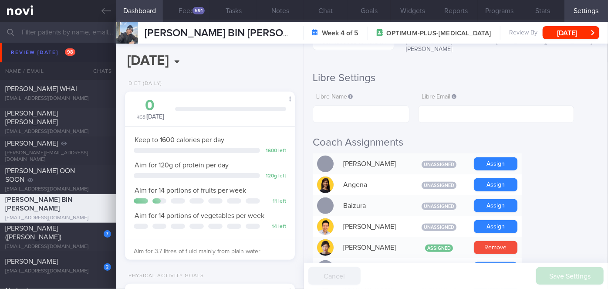
scroll to position [139, 0]
click at [476, 240] on button "Remove" at bounding box center [496, 246] width 44 height 13
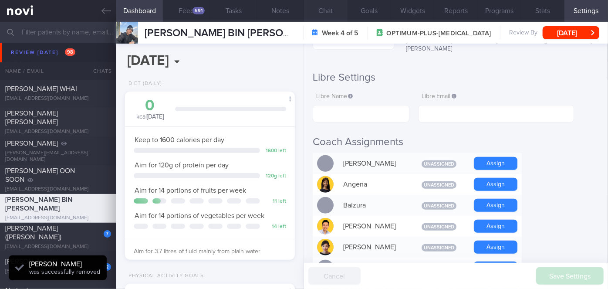
click at [333, 10] on button "Chat" at bounding box center [326, 11] width 44 height 22
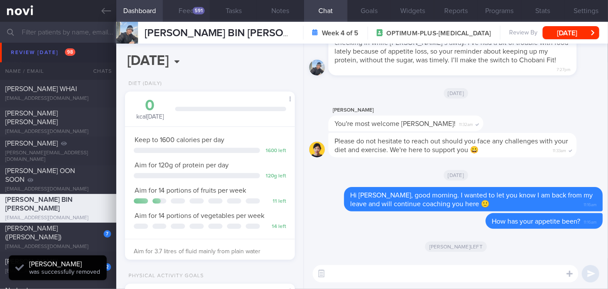
click at [189, 8] on button "Feed 591" at bounding box center [186, 11] width 47 height 22
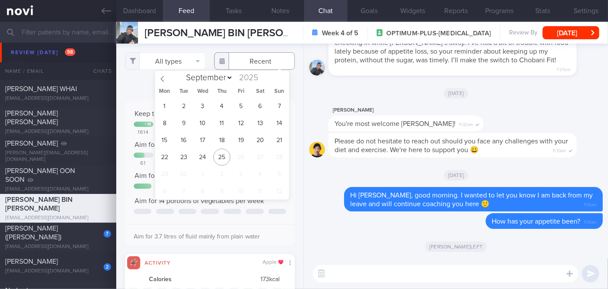
click at [244, 65] on input "text" at bounding box center [254, 60] width 81 height 17
click at [166, 157] on span "22" at bounding box center [164, 157] width 17 height 17
type input "[DATE]"
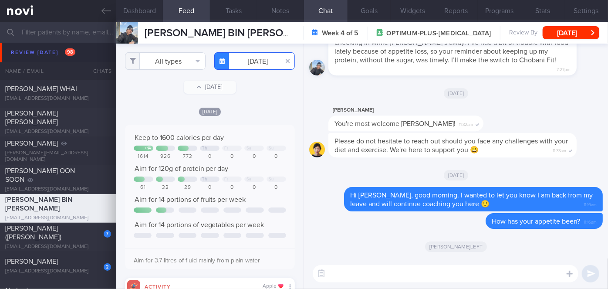
scroll to position [435460, 435345]
click at [165, 59] on button "All types" at bounding box center [165, 60] width 81 height 17
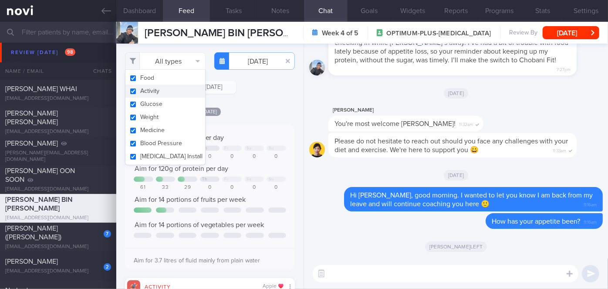
click at [160, 92] on button "Activity" at bounding box center [165, 90] width 80 height 13
checkbox input "false"
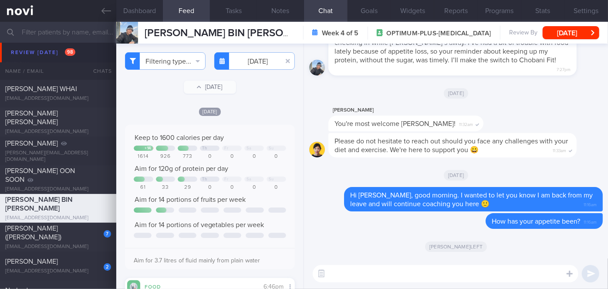
click at [267, 115] on div "Mon, 22 Sep Keep to 1600 calories per day + 14 Th Fr Sa Su 1614 926 773 0 0 0 0…" at bounding box center [210, 284] width 170 height 355
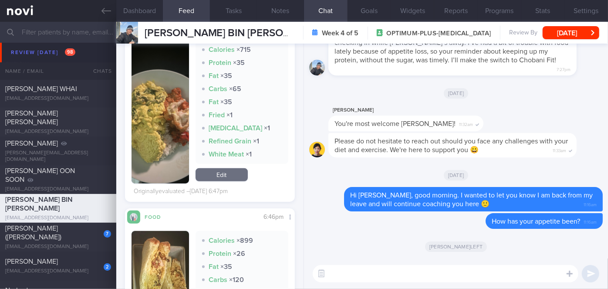
click at [165, 111] on button "button" at bounding box center [160, 111] width 57 height 143
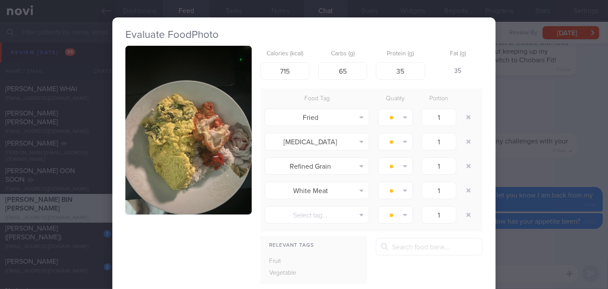
click at [165, 111] on button "button" at bounding box center [188, 130] width 126 height 169
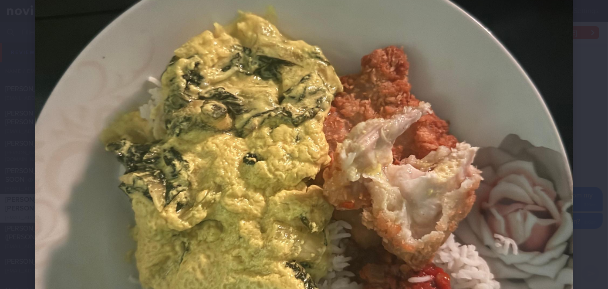
click at [575, 158] on div at bounding box center [304, 166] width 608 height 787
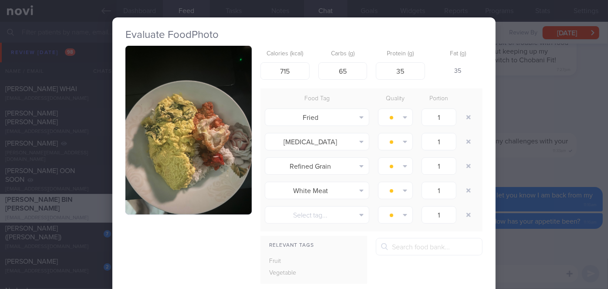
click at [527, 119] on div "Evaluate Food Photo Calories (kcal) 715 Carbs (g) 65 Protein (g) 35 Fat (g) 35 …" at bounding box center [304, 144] width 608 height 289
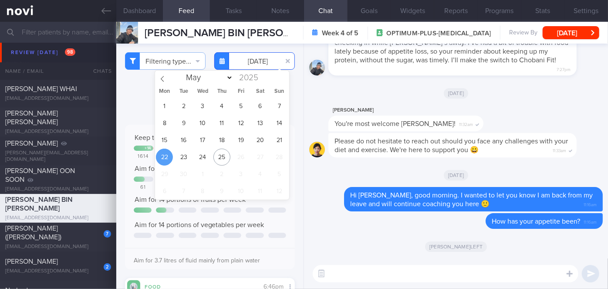
click at [238, 65] on input "[DATE]" at bounding box center [254, 60] width 81 height 17
click at [186, 156] on span "23" at bounding box center [183, 157] width 17 height 17
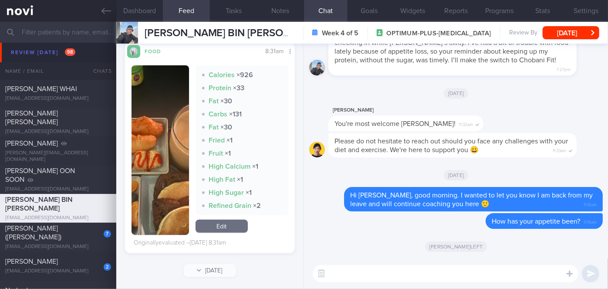
drag, startPoint x: 186, startPoint y: 156, endPoint x: 173, endPoint y: 161, distance: 13.7
click at [173, 161] on button "button" at bounding box center [160, 149] width 57 height 169
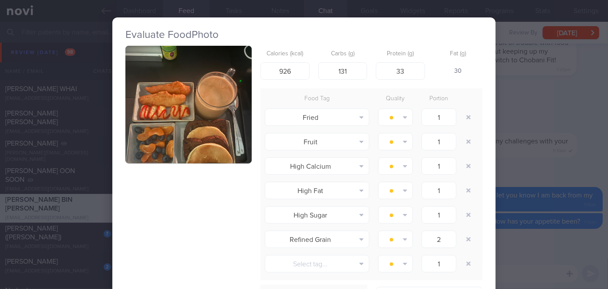
click at [173, 161] on div at bounding box center [188, 108] width 126 height 125
click at [179, 152] on button "button" at bounding box center [188, 105] width 126 height 118
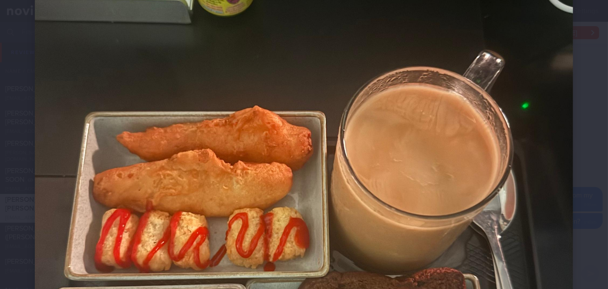
click at [576, 187] on div at bounding box center [304, 206] width 608 height 571
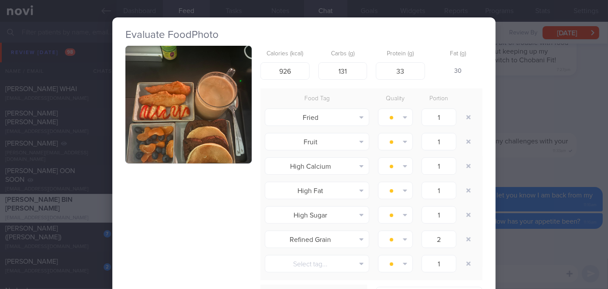
click at [530, 158] on div "Evaluate Food Photo Calories (kcal) 926 Carbs (g) 131 Protein (g) 33 Fat (g) 30…" at bounding box center [304, 144] width 608 height 289
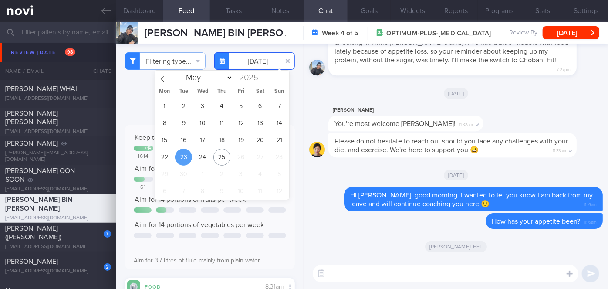
click at [245, 61] on input "[DATE]" at bounding box center [254, 60] width 81 height 17
click at [196, 157] on span "24" at bounding box center [202, 157] width 17 height 17
type input "[DATE]"
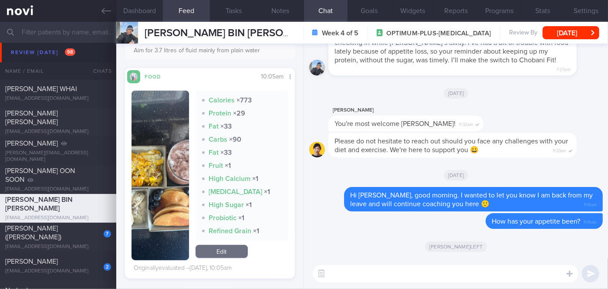
click at [168, 171] on button "button" at bounding box center [160, 175] width 57 height 169
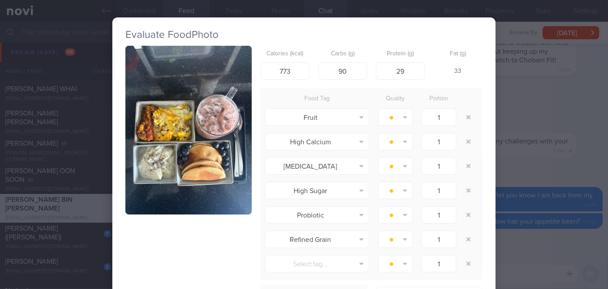
click at [168, 171] on button "button" at bounding box center [188, 130] width 126 height 169
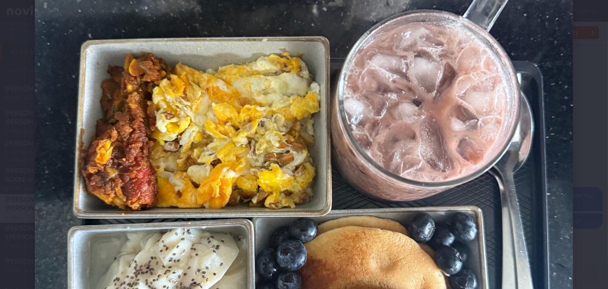
click at [592, 172] on div at bounding box center [304, 162] width 608 height 787
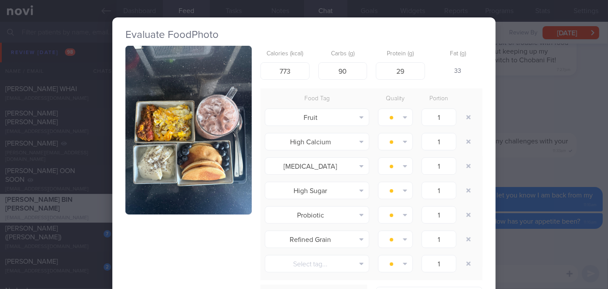
click at [511, 233] on div "Evaluate Food Photo Calories (kcal) 773 Carbs (g) 90 Protein (g) 29 Fat (g) 33 …" at bounding box center [304, 144] width 608 height 289
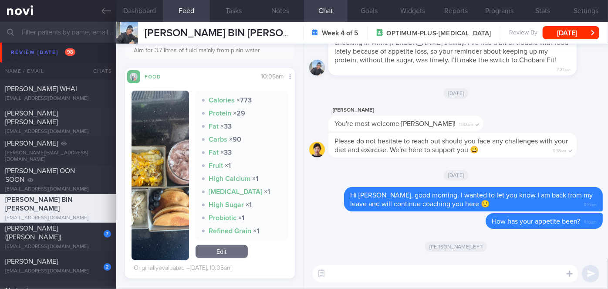
click at [428, 275] on textarea at bounding box center [446, 273] width 266 height 17
type textarea "J"
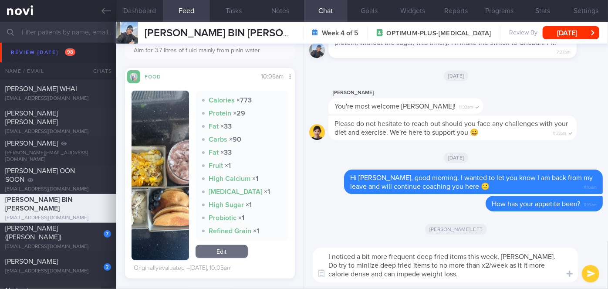
click at [341, 266] on textarea "I noticed a bit more frequent deep fried items this week, Farhan. Do try to min…" at bounding box center [446, 264] width 266 height 35
click at [460, 271] on textarea "I noticed a bit more frequent deep fried items this week, Farhan. Do try to min…" at bounding box center [446, 264] width 266 height 35
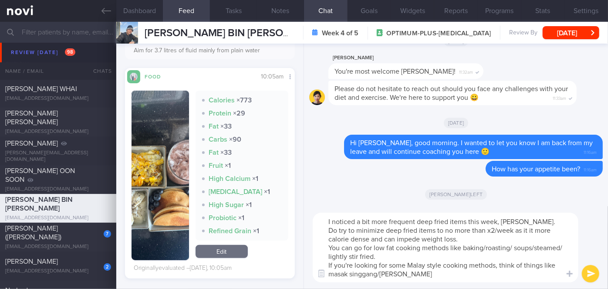
type textarea "I noticed a bit more frequent deep fried items this week, Farhan. Do try to min…"
click at [591, 274] on button "submit" at bounding box center [590, 273] width 17 height 17
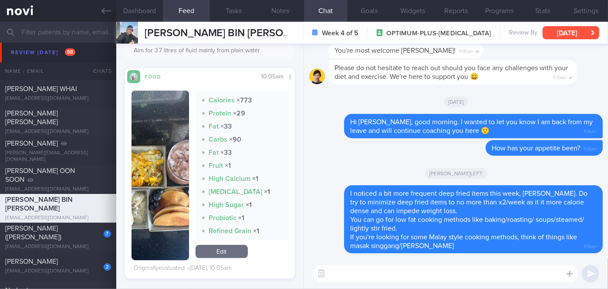
click at [578, 37] on button "[DATE]" at bounding box center [571, 32] width 57 height 13
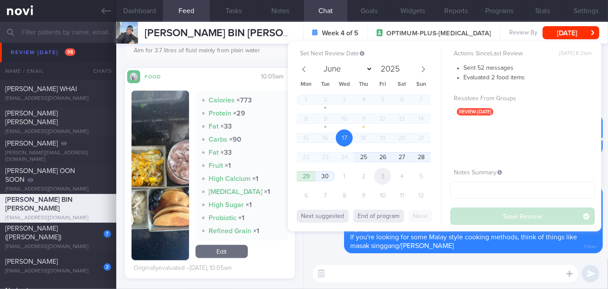
click at [382, 177] on span "3" at bounding box center [382, 176] width 17 height 17
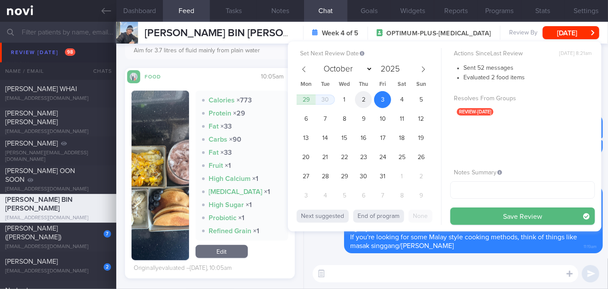
click at [367, 97] on span "2" at bounding box center [363, 99] width 17 height 17
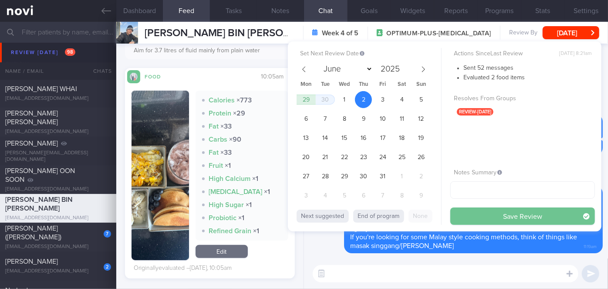
click at [496, 215] on button "Save Review" at bounding box center [522, 215] width 145 height 17
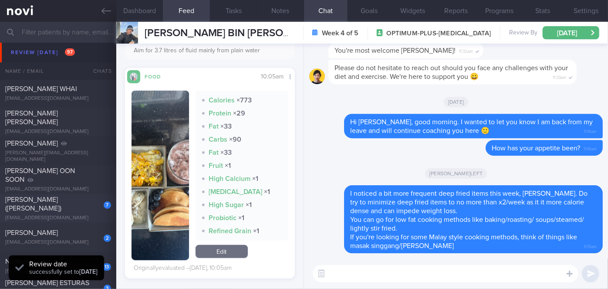
click at [74, 207] on div "[PERSON_NAME] ([PERSON_NAME])" at bounding box center [57, 203] width 104 height 17
select select "8"
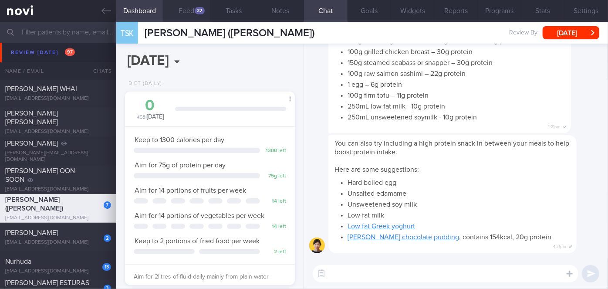
click at [193, 13] on button "Feed 32" at bounding box center [186, 11] width 47 height 22
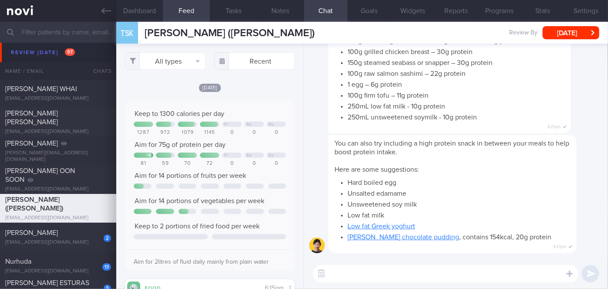
click at [341, 280] on textarea at bounding box center [446, 273] width 266 height 17
paste textarea "Hi [PERSON_NAME], good morning. I wanted to let you know I am back from my leav…"
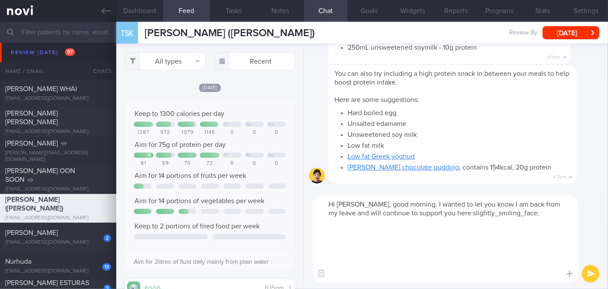
drag, startPoint x: 341, startPoint y: 280, endPoint x: 331, endPoint y: 222, distance: 58.4
click at [331, 222] on textarea "Hi [PERSON_NAME], good morning. I wanted to let you know I am back from my leav…" at bounding box center [446, 238] width 266 height 87
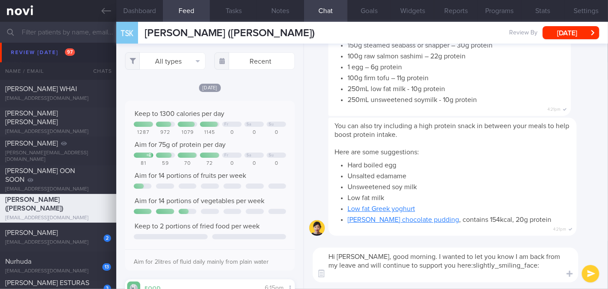
click at [367, 254] on textarea "Hi [PERSON_NAME], good morning. I wanted to let you know I am back from my leav…" at bounding box center [446, 264] width 266 height 35
drag, startPoint x: 514, startPoint y: 267, endPoint x: 387, endPoint y: 264, distance: 127.2
click at [387, 264] on textarea "Hi Carrie, good morning. I wanted to let you know I am back from my leave and w…" at bounding box center [446, 264] width 266 height 35
type textarea "Hi Carrie, good morning. I wanted to let you know I am back from my leave and w…"
click at [594, 271] on button "submit" at bounding box center [590, 273] width 17 height 17
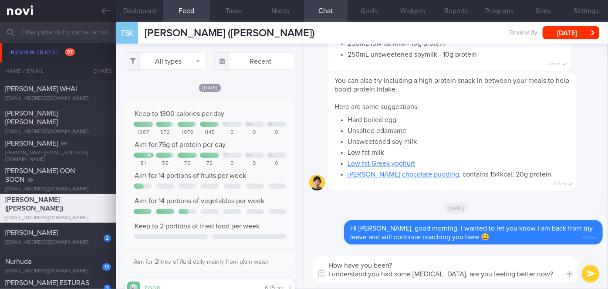
drag, startPoint x: 528, startPoint y: 272, endPoint x: 380, endPoint y: 270, distance: 148.1
click at [381, 270] on textarea "How have you been? I understand you had some bloating, are you feeling better n…" at bounding box center [446, 269] width 266 height 26
click at [390, 182] on div "You can also try including a high protein snack in between your meals to help b…" at bounding box center [452, 131] width 248 height 118
click at [456, 273] on textarea "How have you been? I understand you were not feeling so well" at bounding box center [446, 269] width 266 height 26
type textarea "How have you been? I understand you were not feeling so well. Are you feeling b…"
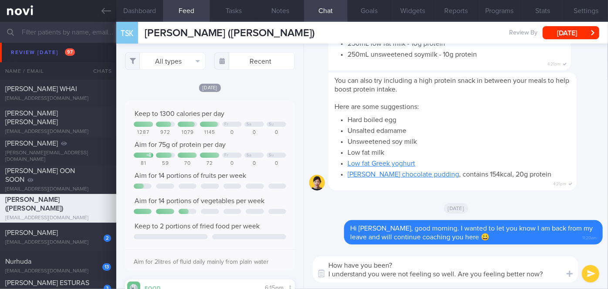
click at [593, 275] on button "submit" at bounding box center [590, 273] width 17 height 17
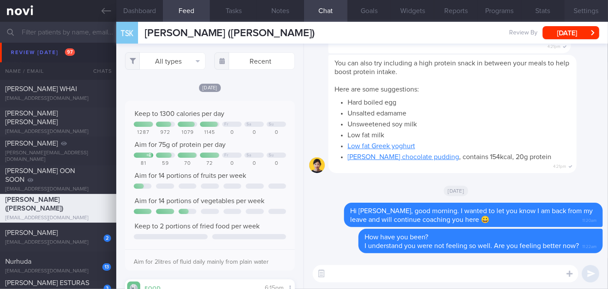
click at [590, 10] on button "Settings" at bounding box center [586, 11] width 44 height 22
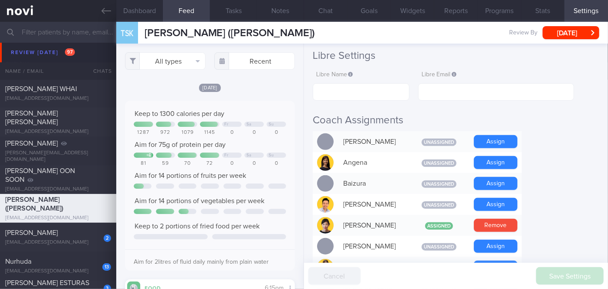
scroll to position [161, 0]
click at [492, 219] on button "Remove" at bounding box center [496, 225] width 44 height 13
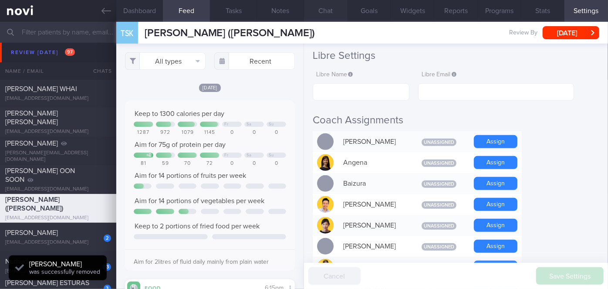
click at [335, 7] on button "Chat" at bounding box center [326, 11] width 44 height 22
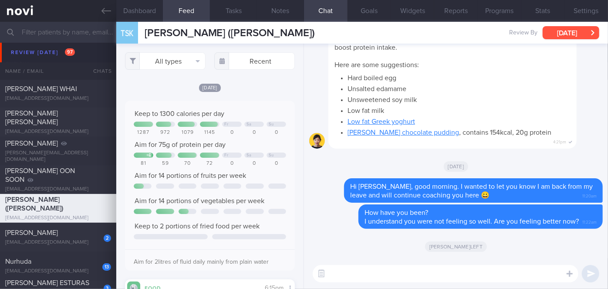
click at [585, 31] on button "[DATE]" at bounding box center [571, 32] width 57 height 13
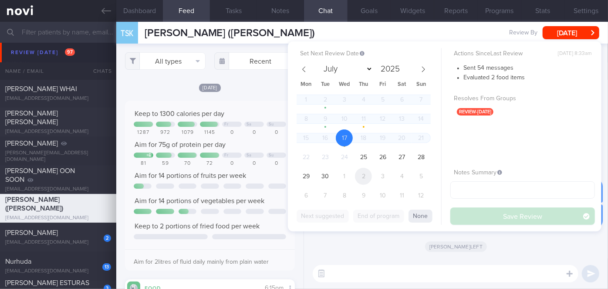
click at [362, 170] on span "2" at bounding box center [363, 176] width 17 height 17
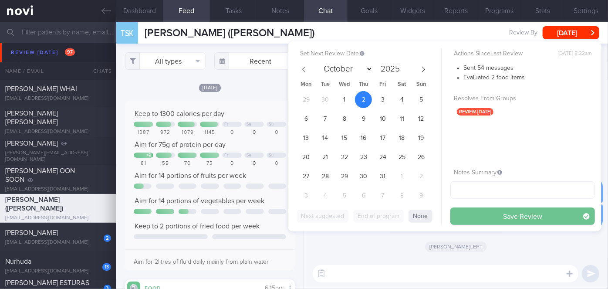
click at [475, 217] on button "Save Review" at bounding box center [522, 215] width 145 height 17
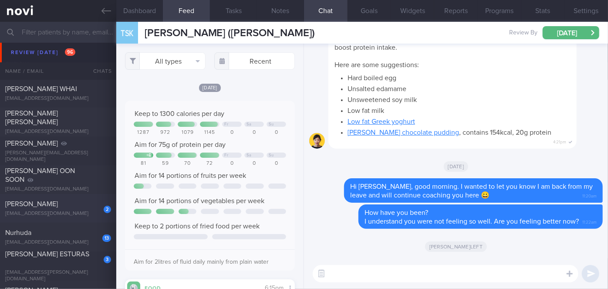
click at [81, 202] on div "[PERSON_NAME]" at bounding box center [57, 203] width 104 height 9
select select "8"
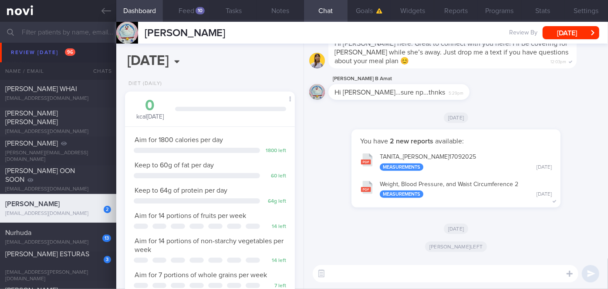
click at [341, 277] on textarea at bounding box center [446, 273] width 266 height 17
paste textarea "Hi [PERSON_NAME], good morning. I wanted to let you know I am back from my leav…"
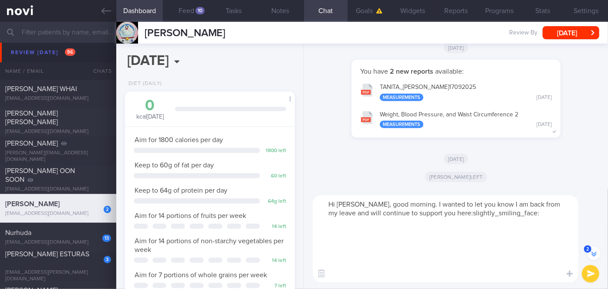
scroll to position [-69, 0]
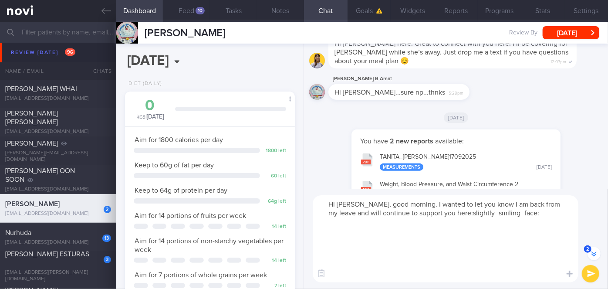
drag, startPoint x: 341, startPoint y: 270, endPoint x: 337, endPoint y: 219, distance: 50.7
click at [337, 219] on textarea "Hi [PERSON_NAME], good morning. I wanted to let you know I am back from my leav…" at bounding box center [446, 238] width 266 height 87
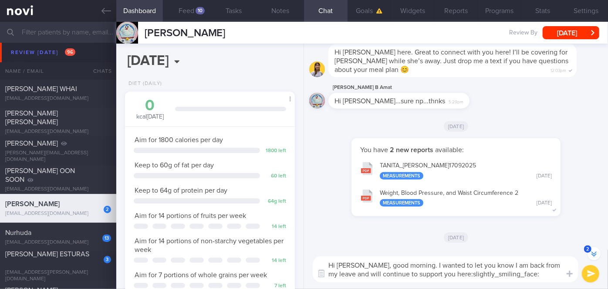
scroll to position [-8, 0]
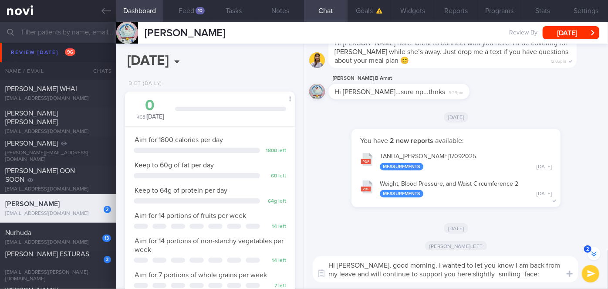
click at [365, 263] on textarea "Hi [PERSON_NAME], good morning. I wanted to let you know I am back from my leav…" at bounding box center [446, 269] width 266 height 26
drag, startPoint x: 504, startPoint y: 275, endPoint x: 369, endPoint y: 270, distance: 135.1
click at [369, 270] on textarea "Hi Zat, good morning. I wanted to let you know I am back from my leave and will…" at bounding box center [446, 269] width 266 height 26
type textarea "Hi Zat, good morning. I wanted to let you know I am back from my leave and will…"
click at [587, 273] on button "submit" at bounding box center [590, 273] width 17 height 17
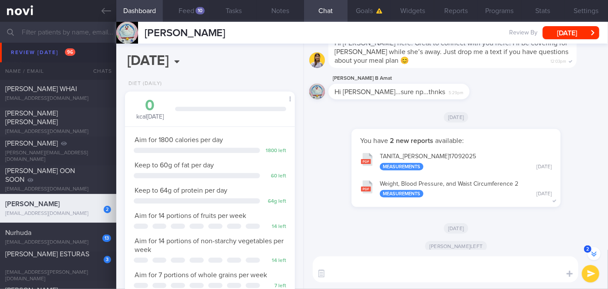
scroll to position [0, 0]
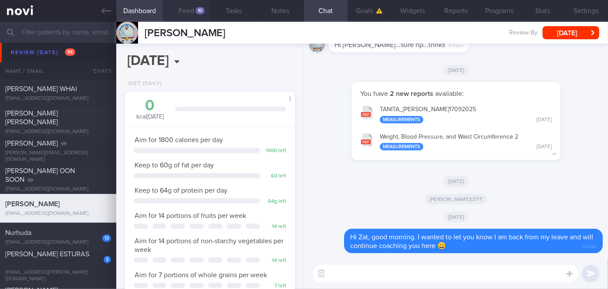
click at [199, 11] on div "10" at bounding box center [200, 10] width 9 height 7
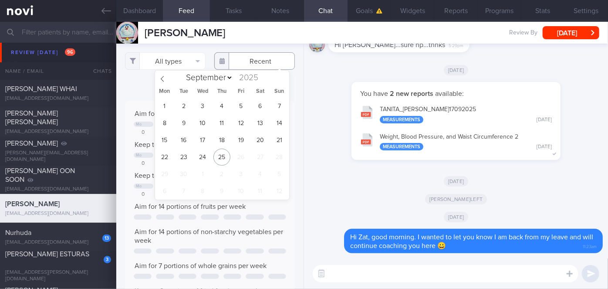
click at [244, 62] on input "text" at bounding box center [254, 60] width 81 height 17
click at [165, 139] on span "15" at bounding box center [164, 140] width 17 height 17
type input "[DATE]"
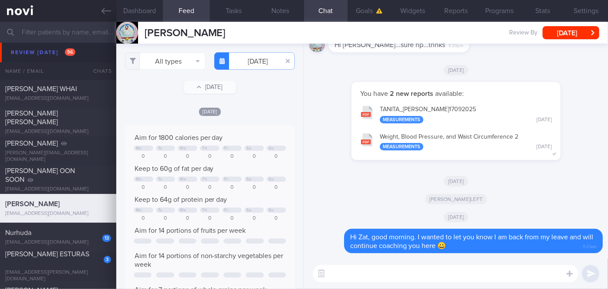
click at [341, 272] on textarea at bounding box center [446, 273] width 266 height 17
type textarea "How have you been so far?"
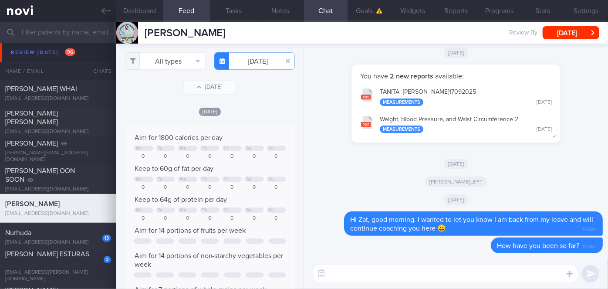
click at [478, 92] on button "TANITA_ MOHD ROHAIZAT BIN AMAT_ 17092025 Measurements Wed, 17 Sep" at bounding box center [456, 96] width 200 height 27
click at [466, 14] on button "Reports" at bounding box center [456, 11] width 44 height 22
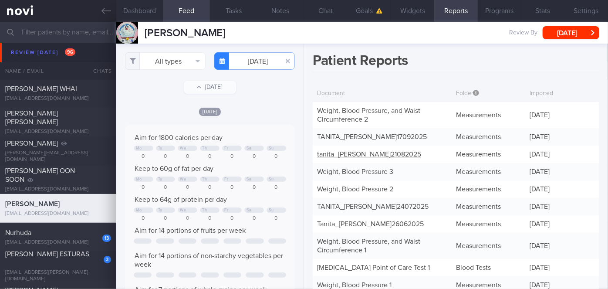
click at [385, 158] on link "tanita_ MOHD ROHAIZAT BIN AMAT_ 21082025" at bounding box center [369, 154] width 104 height 7
click at [326, 12] on button "Chat" at bounding box center [326, 11] width 44 height 22
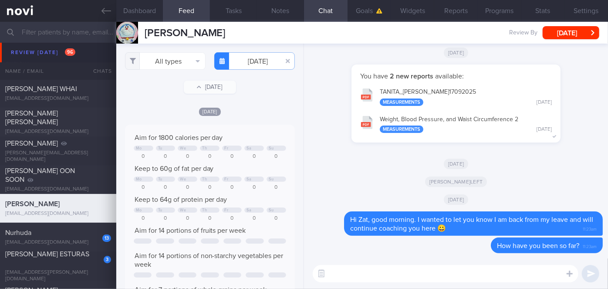
click at [408, 268] on textarea at bounding box center [446, 273] width 266 height 17
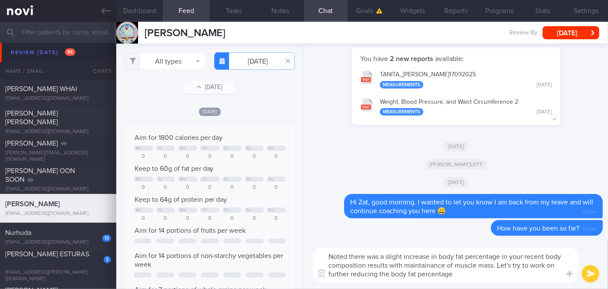
click at [415, 264] on textarea "Noted there was a slight increase in body fat percentage in your recent body co…" at bounding box center [446, 264] width 266 height 35
click at [465, 275] on textarea "Noted there was a slight increase in body fat percentage in your recent body co…" at bounding box center [446, 264] width 266 height 35
type textarea "Noted there was a slight increase in body fat percentage in your recent body co…"
click at [592, 278] on button "submit" at bounding box center [590, 273] width 17 height 17
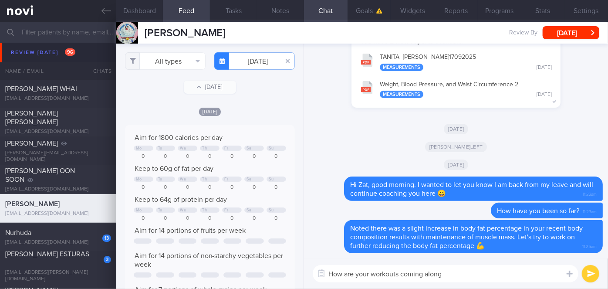
type textarea "How are your workouts coming along?"
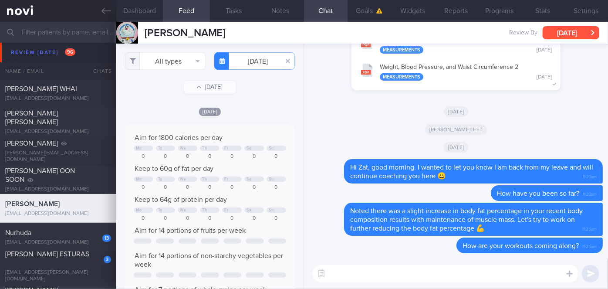
click at [568, 31] on button "[DATE]" at bounding box center [571, 32] width 57 height 13
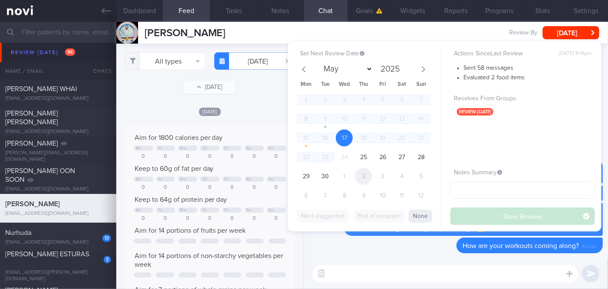
click at [367, 173] on span "2" at bounding box center [363, 176] width 17 height 17
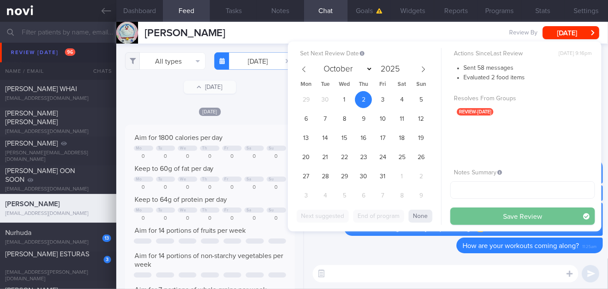
click at [489, 215] on button "Save Review" at bounding box center [522, 215] width 145 height 17
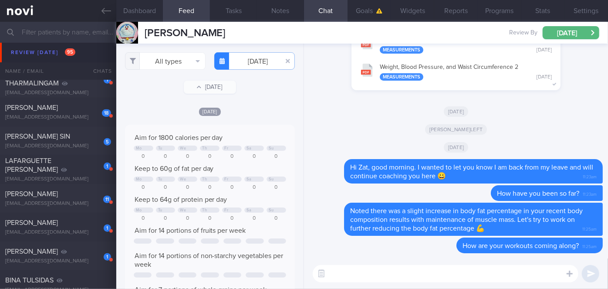
scroll to position [3673, 0]
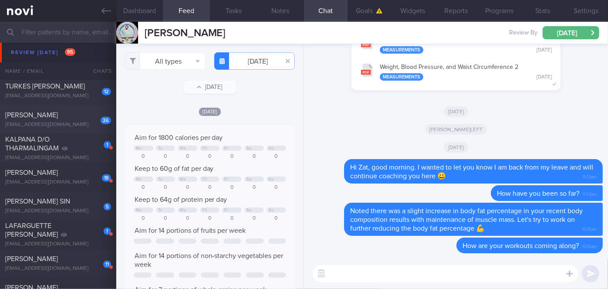
click at [78, 116] on div "[PERSON_NAME]" at bounding box center [57, 115] width 104 height 9
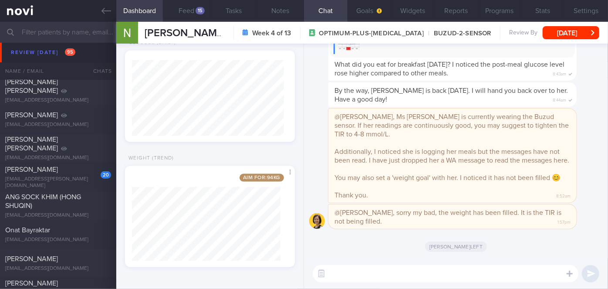
scroll to position [5109, 0]
click at [95, 175] on div "20" at bounding box center [100, 173] width 22 height 14
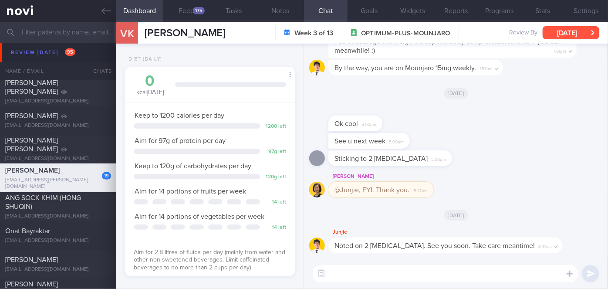
click at [585, 32] on button "[DATE]" at bounding box center [571, 32] width 57 height 13
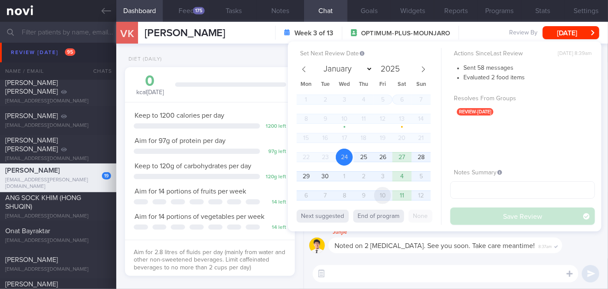
click at [381, 191] on span "10" at bounding box center [382, 195] width 17 height 17
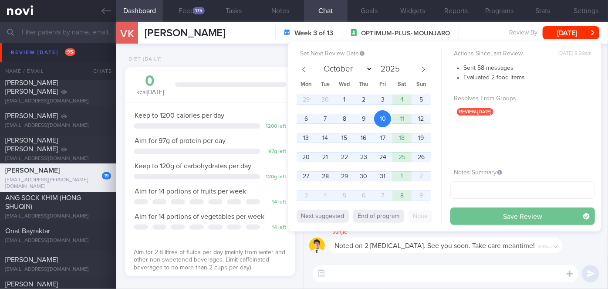
click at [478, 215] on button "Save Review" at bounding box center [522, 215] width 145 height 17
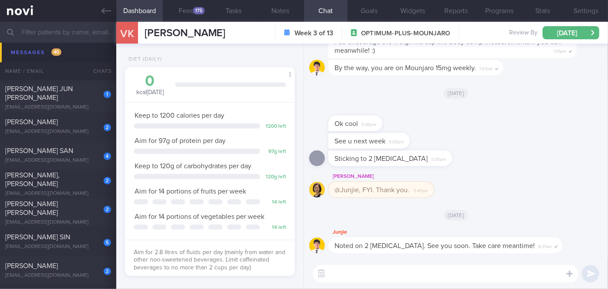
scroll to position [6745, 0]
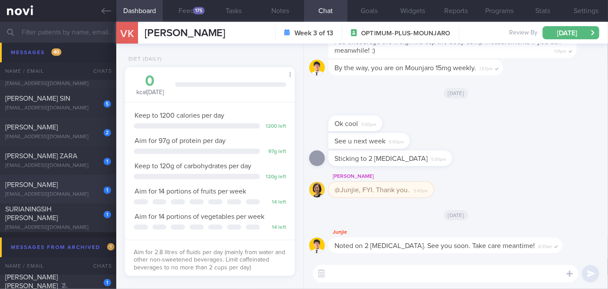
click at [58, 182] on span "[PERSON_NAME]" at bounding box center [31, 184] width 53 height 7
select select "8"
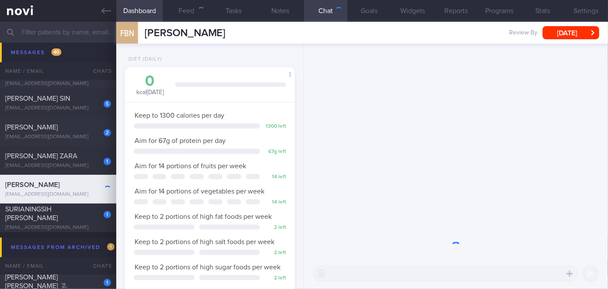
scroll to position [86, 149]
